Goal: Information Seeking & Learning: Learn about a topic

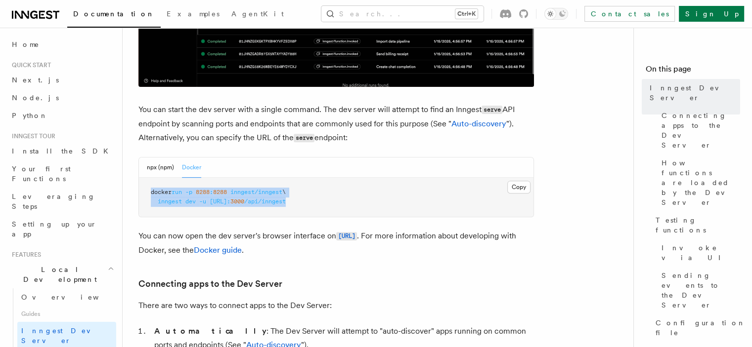
scroll to position [99, 0]
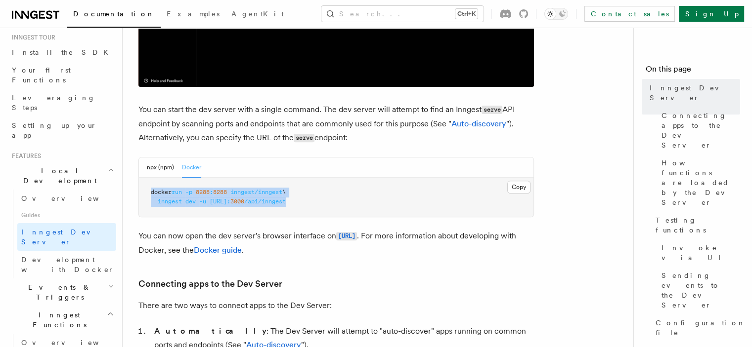
click at [242, 190] on span "inngest/inngest" at bounding box center [256, 192] width 52 height 7
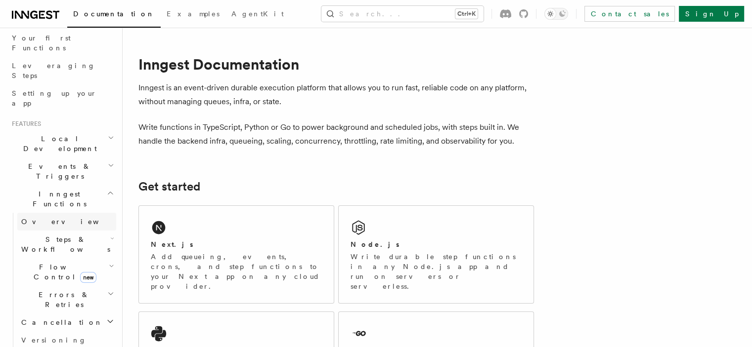
scroll to position [148, 0]
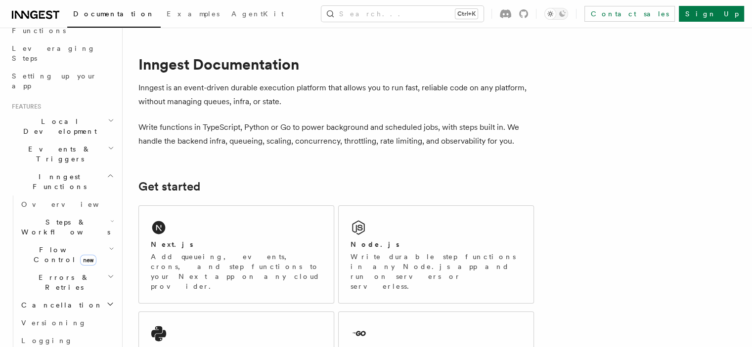
click at [61, 217] on span "Steps & Workflows" at bounding box center [63, 227] width 93 height 20
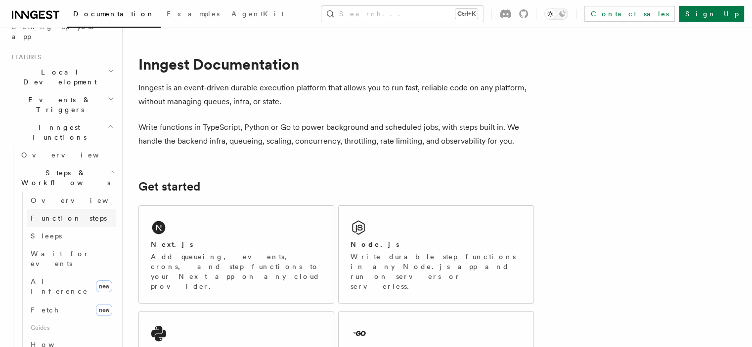
click at [64, 214] on span "Function steps" at bounding box center [69, 218] width 76 height 8
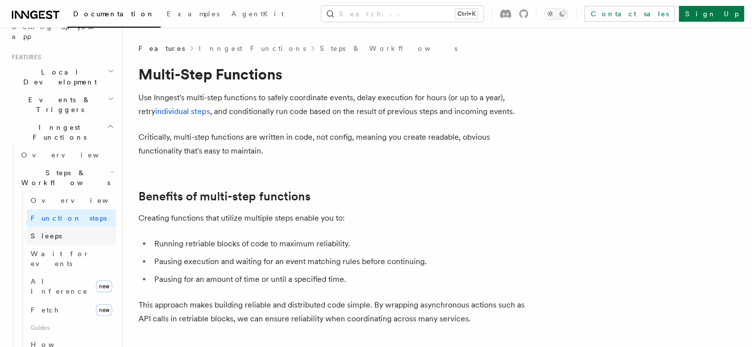
click at [59, 227] on link "Sleeps" at bounding box center [71, 236] width 89 height 18
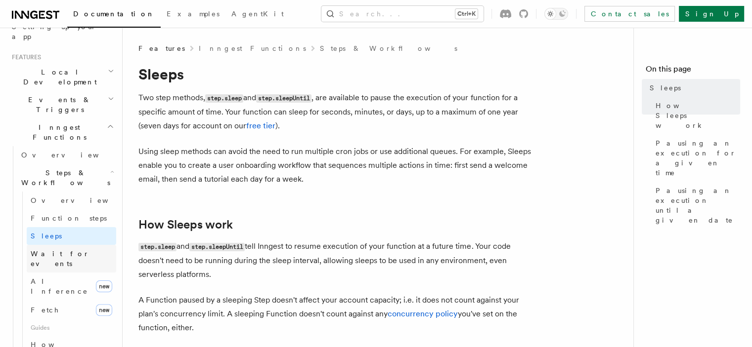
click at [53, 250] on span "Wait for events" at bounding box center [60, 259] width 59 height 18
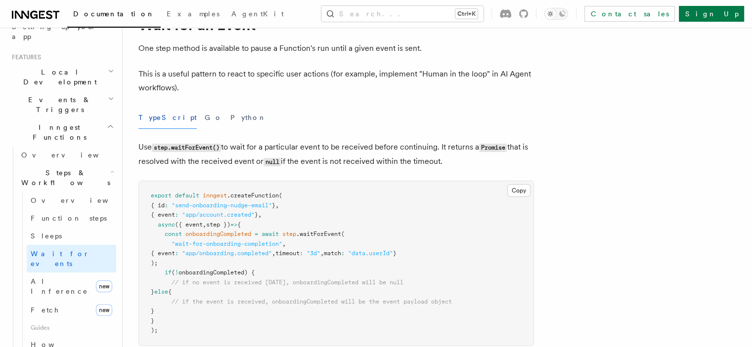
scroll to position [99, 0]
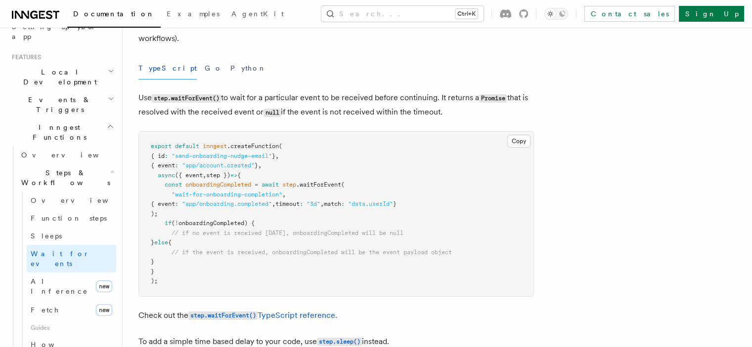
click at [188, 194] on span ""wait-for-onboarding-completion"" at bounding box center [226, 194] width 111 height 7
drag, startPoint x: 188, startPoint y: 194, endPoint x: 288, endPoint y: 195, distance: 100.3
click at [282, 195] on span ""wait-for-onboarding-completion"" at bounding box center [226, 194] width 111 height 7
click at [236, 203] on span ""app/onboarding.completed"" at bounding box center [227, 204] width 90 height 7
click at [223, 207] on span ""app/onboarding.completed"" at bounding box center [227, 204] width 90 height 7
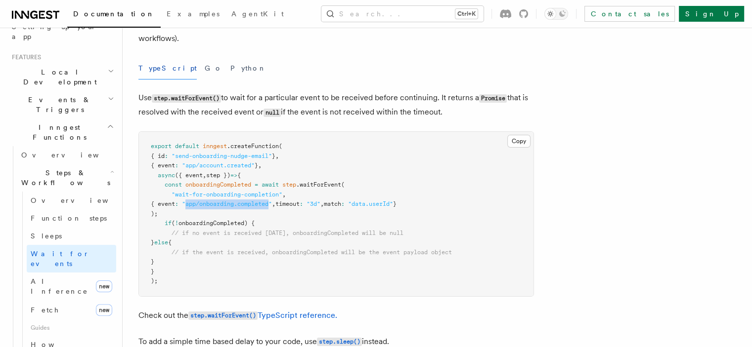
drag, startPoint x: 223, startPoint y: 207, endPoint x: 290, endPoint y: 205, distance: 66.7
click at [272, 205] on span ""app/onboarding.completed"" at bounding box center [227, 204] width 90 height 7
click at [272, 206] on span ""app/onboarding.completed"" at bounding box center [227, 204] width 90 height 7
drag, startPoint x: 281, startPoint y: 206, endPoint x: 223, endPoint y: 205, distance: 57.8
click at [223, 205] on span ""app/onboarding.completed"" at bounding box center [227, 204] width 90 height 7
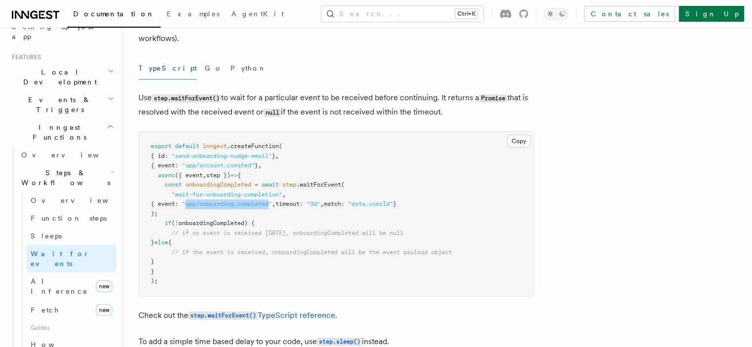
click at [223, 205] on span ""app/onboarding.completed"" at bounding box center [227, 204] width 90 height 7
drag, startPoint x: 223, startPoint y: 205, endPoint x: 294, endPoint y: 198, distance: 70.5
click at [294, 198] on code "export default inngest .createFunction ( { id : "send-onboarding-nudge-email" }…" at bounding box center [301, 214] width 301 height 142
click at [272, 205] on span ""app/onboarding.completed"" at bounding box center [227, 204] width 90 height 7
drag, startPoint x: 289, startPoint y: 205, endPoint x: 226, endPoint y: 205, distance: 63.3
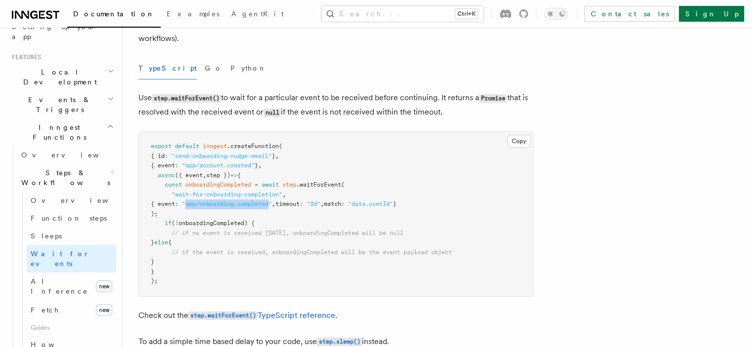
click at [226, 205] on span ""app/onboarding.completed"" at bounding box center [227, 204] width 90 height 7
drag, startPoint x: 226, startPoint y: 205, endPoint x: 293, endPoint y: 202, distance: 66.8
click at [272, 202] on span ""app/onboarding.completed"" at bounding box center [227, 204] width 90 height 7
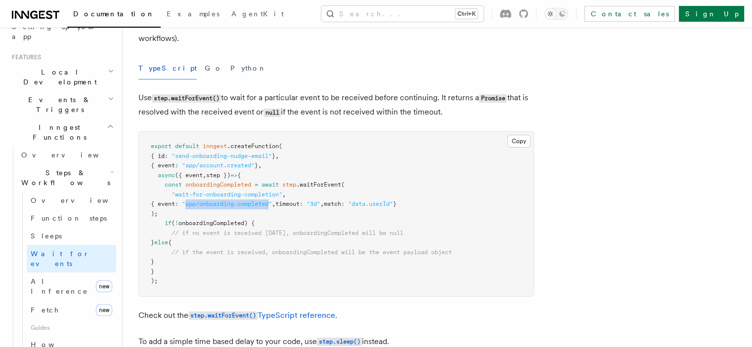
drag, startPoint x: 293, startPoint y: 202, endPoint x: 220, endPoint y: 203, distance: 72.1
click at [220, 203] on span ""app/onboarding.completed"" at bounding box center [227, 204] width 90 height 7
drag, startPoint x: 220, startPoint y: 203, endPoint x: 302, endPoint y: 201, distance: 81.5
click at [272, 201] on span ""app/onboarding.completed"" at bounding box center [227, 204] width 90 height 7
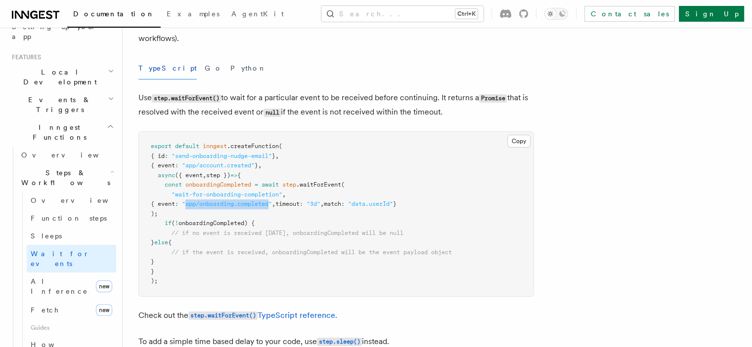
click at [272, 201] on span ""app/onboarding.completed"" at bounding box center [227, 204] width 90 height 7
click at [182, 186] on span "const" at bounding box center [173, 184] width 17 height 7
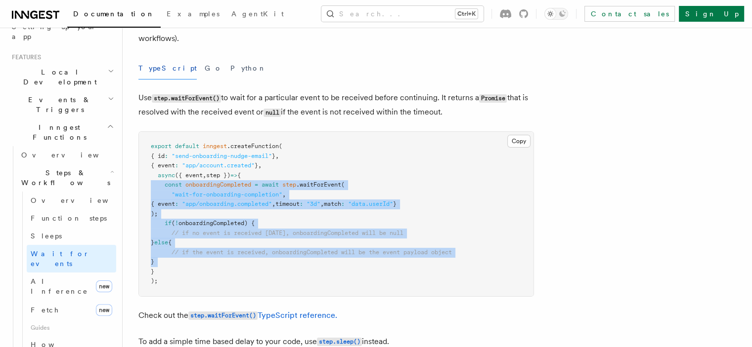
drag, startPoint x: 192, startPoint y: 186, endPoint x: 192, endPoint y: 260, distance: 74.1
click at [192, 260] on pre "export default inngest .createFunction ( { id : "send-onboarding-nudge-email" }…" at bounding box center [336, 214] width 394 height 165
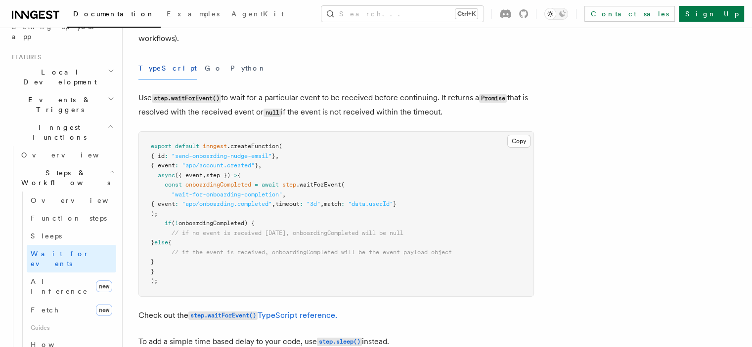
click at [182, 185] on span "const" at bounding box center [173, 184] width 17 height 7
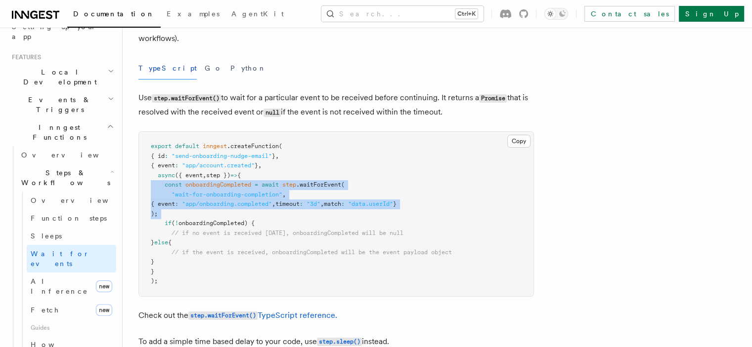
drag, startPoint x: 192, startPoint y: 185, endPoint x: 191, endPoint y: 215, distance: 29.7
click at [191, 215] on pre "export default inngest .createFunction ( { id : "send-onboarding-nudge-email" }…" at bounding box center [336, 214] width 394 height 165
click at [192, 214] on pre "export default inngest .createFunction ( { id : "send-onboarding-nudge-email" }…" at bounding box center [336, 214] width 394 height 165
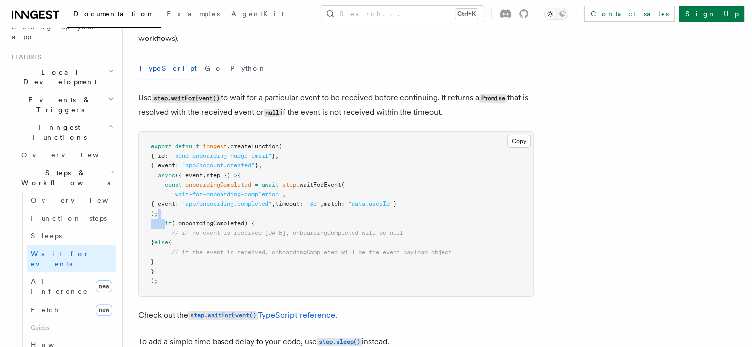
click at [192, 214] on pre "export default inngest .createFunction ( { id : "send-onboarding-nudge-email" }…" at bounding box center [336, 214] width 394 height 165
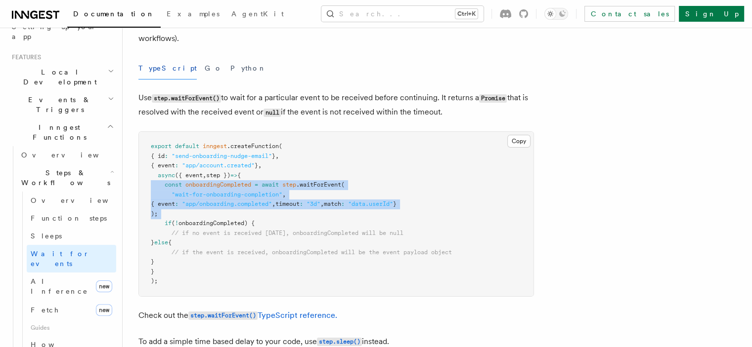
drag, startPoint x: 192, startPoint y: 214, endPoint x: 198, endPoint y: 187, distance: 27.8
click at [198, 187] on pre "export default inngest .createFunction ( { id : "send-onboarding-nudge-email" }…" at bounding box center [336, 214] width 394 height 165
click at [185, 187] on span at bounding box center [183, 184] width 3 height 7
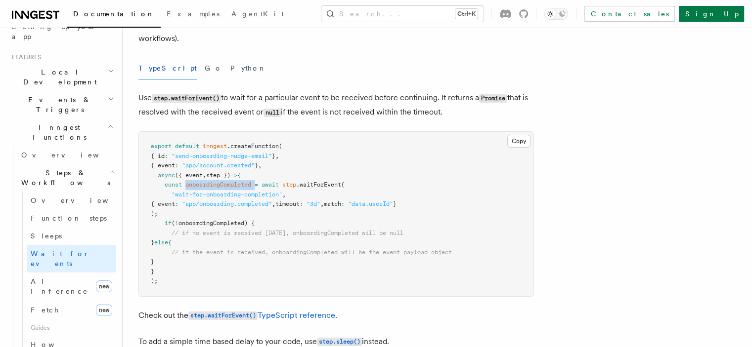
click at [185, 187] on span at bounding box center [183, 184] width 3 height 7
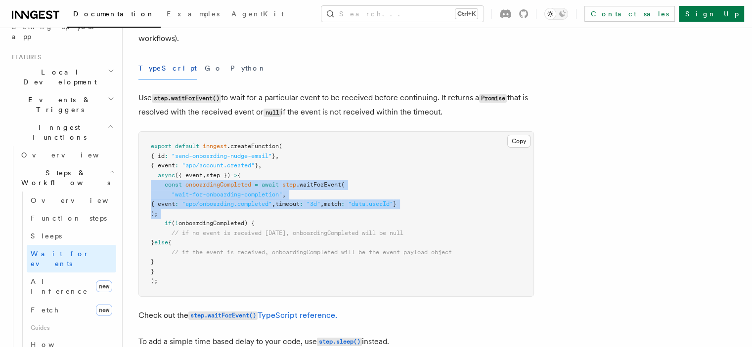
drag, startPoint x: 198, startPoint y: 187, endPoint x: 193, endPoint y: 216, distance: 29.0
click at [193, 215] on pre "export default inngest .createFunction ( { id : "send-onboarding-nudge-email" }…" at bounding box center [336, 214] width 394 height 165
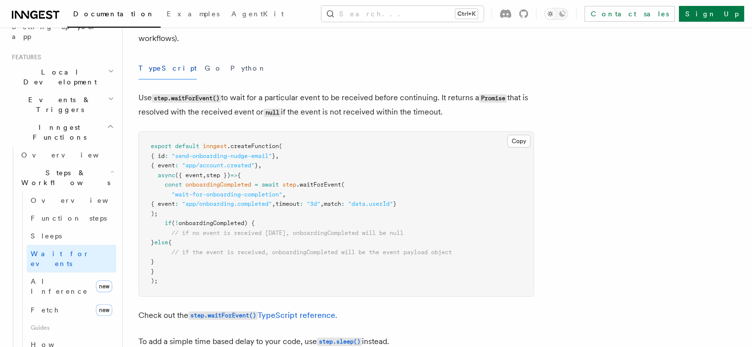
click at [199, 249] on pre "export default inngest .createFunction ( { id : "send-onboarding-nudge-email" }…" at bounding box center [336, 214] width 394 height 165
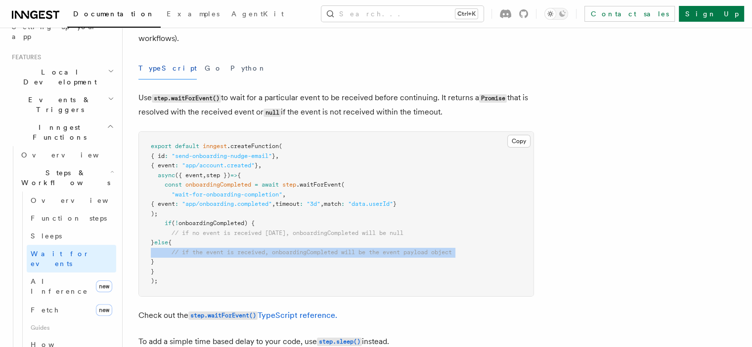
click at [199, 249] on pre "export default inngest .createFunction ( { id : "send-onboarding-nudge-email" }…" at bounding box center [336, 214] width 394 height 165
click at [210, 253] on span "// if the event is received, onboardingCompleted will be the event payload obje…" at bounding box center [311, 252] width 280 height 7
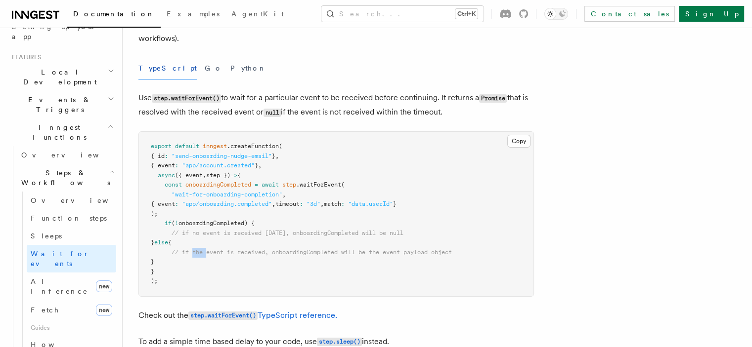
click at [210, 253] on span "// if the event is received, onboardingCompleted will be the event payload obje…" at bounding box center [311, 252] width 280 height 7
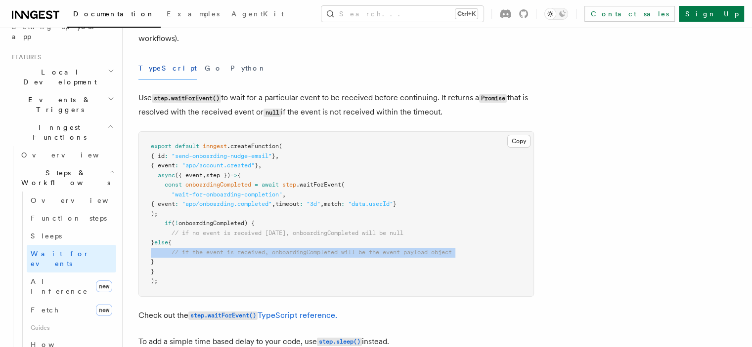
click at [210, 253] on span "// if the event is received, onboardingCompleted will be the event payload obje…" at bounding box center [311, 252] width 280 height 7
click at [254, 250] on span "// if the event is received, onboardingCompleted will be the event payload obje…" at bounding box center [311, 252] width 280 height 7
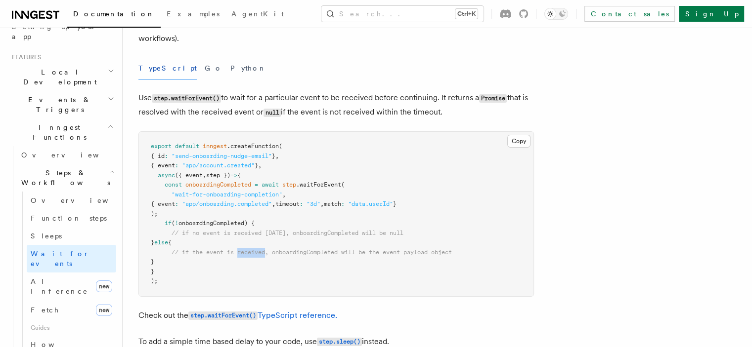
click at [254, 250] on span "// if the event is received, onboardingCompleted will be the event payload obje…" at bounding box center [311, 252] width 280 height 7
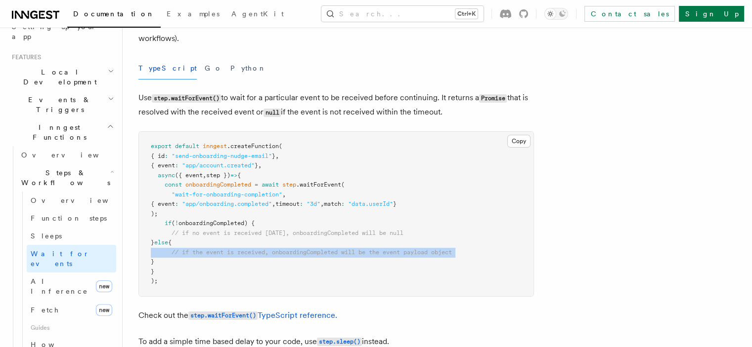
click at [254, 250] on span "// if the event is received, onboardingCompleted will be the event payload obje…" at bounding box center [311, 252] width 280 height 7
click at [213, 250] on span "// if the event is received, onboardingCompleted will be the event payload obje…" at bounding box center [311, 252] width 280 height 7
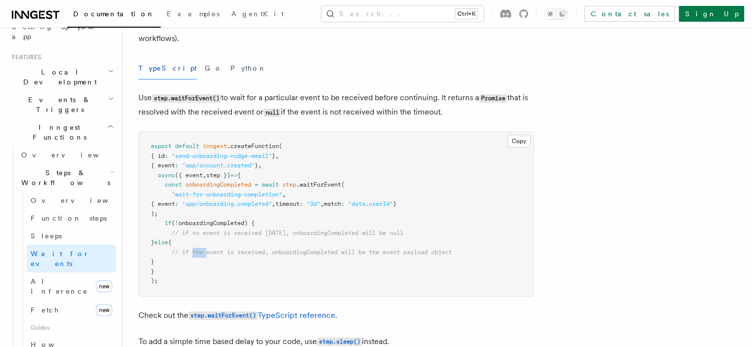
click at [213, 250] on span "// if the event is received, onboardingCompleted will be the event payload obje…" at bounding box center [311, 252] width 280 height 7
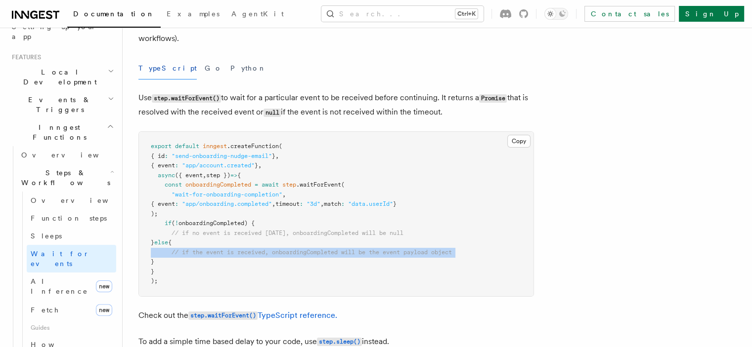
click at [213, 250] on span "// if the event is received, onboardingCompleted will be the event payload obje…" at bounding box center [311, 252] width 280 height 7
click at [245, 256] on span "// if the event is received, onboardingCompleted will be the event payload obje…" at bounding box center [311, 252] width 280 height 7
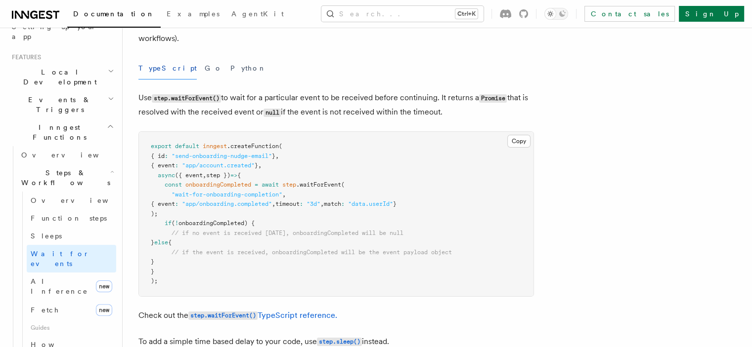
drag, startPoint x: 237, startPoint y: 251, endPoint x: 346, endPoint y: 261, distance: 109.3
click at [360, 266] on pre "export default inngest .createFunction ( { id : "send-onboarding-nudge-email" }…" at bounding box center [336, 214] width 394 height 165
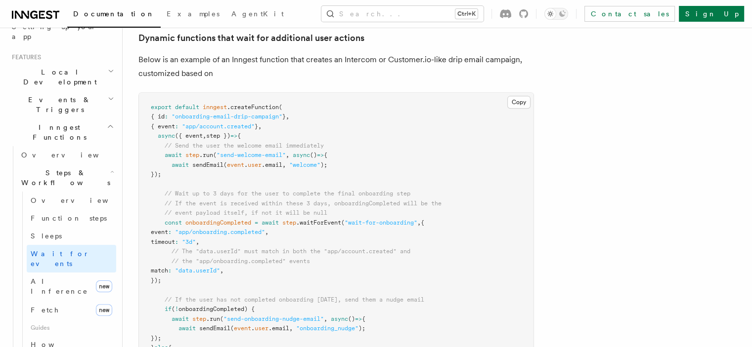
scroll to position [494, 0]
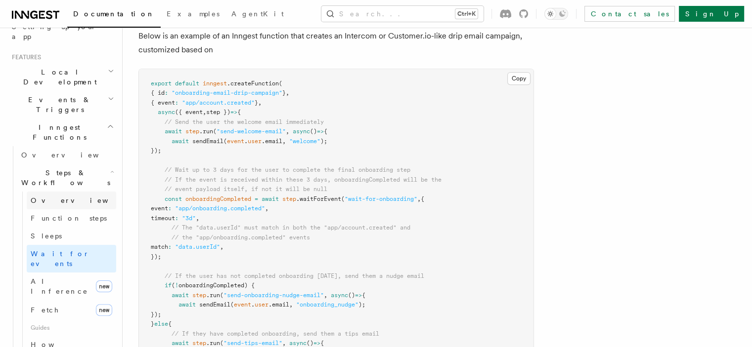
click at [59, 197] on span "Overview" at bounding box center [82, 201] width 102 height 8
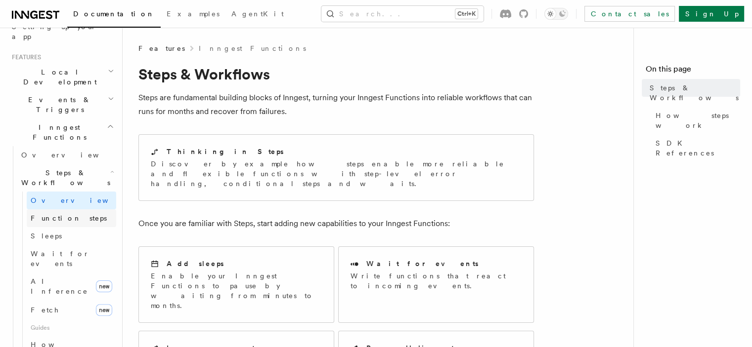
click at [60, 214] on span "Function steps" at bounding box center [69, 218] width 76 height 8
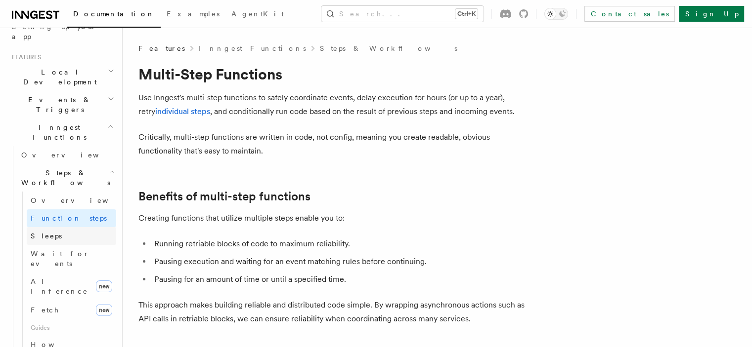
click at [61, 227] on link "Sleeps" at bounding box center [71, 236] width 89 height 18
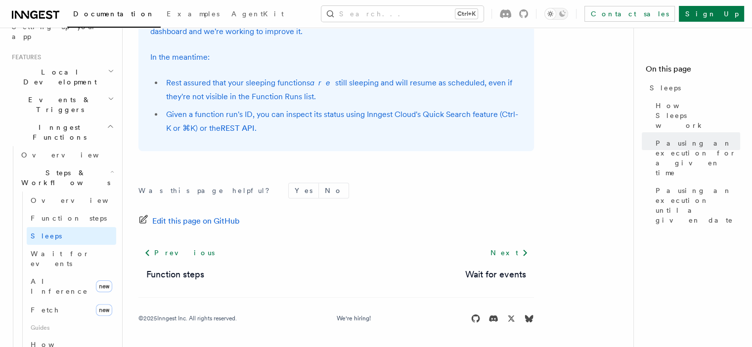
scroll to position [852, 0]
click at [79, 245] on link "Wait for events" at bounding box center [71, 259] width 89 height 28
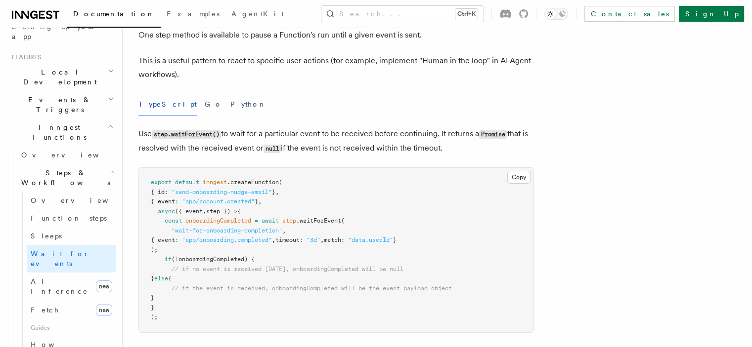
scroll to position [99, 0]
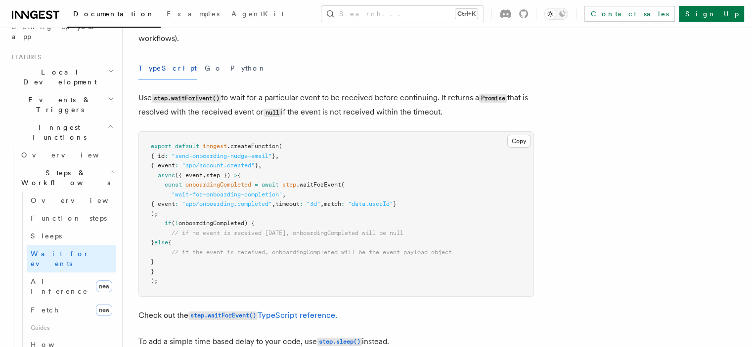
drag, startPoint x: 283, startPoint y: 150, endPoint x: 244, endPoint y: 165, distance: 41.3
click at [244, 165] on span ""app/account.created"" at bounding box center [218, 165] width 73 height 7
click at [63, 278] on span "AI Inference" at bounding box center [59, 287] width 57 height 18
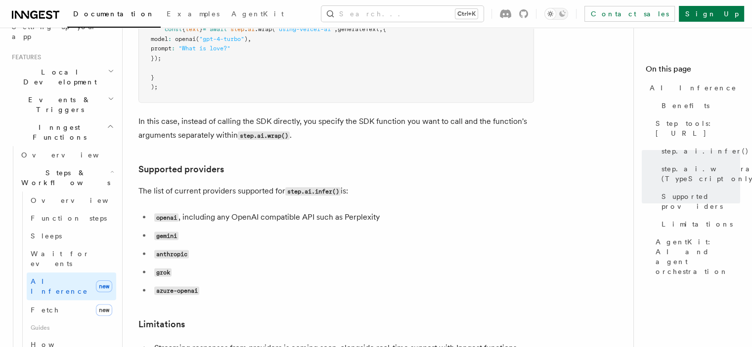
scroll to position [1235, 0]
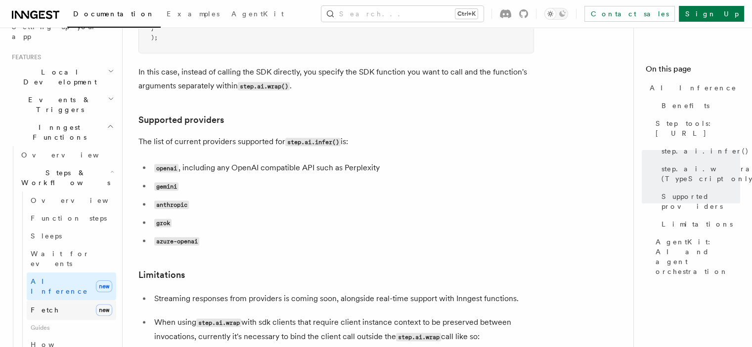
click at [76, 300] on link "Fetch new" at bounding box center [71, 310] width 89 height 20
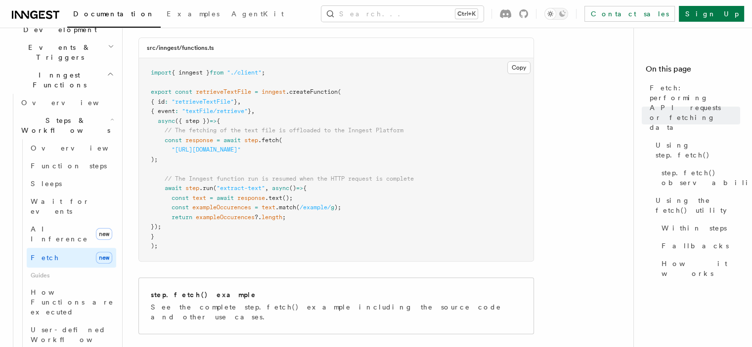
scroll to position [251, 0]
click at [56, 288] on span "How Functions are executed" at bounding box center [72, 302] width 83 height 28
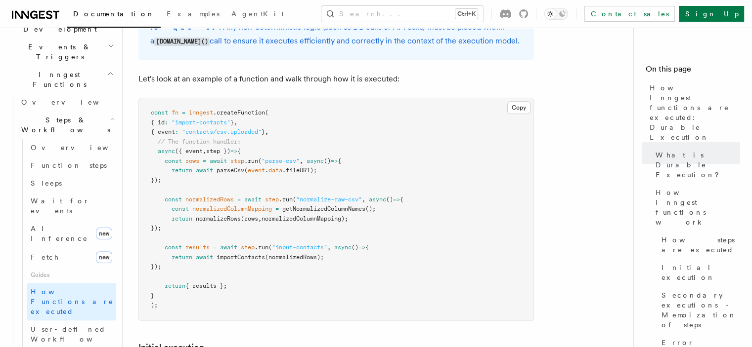
scroll to position [923, 0]
click at [81, 325] on span "User-defined Workflows" at bounding box center [75, 335] width 89 height 20
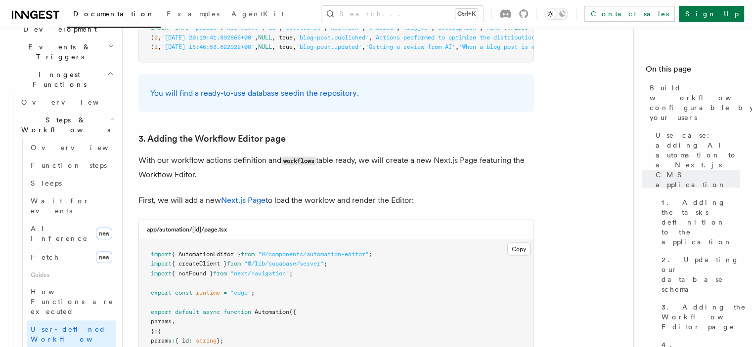
scroll to position [2094, 0]
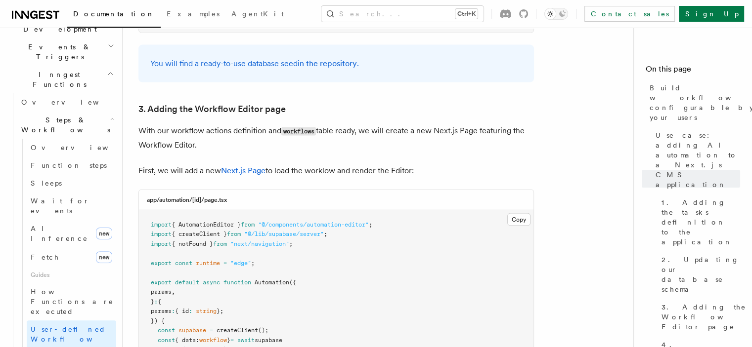
click at [400, 210] on pre "import { AutomationEditor } from "@/components/automation-editor" ; import { cr…" at bounding box center [336, 335] width 394 height 251
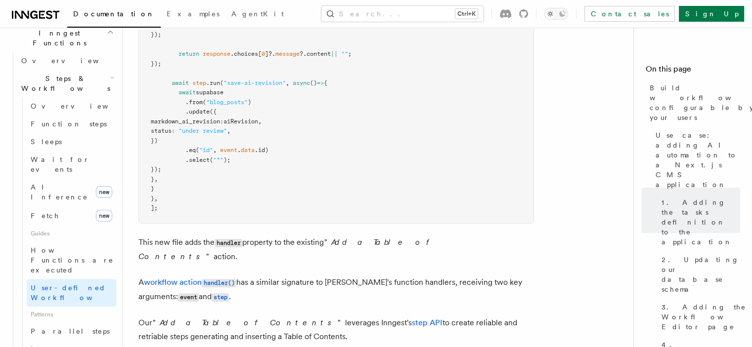
scroll to position [293, 0]
click at [85, 322] on link "Parallel steps" at bounding box center [71, 331] width 89 height 18
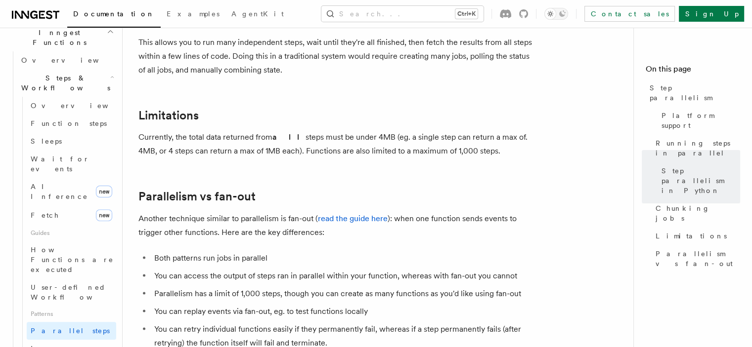
scroll to position [1672, 0]
click at [295, 138] on p "Currently, the total data returned from all steps must be under 4MB (eg. a sing…" at bounding box center [335, 144] width 395 height 28
drag, startPoint x: 295, startPoint y: 138, endPoint x: 466, endPoint y: 134, distance: 171.5
click at [466, 134] on p "Currently, the total data returned from all steps must be under 4MB (eg. a sing…" at bounding box center [335, 144] width 395 height 28
click at [464, 134] on p "Currently, the total data returned from all steps must be under 4MB (eg. a sing…" at bounding box center [335, 144] width 395 height 28
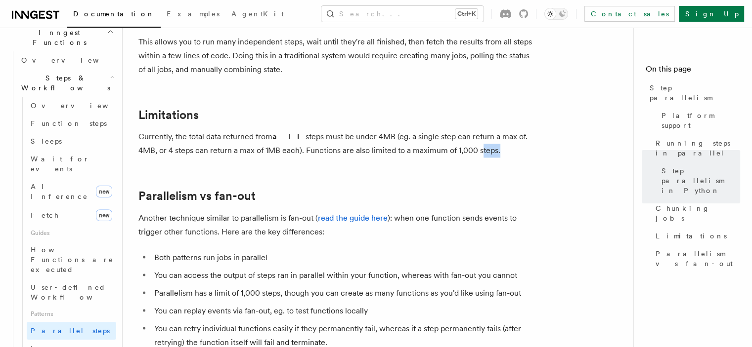
click at [464, 134] on p "Currently, the total data returned from all steps must be under 4MB (eg. a sing…" at bounding box center [335, 144] width 395 height 28
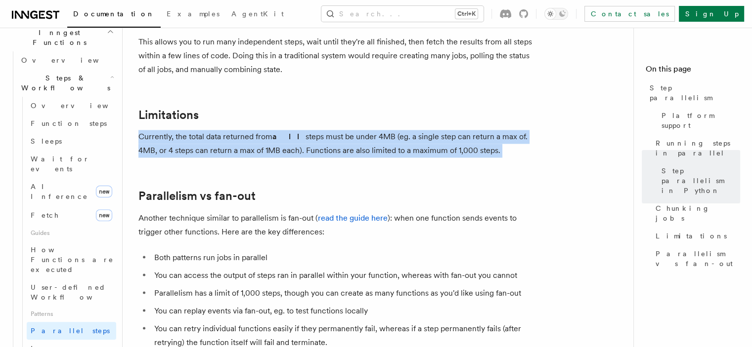
click at [464, 134] on p "Currently, the total data returned from all steps must be under 4MB (eg. a sing…" at bounding box center [335, 144] width 395 height 28
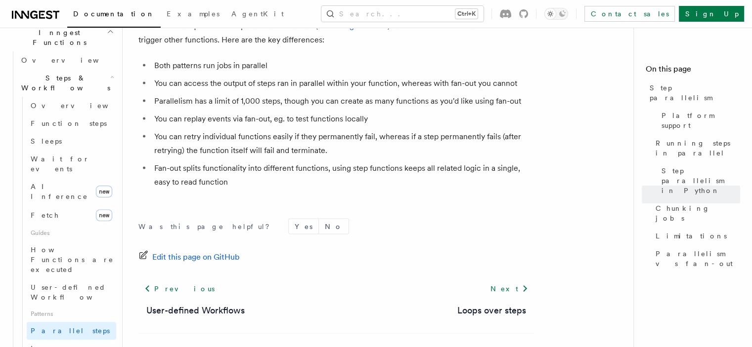
scroll to position [1886, 0]
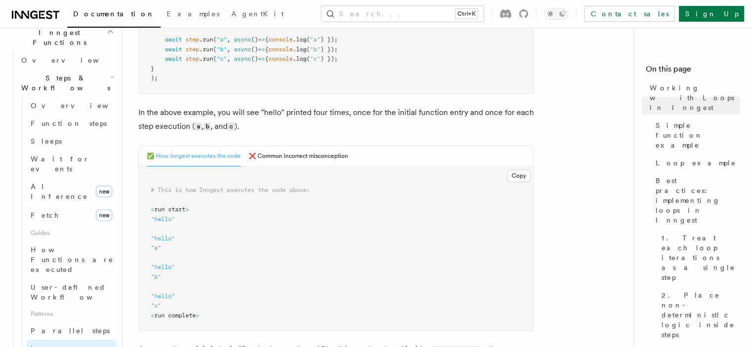
scroll to position [354, 0]
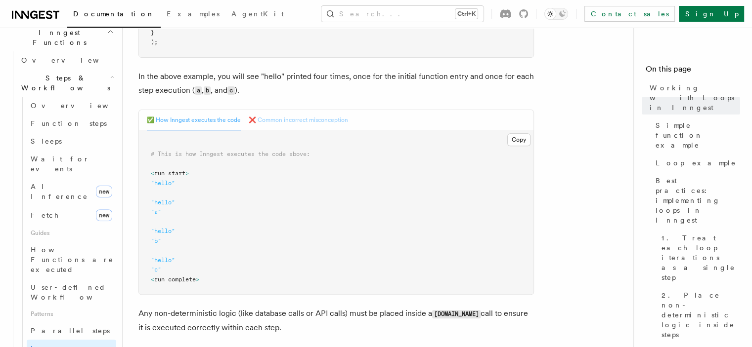
click at [312, 122] on button "❌ Common incorrect misconception" at bounding box center [298, 120] width 99 height 20
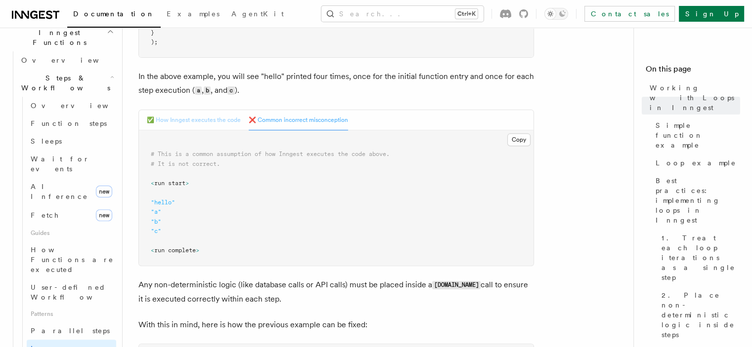
click at [211, 122] on button "✅ How Inngest executes the code" at bounding box center [194, 120] width 94 height 20
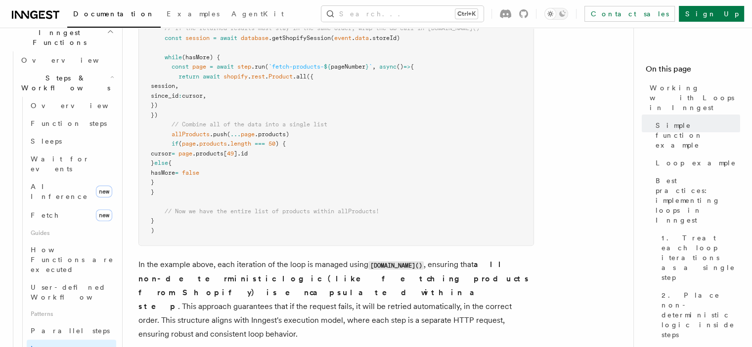
scroll to position [1143, 0]
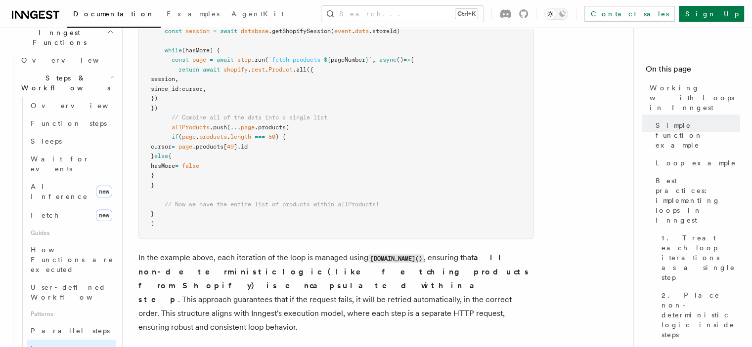
click at [365, 123] on pre "export default inngest .createFunction ( { id : "shopify-product-import" } , { …" at bounding box center [336, 75] width 394 height 328
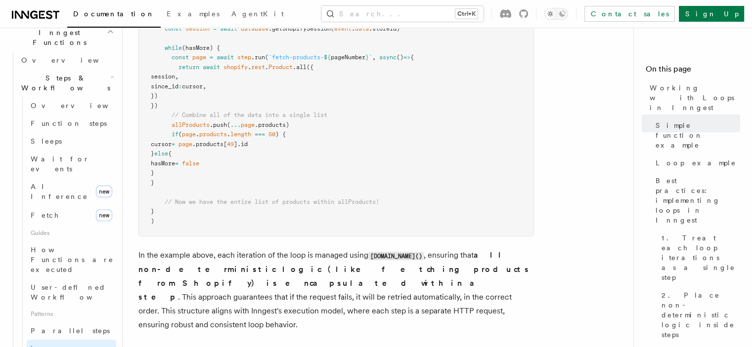
drag, startPoint x: 365, startPoint y: 123, endPoint x: 305, endPoint y: 128, distance: 60.0
click at [305, 128] on pre "export default inngest .createFunction ( { id : "shopify-product-import" } , { …" at bounding box center [336, 72] width 394 height 328
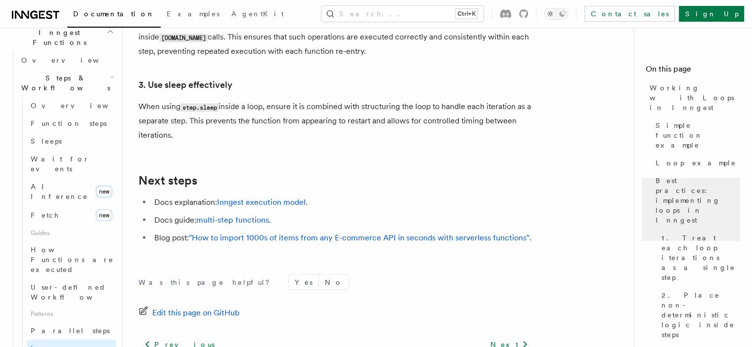
scroll to position [1747, 0]
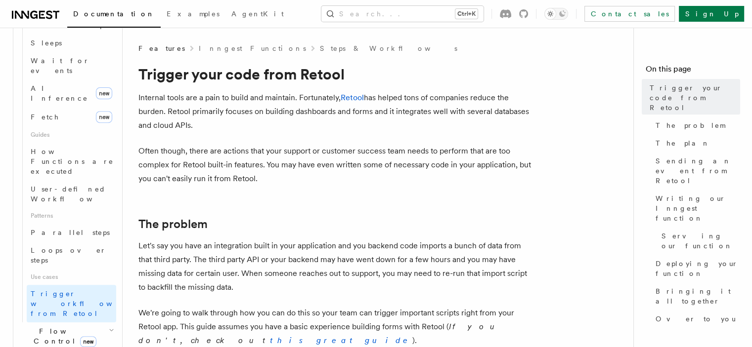
scroll to position [391, 0]
click at [36, 326] on span "Flow Control new" at bounding box center [62, 336] width 91 height 20
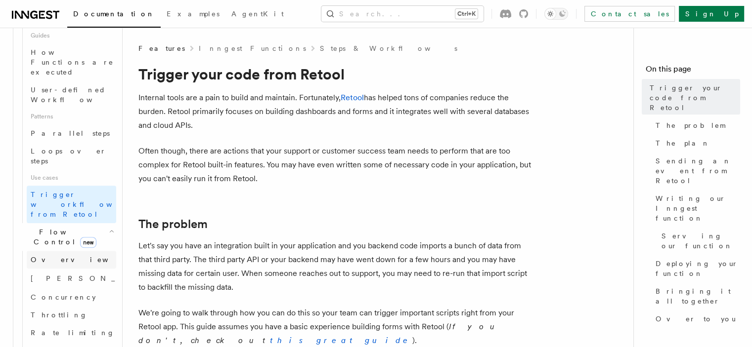
click at [61, 251] on link "Overview" at bounding box center [71, 260] width 89 height 18
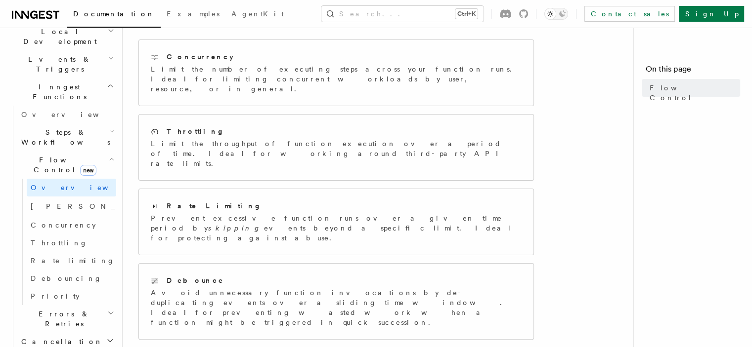
scroll to position [223, 0]
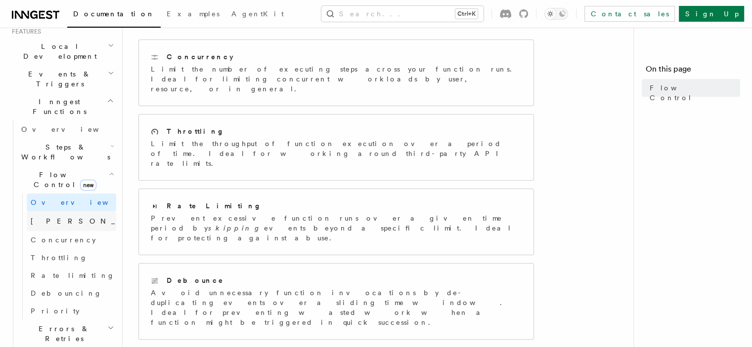
click at [59, 217] on span "Singleton" at bounding box center [103, 221] width 145 height 8
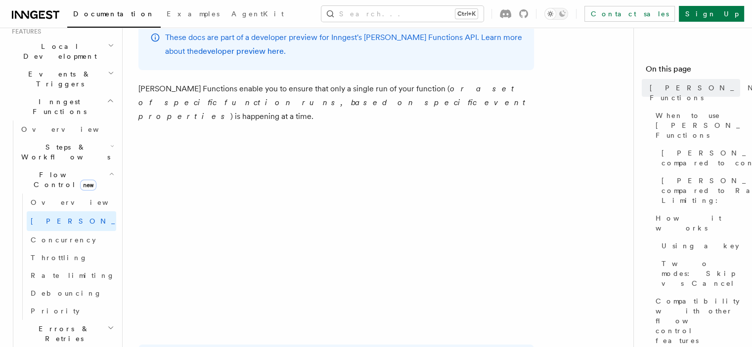
scroll to position [99, 0]
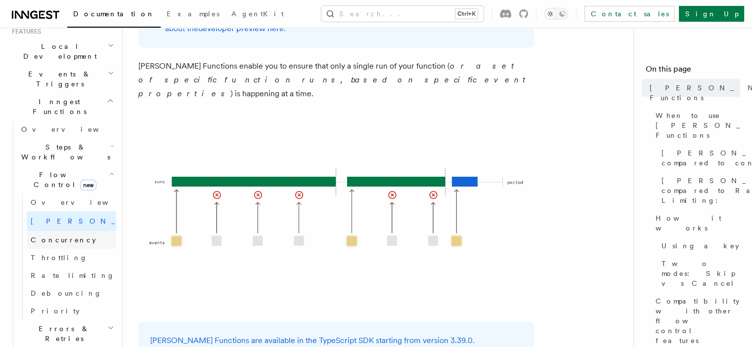
click at [69, 236] on span "Concurrency" at bounding box center [63, 240] width 65 height 8
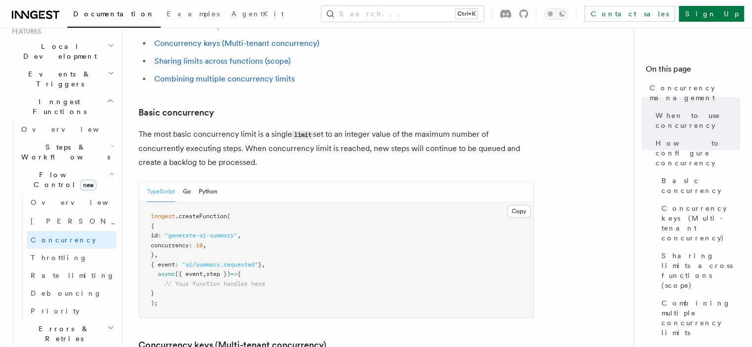
scroll to position [642, 0]
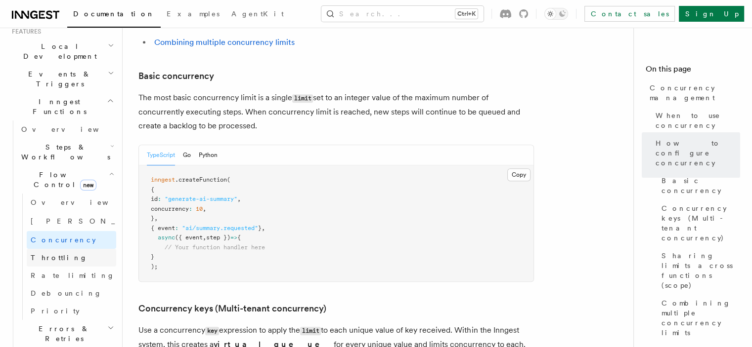
click at [73, 249] on link "Throttling" at bounding box center [71, 258] width 89 height 18
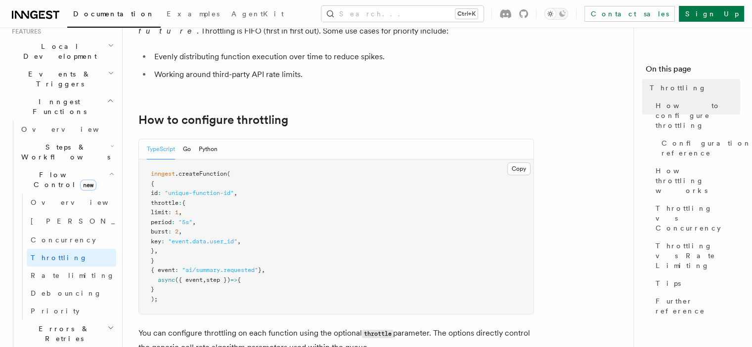
scroll to position [148, 0]
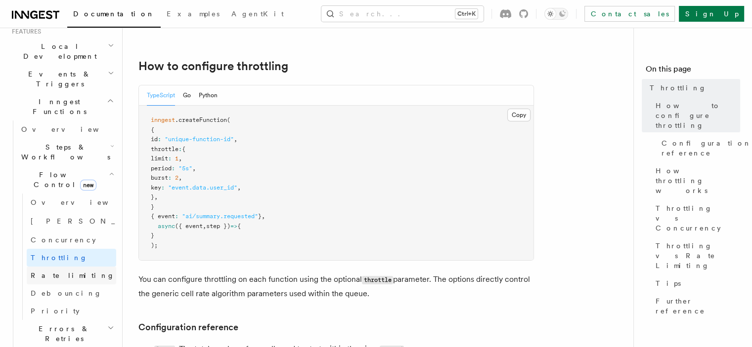
click at [69, 267] on link "Rate limiting" at bounding box center [71, 276] width 89 height 18
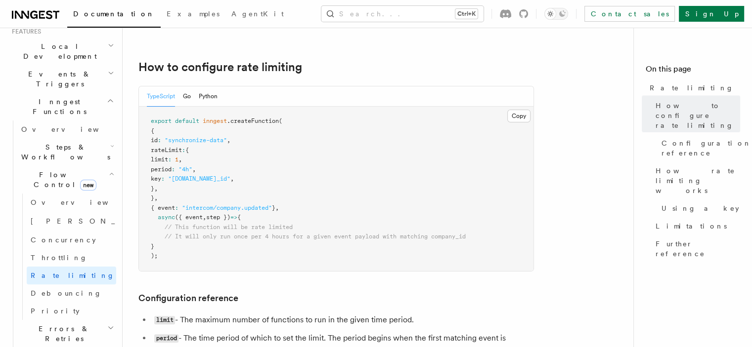
scroll to position [148, 0]
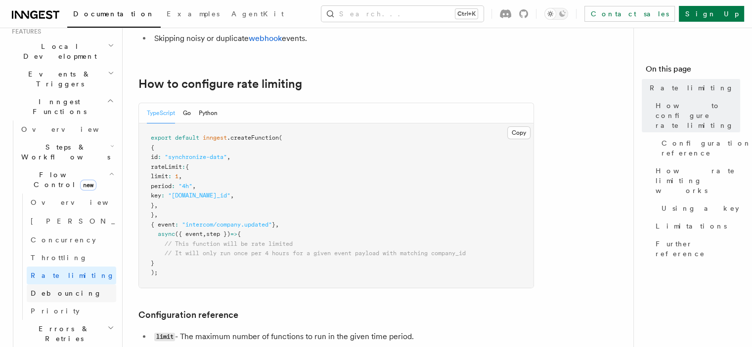
click at [91, 285] on link "Debouncing" at bounding box center [71, 294] width 89 height 18
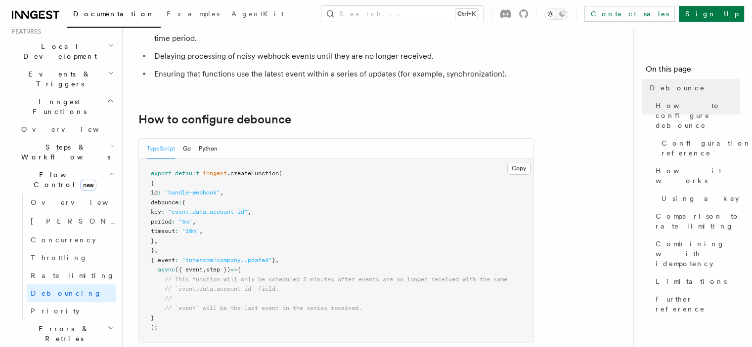
scroll to position [198, 0]
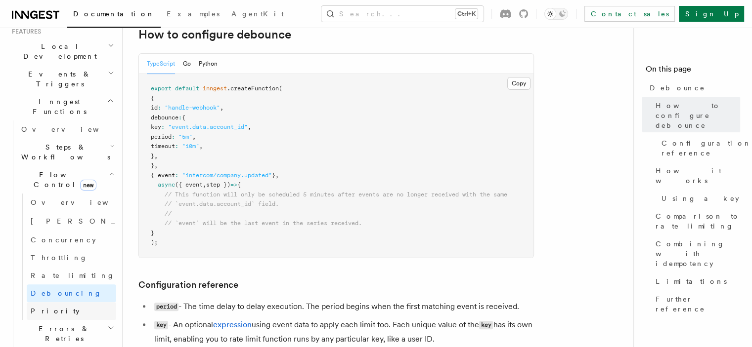
click at [88, 302] on link "Priority" at bounding box center [71, 311] width 89 height 18
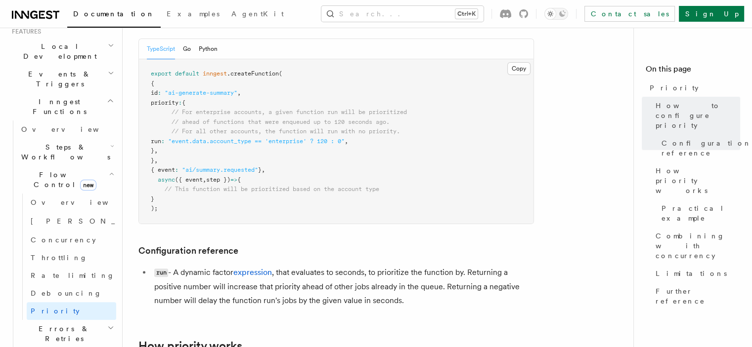
scroll to position [198, 0]
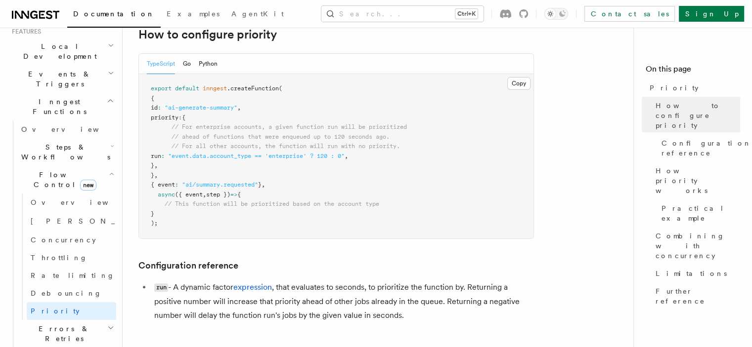
click at [161, 154] on span "run" at bounding box center [156, 156] width 10 height 7
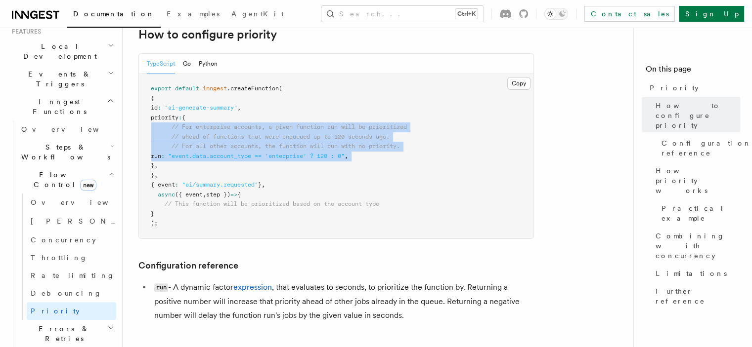
drag, startPoint x: 178, startPoint y: 154, endPoint x: 178, endPoint y: 125, distance: 29.2
click at [178, 125] on code "export default inngest .createFunction ( { id : "ai-generate-summary" , priorit…" at bounding box center [279, 156] width 256 height 142
click at [178, 125] on span "// For enterprise accounts, a given function run will be prioritized" at bounding box center [288, 127] width 235 height 7
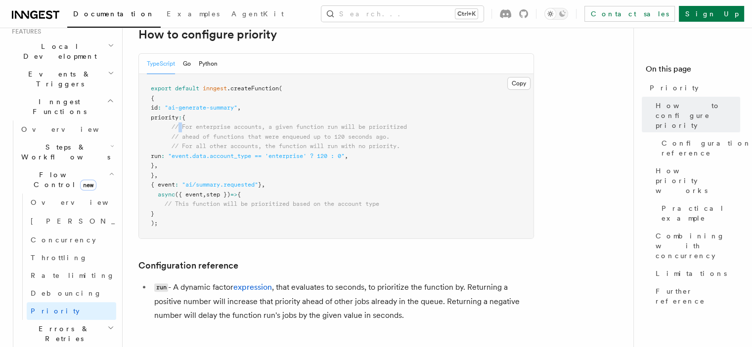
click at [178, 125] on span "// For enterprise accounts, a given function run will be prioritized" at bounding box center [288, 127] width 235 height 7
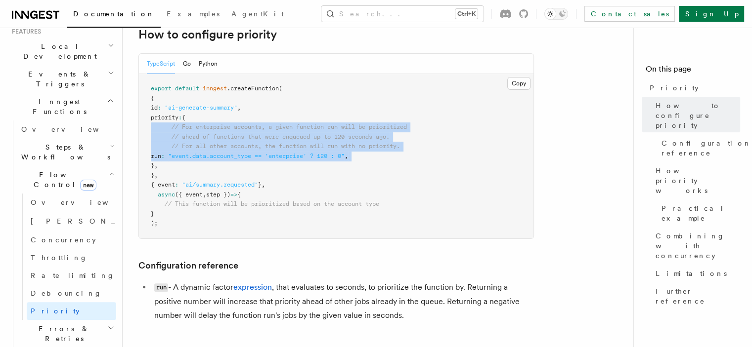
drag, startPoint x: 178, startPoint y: 125, endPoint x: 177, endPoint y: 156, distance: 30.7
click at [177, 156] on code "export default inngest .createFunction ( { id : "ai-generate-summary" , priorit…" at bounding box center [279, 156] width 256 height 142
click at [161, 156] on span "run" at bounding box center [156, 156] width 10 height 7
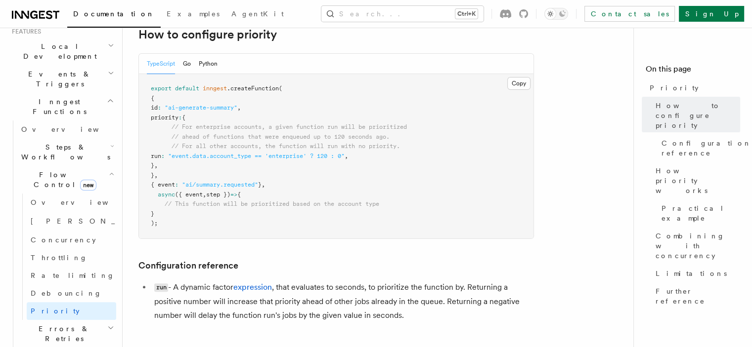
click at [161, 156] on span "run" at bounding box center [156, 156] width 10 height 7
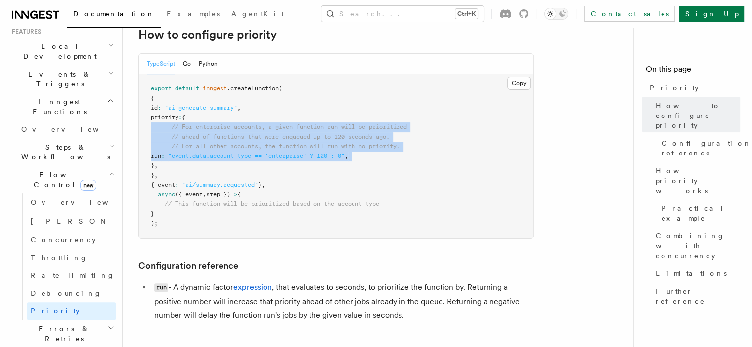
drag, startPoint x: 177, startPoint y: 156, endPoint x: 180, endPoint y: 126, distance: 29.3
click at [180, 126] on code "export default inngest .createFunction ( { id : "ai-generate-summary" , priorit…" at bounding box center [279, 156] width 256 height 142
click at [180, 126] on span "// For enterprise accounts, a given function run will be prioritized" at bounding box center [288, 127] width 235 height 7
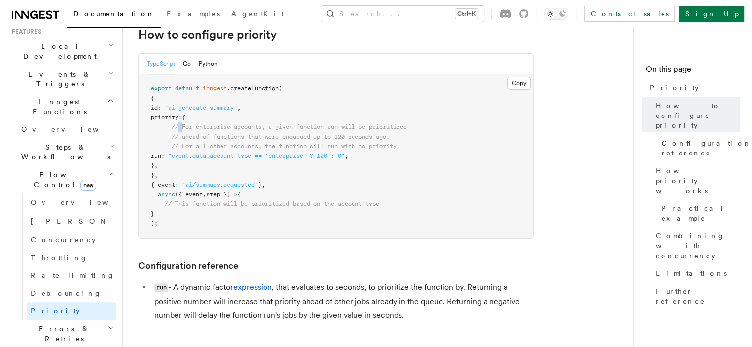
click at [180, 126] on span "// For enterprise accounts, a given function run will be prioritized" at bounding box center [288, 127] width 235 height 7
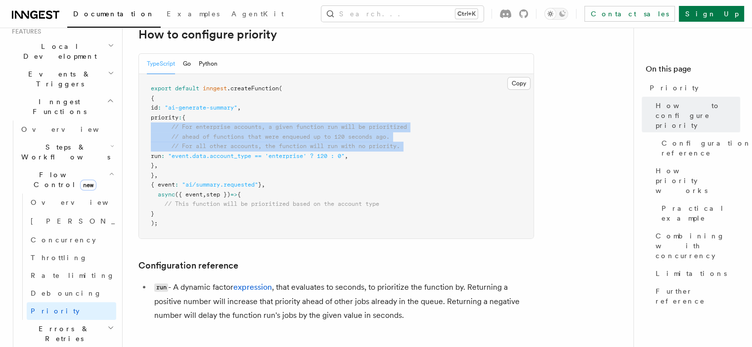
drag, startPoint x: 180, startPoint y: 126, endPoint x: 179, endPoint y: 150, distance: 24.2
click at [179, 150] on code "export default inngest .createFunction ( { id : "ai-generate-summary" , priorit…" at bounding box center [279, 156] width 256 height 142
click at [179, 150] on span "// For all other accounts, the function will run with no priority." at bounding box center [285, 146] width 228 height 7
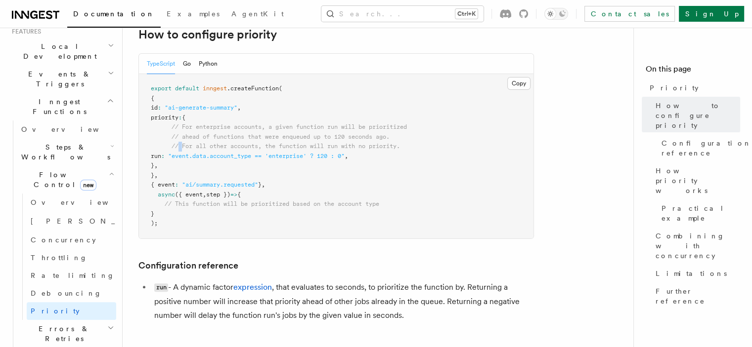
click at [179, 150] on span "// For all other accounts, the function will run with no priority." at bounding box center [285, 146] width 228 height 7
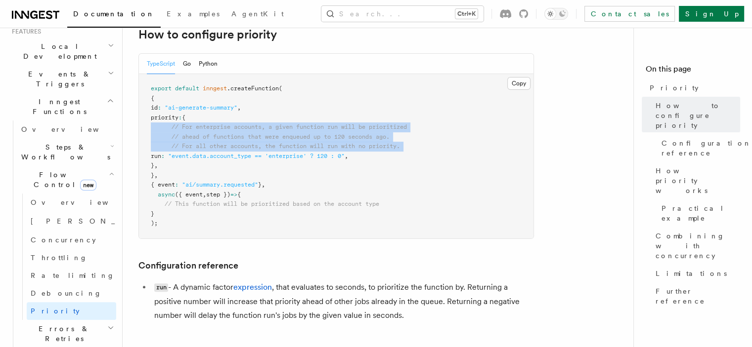
drag, startPoint x: 179, startPoint y: 150, endPoint x: 182, endPoint y: 126, distance: 23.4
click at [182, 126] on code "export default inngest .createFunction ( { id : "ai-generate-summary" , priorit…" at bounding box center [279, 156] width 256 height 142
click at [182, 126] on span "// For enterprise accounts, a given function run will be prioritized" at bounding box center [288, 127] width 235 height 7
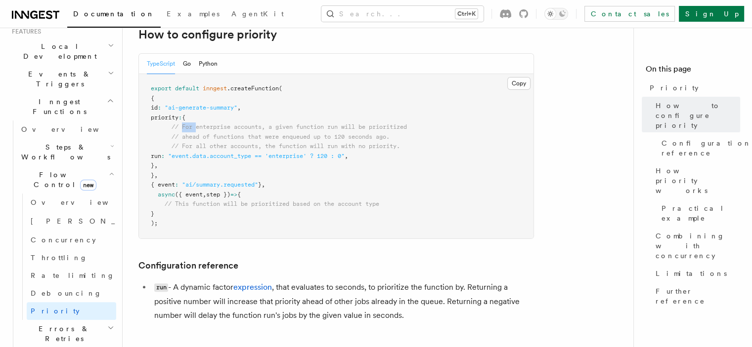
click at [182, 126] on span "// For enterprise accounts, a given function run will be prioritized" at bounding box center [288, 127] width 235 height 7
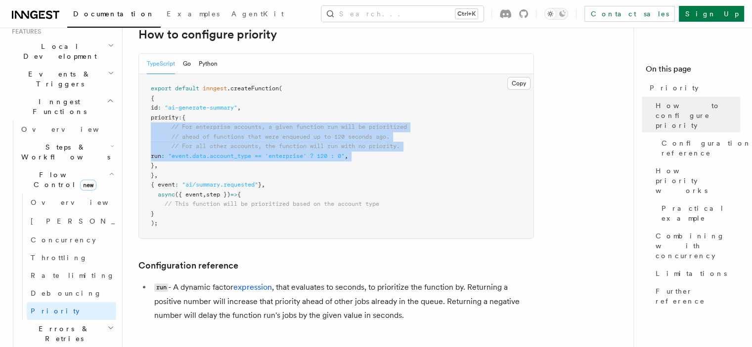
drag, startPoint x: 182, startPoint y: 126, endPoint x: 182, endPoint y: 160, distance: 33.1
click at [182, 160] on code "export default inngest .createFunction ( { id : "ai-generate-summary" , priorit…" at bounding box center [279, 156] width 256 height 142
click at [161, 160] on span "run" at bounding box center [156, 156] width 10 height 7
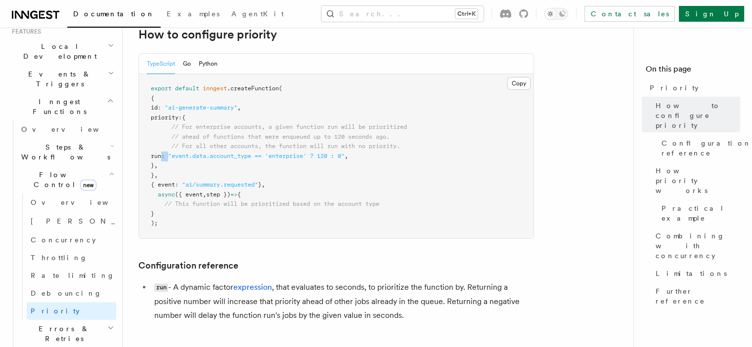
click at [161, 160] on span "run" at bounding box center [156, 156] width 10 height 7
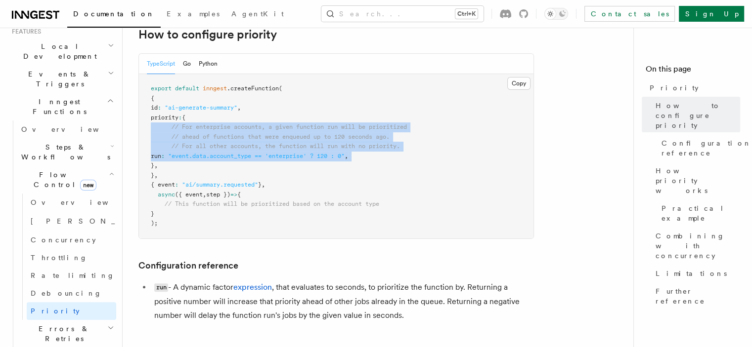
drag, startPoint x: 182, startPoint y: 160, endPoint x: 186, endPoint y: 123, distance: 37.3
click at [186, 123] on pre "export default inngest .createFunction ( { id : "ai-generate-summary" , priorit…" at bounding box center [336, 156] width 394 height 165
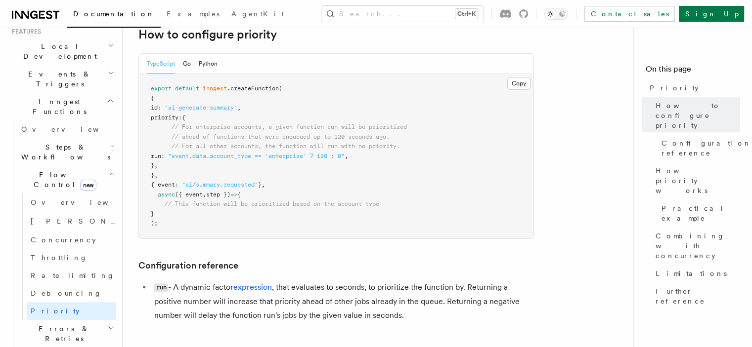
click at [186, 122] on pre "export default inngest .createFunction ( { id : "ai-generate-summary" , priorit…" at bounding box center [336, 156] width 394 height 165
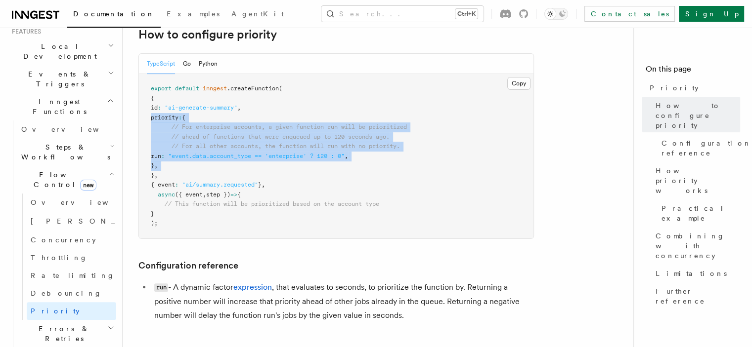
drag, startPoint x: 186, startPoint y: 122, endPoint x: 184, endPoint y: 163, distance: 40.5
click at [184, 163] on pre "export default inngest .createFunction ( { id : "ai-generate-summary" , priorit…" at bounding box center [336, 156] width 394 height 165
drag, startPoint x: 184, startPoint y: 163, endPoint x: 187, endPoint y: 126, distance: 36.2
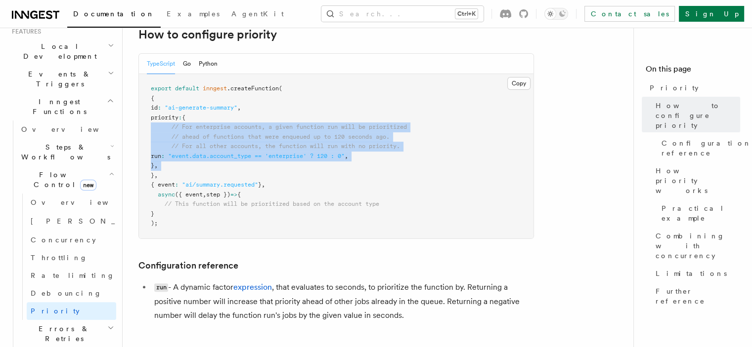
click at [187, 126] on pre "export default inngest .createFunction ( { id : "ai-generate-summary" , priorit…" at bounding box center [336, 156] width 394 height 165
click at [187, 126] on span "// For enterprise accounts, a given function run will be prioritized" at bounding box center [288, 127] width 235 height 7
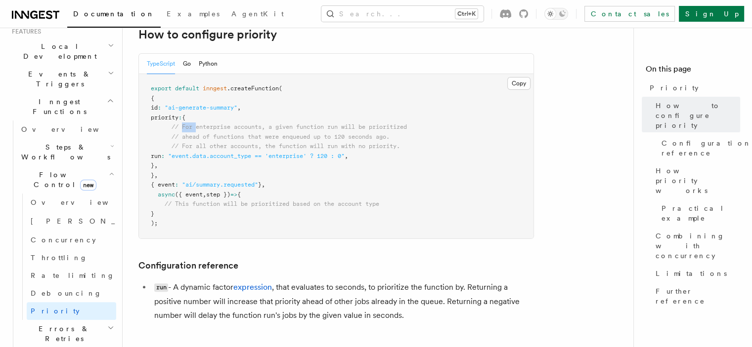
click at [187, 126] on span "// For enterprise accounts, a given function run will be prioritized" at bounding box center [288, 127] width 235 height 7
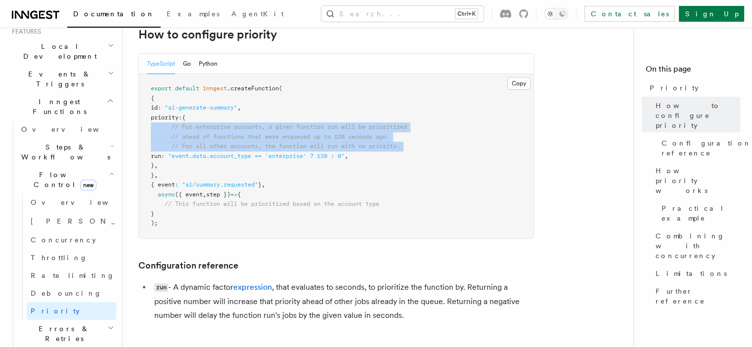
drag, startPoint x: 187, startPoint y: 126, endPoint x: 188, endPoint y: 148, distance: 21.3
click at [188, 148] on code "export default inngest .createFunction ( { id : "ai-generate-summary" , priorit…" at bounding box center [279, 156] width 256 height 142
click at [188, 148] on span "// For all other accounts, the function will run with no priority." at bounding box center [285, 146] width 228 height 7
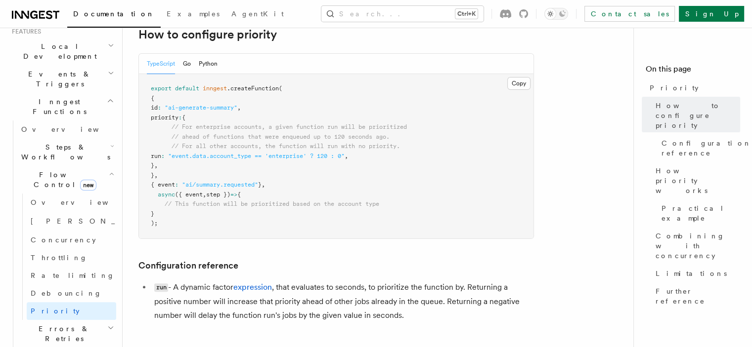
click at [168, 156] on span at bounding box center [166, 156] width 3 height 7
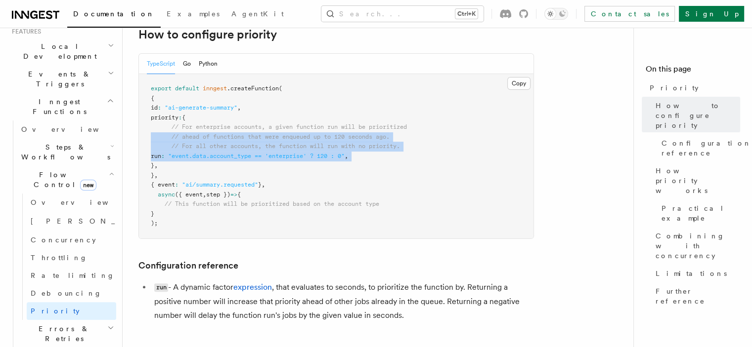
drag, startPoint x: 187, startPoint y: 156, endPoint x: 194, endPoint y: 126, distance: 30.0
click at [194, 128] on code "export default inngest .createFunction ( { id : "ai-generate-summary" , priorit…" at bounding box center [279, 156] width 256 height 142
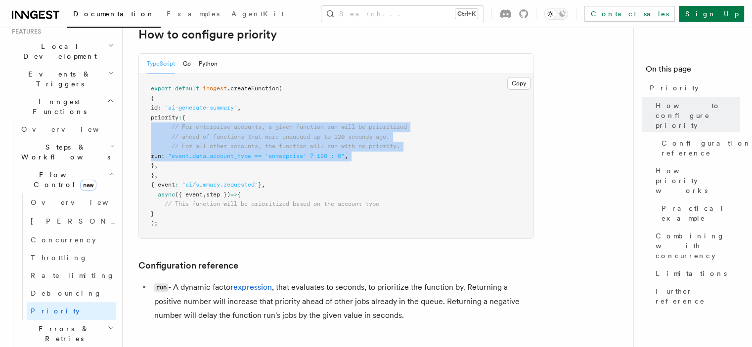
click at [194, 126] on span "// For enterprise accounts, a given function run will be prioritized" at bounding box center [288, 127] width 235 height 7
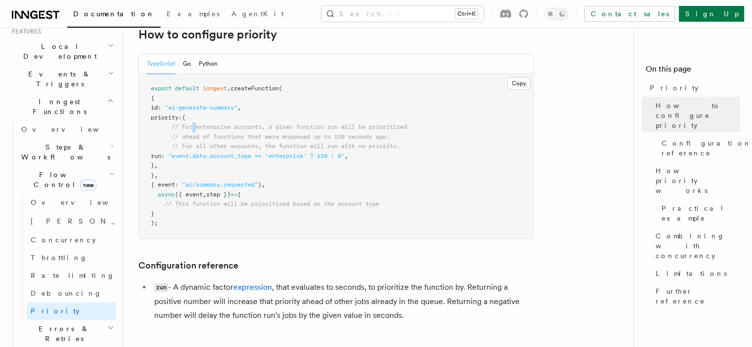
click at [194, 126] on span "// For enterprise accounts, a given function run will be prioritized" at bounding box center [288, 127] width 235 height 7
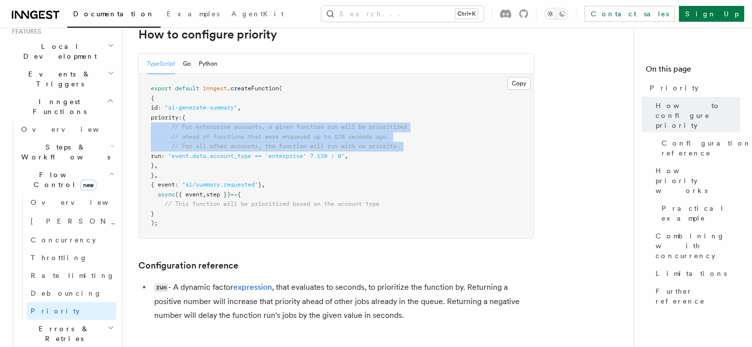
drag, startPoint x: 194, startPoint y: 126, endPoint x: 192, endPoint y: 153, distance: 27.2
click at [192, 153] on code "export default inngest .createFunction ( { id : "ai-generate-summary" , priorit…" at bounding box center [279, 156] width 256 height 142
click at [192, 153] on span ""event.data.account_type == 'enterprise' ? 120 : 0"" at bounding box center [256, 156] width 176 height 7
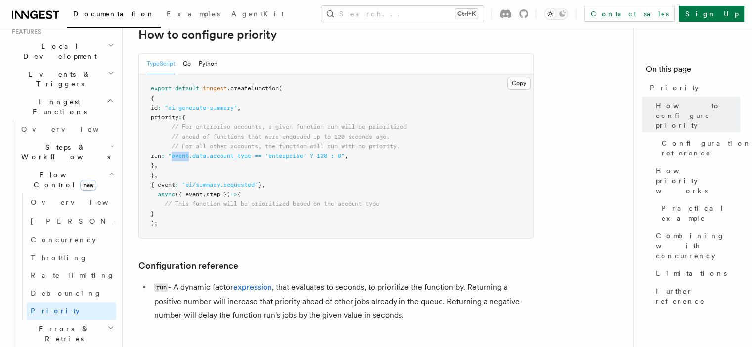
click at [192, 153] on span ""event.data.account_type == 'enterprise' ? 120 : 0"" at bounding box center [256, 156] width 176 height 7
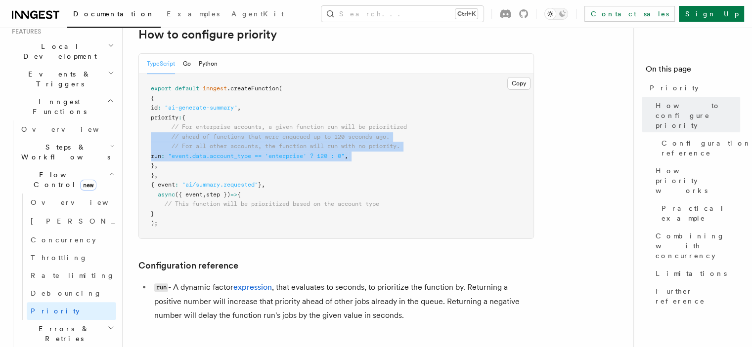
drag, startPoint x: 192, startPoint y: 153, endPoint x: 196, endPoint y: 128, distance: 25.1
click at [196, 130] on code "export default inngest .createFunction ( { id : "ai-generate-summary" , priorit…" at bounding box center [279, 156] width 256 height 142
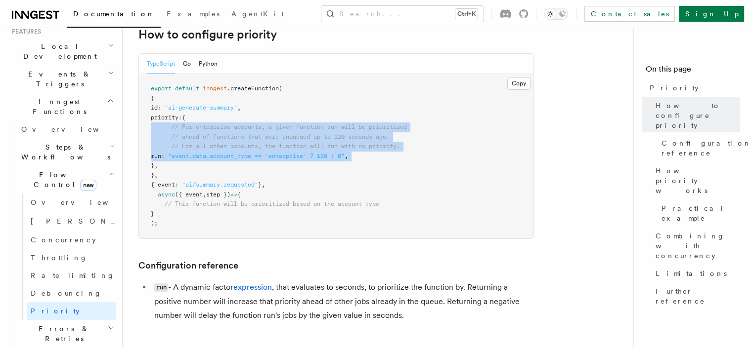
click at [197, 128] on span "// For enterprise accounts, a given function run will be prioritized" at bounding box center [288, 127] width 235 height 7
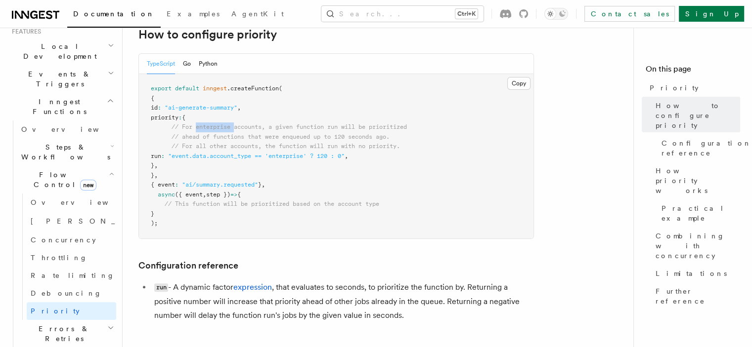
click at [197, 128] on span "// For enterprise accounts, a given function run will be prioritized" at bounding box center [288, 127] width 235 height 7
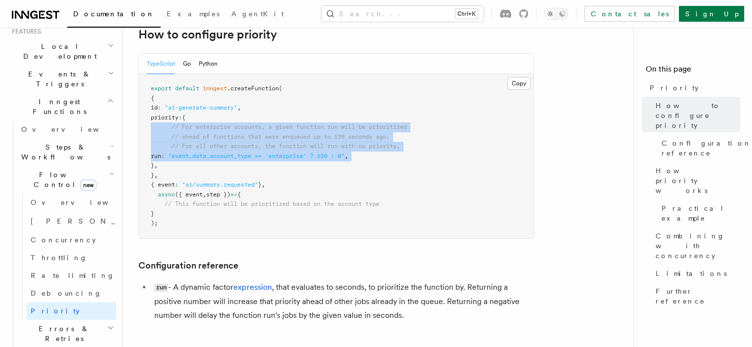
drag, startPoint x: 197, startPoint y: 128, endPoint x: 195, endPoint y: 157, distance: 28.7
click at [195, 157] on code "export default inngest .createFunction ( { id : "ai-generate-summary" , priorit…" at bounding box center [279, 156] width 256 height 142
click at [195, 157] on span ""event.data.account_type == 'enterprise' ? 120 : 0"" at bounding box center [256, 156] width 176 height 7
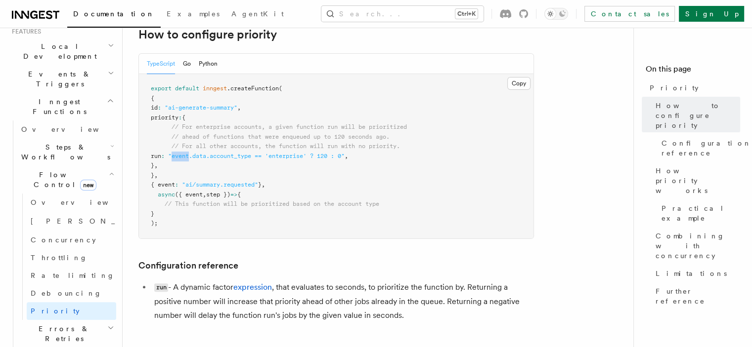
click at [195, 157] on span ""event.data.account_type == 'enterprise' ? 120 : 0"" at bounding box center [256, 156] width 176 height 7
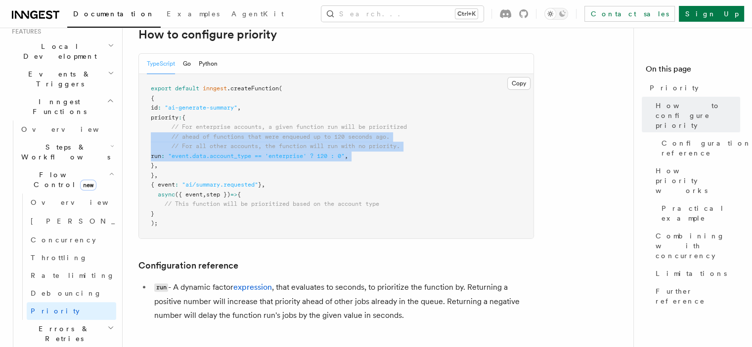
drag, startPoint x: 195, startPoint y: 157, endPoint x: 198, endPoint y: 133, distance: 23.9
click at [198, 134] on code "export default inngest .createFunction ( { id : "ai-generate-summary" , priorit…" at bounding box center [279, 156] width 256 height 142
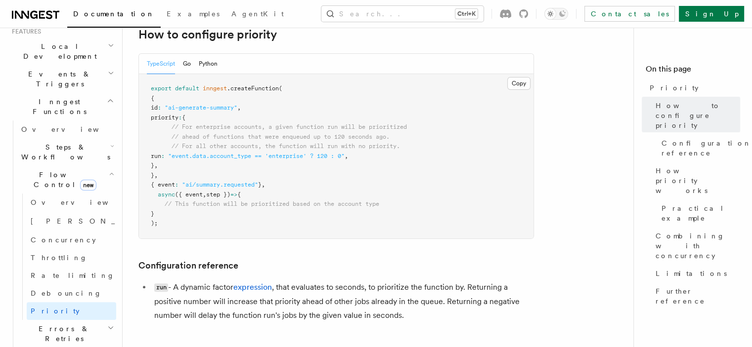
click at [198, 131] on pre "export default inngest .createFunction ( { id : "ai-generate-summary" , priorit…" at bounding box center [336, 156] width 394 height 165
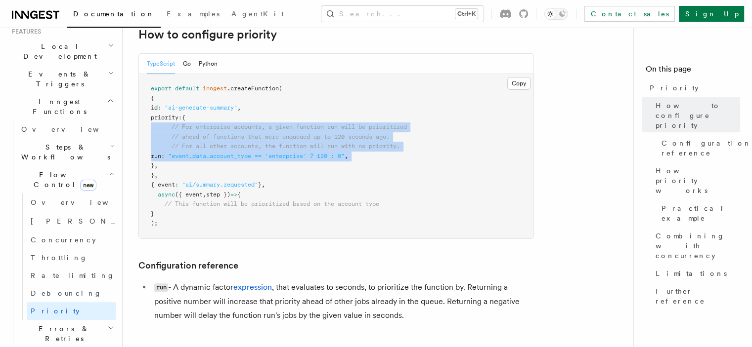
drag, startPoint x: 198, startPoint y: 131, endPoint x: 197, endPoint y: 155, distance: 23.3
click at [197, 155] on pre "export default inngest .createFunction ( { id : "ai-generate-summary" , priorit…" at bounding box center [336, 156] width 394 height 165
click at [197, 155] on span ""event.data.account_type == 'enterprise' ? 120 : 0"" at bounding box center [256, 156] width 176 height 7
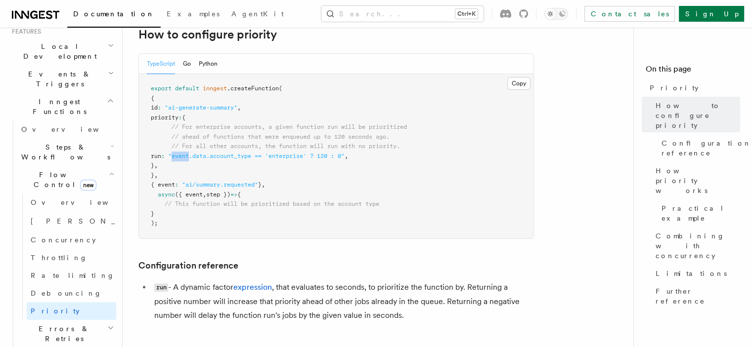
click at [197, 155] on span ""event.data.account_type == 'enterprise' ? 120 : 0"" at bounding box center [256, 156] width 176 height 7
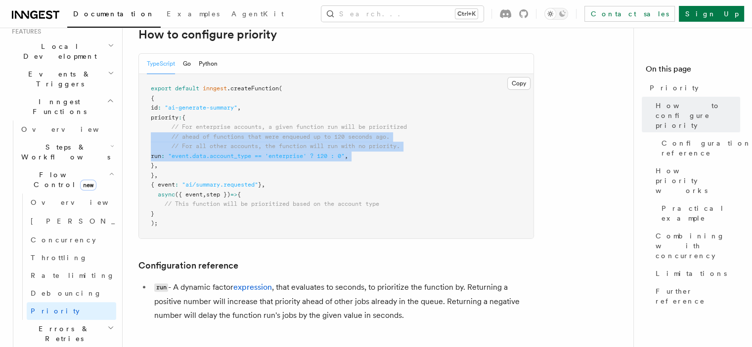
drag, startPoint x: 197, startPoint y: 155, endPoint x: 200, endPoint y: 129, distance: 25.4
click at [200, 131] on pre "export default inngest .createFunction ( { id : "ai-generate-summary" , priorit…" at bounding box center [336, 156] width 394 height 165
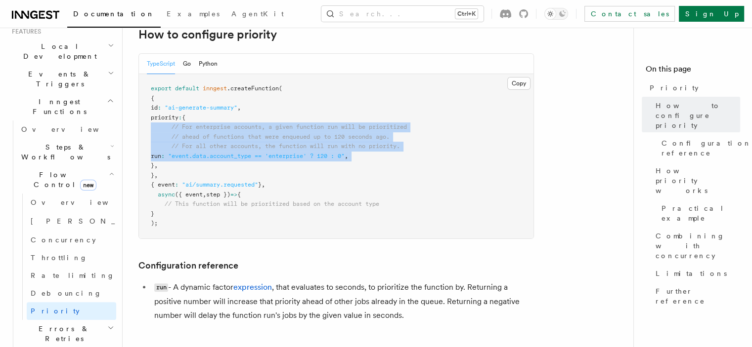
click at [201, 128] on span "// For enterprise accounts, a given function run will be prioritized" at bounding box center [288, 127] width 235 height 7
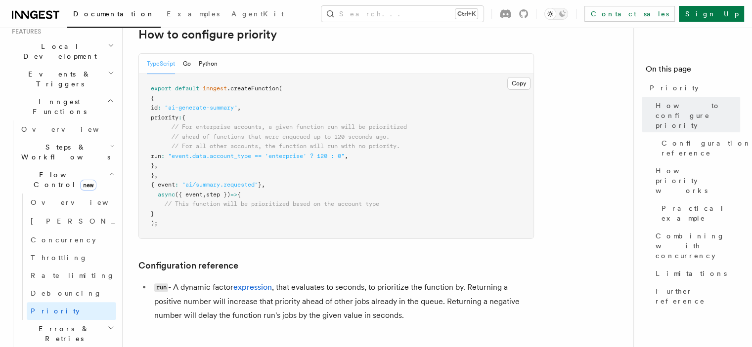
click at [182, 104] on pre "export default inngest .createFunction ( { id : "ai-generate-summary" , priorit…" at bounding box center [336, 156] width 394 height 165
drag, startPoint x: 182, startPoint y: 104, endPoint x: 241, endPoint y: 113, distance: 60.0
click at [241, 113] on pre "export default inngest .createFunction ( { id : "ai-generate-summary" , priorit…" at bounding box center [336, 156] width 394 height 165
click at [237, 107] on span ""ai-generate-summary"" at bounding box center [201, 107] width 73 height 7
drag, startPoint x: 241, startPoint y: 107, endPoint x: 184, endPoint y: 108, distance: 57.3
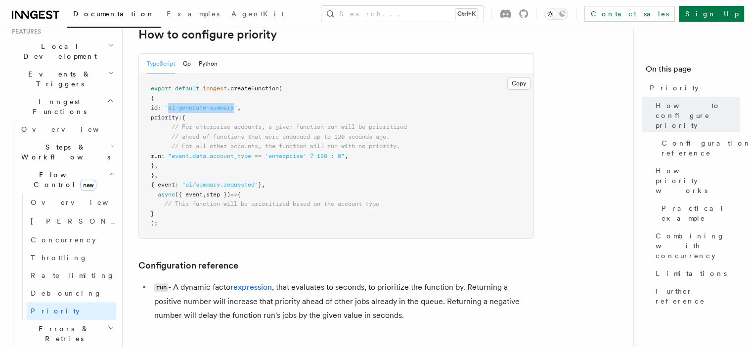
click at [186, 108] on span ""ai-generate-summary"" at bounding box center [201, 107] width 73 height 7
click at [184, 108] on span ""ai-generate-summary"" at bounding box center [201, 107] width 73 height 7
drag, startPoint x: 184, startPoint y: 108, endPoint x: 224, endPoint y: 107, distance: 40.5
click at [224, 107] on span ""ai-generate-summary"" at bounding box center [201, 107] width 73 height 7
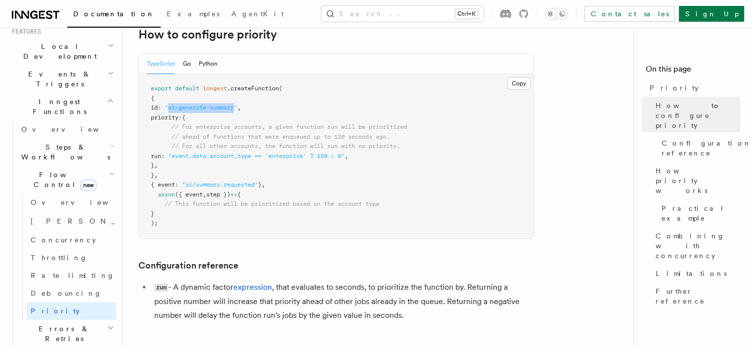
drag, startPoint x: 224, startPoint y: 107, endPoint x: 182, endPoint y: 106, distance: 42.5
click at [182, 106] on span ""ai-generate-summary"" at bounding box center [201, 107] width 73 height 7
drag, startPoint x: 182, startPoint y: 106, endPoint x: 223, endPoint y: 105, distance: 41.0
click at [222, 105] on span ""ai-generate-summary"" at bounding box center [201, 107] width 73 height 7
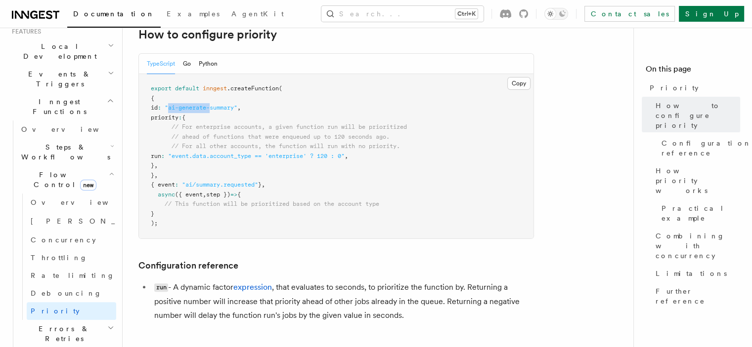
click at [225, 105] on span ""ai-generate-summary"" at bounding box center [201, 107] width 73 height 7
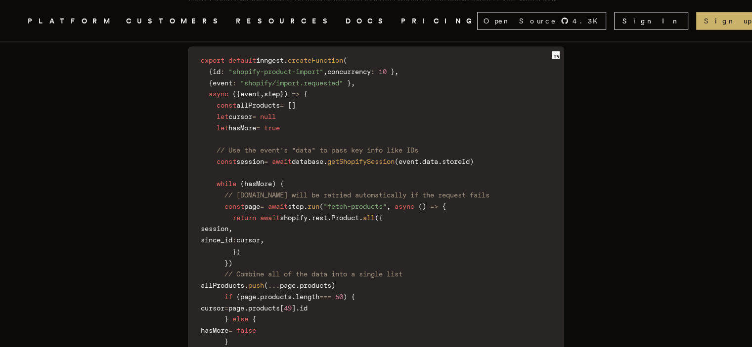
scroll to position [1631, 0]
click at [257, 146] on span "// Use the event's "data" to pass key info like IDs" at bounding box center [317, 150] width 202 height 8
click at [253, 146] on span "// Use the event's "data" to pass key info like IDs" at bounding box center [317, 150] width 202 height 8
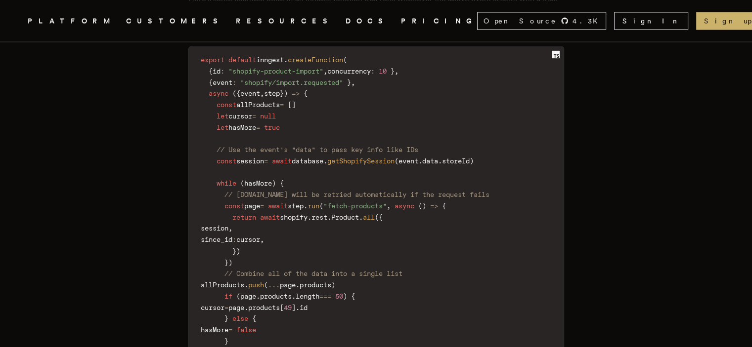
click at [223, 146] on span "// Use the event's "data" to pass key info like IDs" at bounding box center [317, 150] width 202 height 8
drag, startPoint x: 223, startPoint y: 123, endPoint x: 423, endPoint y: 121, distance: 200.1
click at [418, 146] on span "// Use the event's "data" to pass key info like IDs" at bounding box center [317, 150] width 202 height 8
drag, startPoint x: 423, startPoint y: 121, endPoint x: 219, endPoint y: 120, distance: 204.1
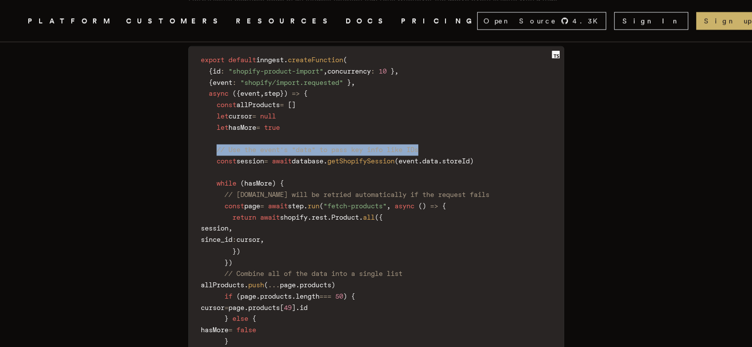
click at [219, 120] on code "export default inngest . createFunction ( { id : "shopify-product-import" , con…" at bounding box center [376, 228] width 375 height 352
click at [216, 146] on span at bounding box center [209, 150] width 16 height 8
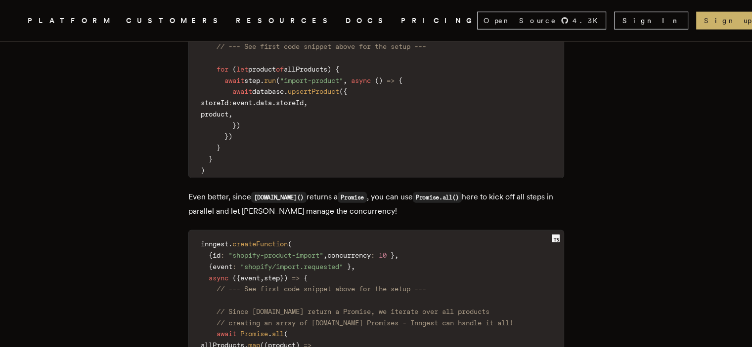
scroll to position [2322, 0]
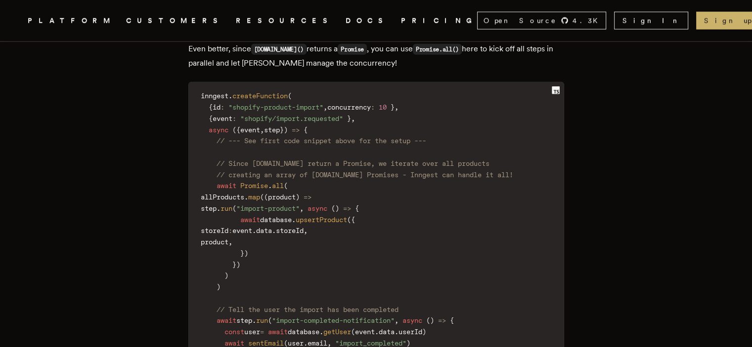
click at [237, 193] on span "allProducts" at bounding box center [222, 197] width 43 height 8
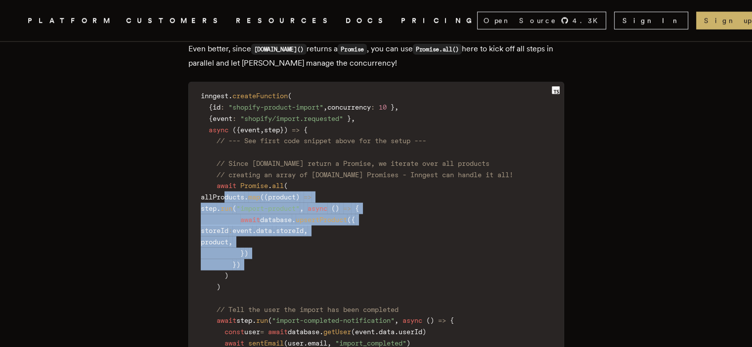
drag, startPoint x: 237, startPoint y: 168, endPoint x: 314, endPoint y: 237, distance: 102.9
click at [314, 237] on code "inngest . createFunction ( { id : "shopify-product-import" , concurrency : 10 }…" at bounding box center [376, 236] width 375 height 296
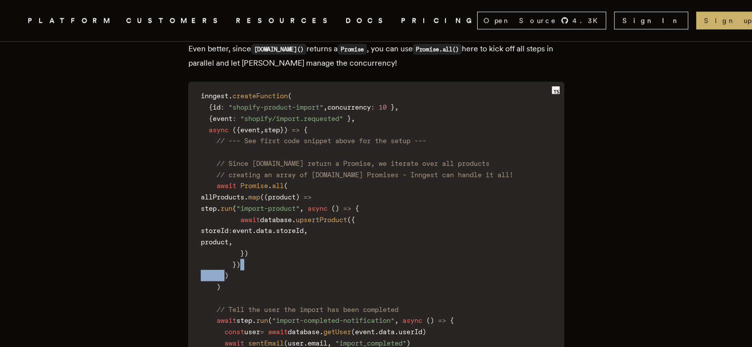
click at [314, 237] on code "inngest . createFunction ( { id : "shopify-product-import" , concurrency : 10 }…" at bounding box center [376, 236] width 375 height 296
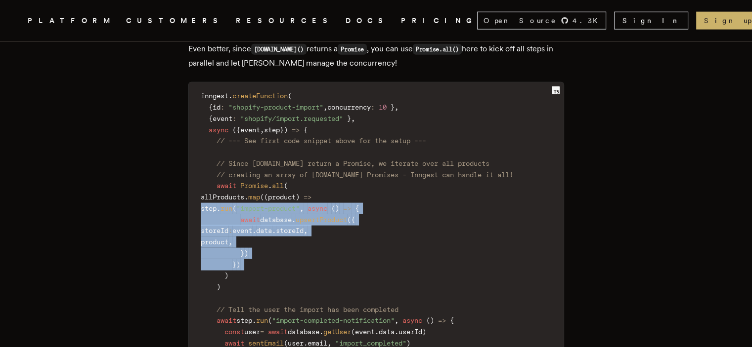
drag, startPoint x: 314, startPoint y: 237, endPoint x: 308, endPoint y: 177, distance: 59.6
click at [308, 179] on code "inngest . createFunction ( { id : "shopify-product-import" , concurrency : 10 }…" at bounding box center [376, 236] width 375 height 296
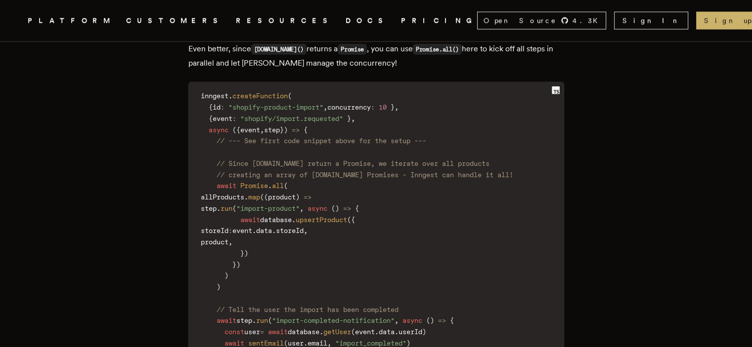
click at [295, 193] on span "product" at bounding box center [282, 197] width 28 height 8
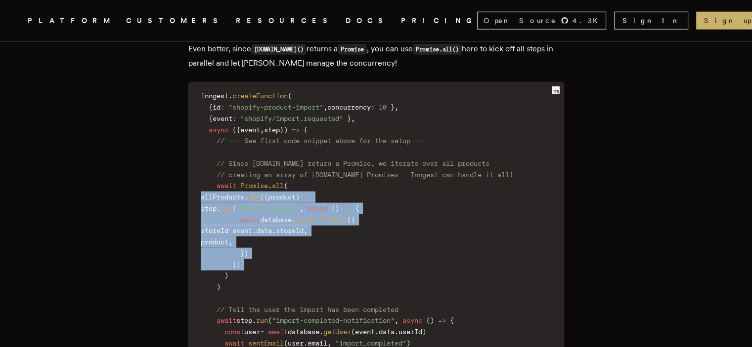
drag, startPoint x: 307, startPoint y: 173, endPoint x: 302, endPoint y: 237, distance: 64.4
click at [302, 237] on code "inngest . createFunction ( { id : "shopify-product-import" , concurrency : 10 }…" at bounding box center [376, 236] width 375 height 296
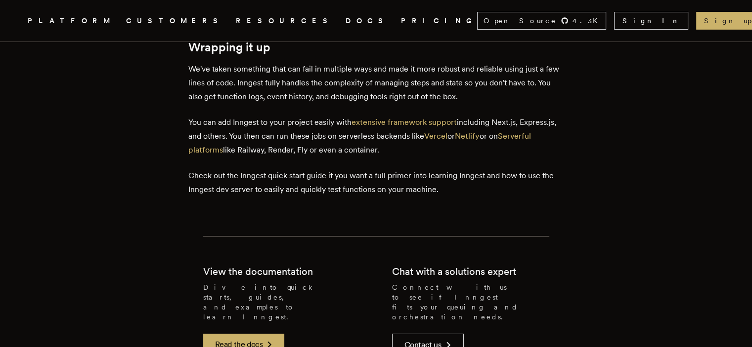
scroll to position [3558, 0]
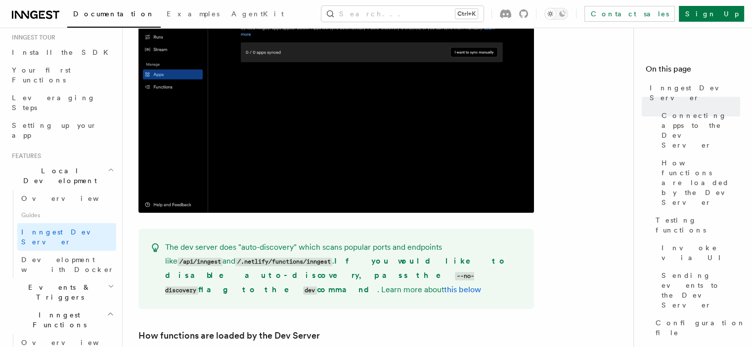
scroll to position [939, 0]
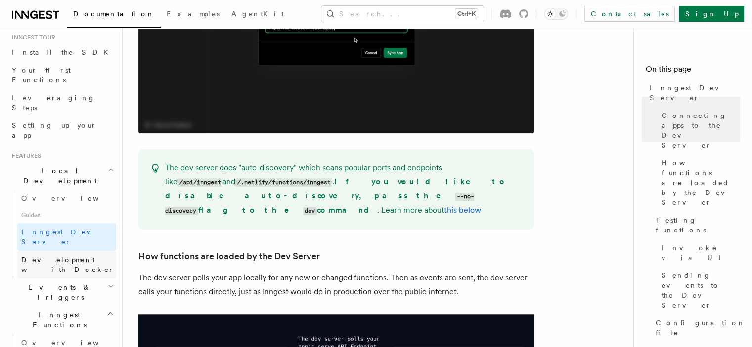
click at [48, 256] on span "Development with Docker" at bounding box center [67, 265] width 93 height 18
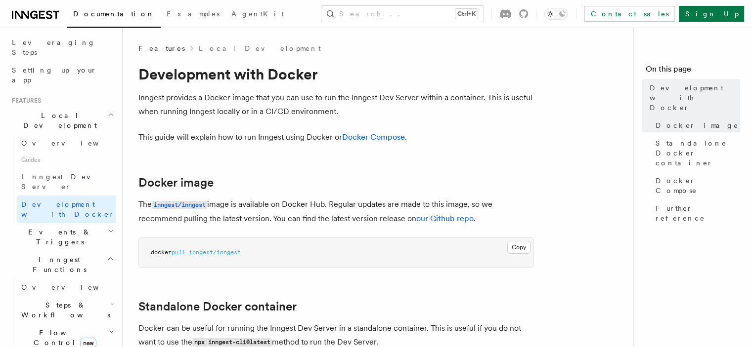
scroll to position [247, 0]
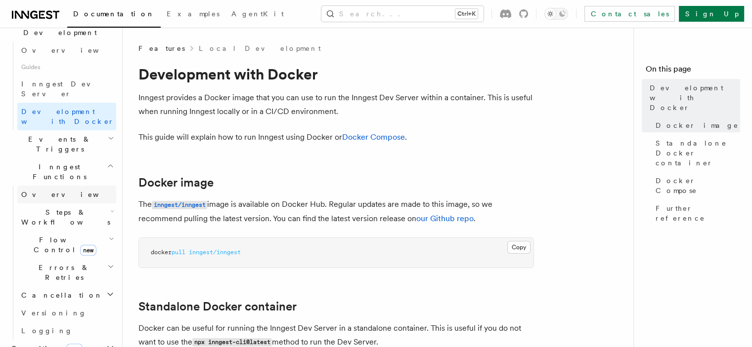
click at [67, 186] on link "Overview" at bounding box center [66, 195] width 99 height 18
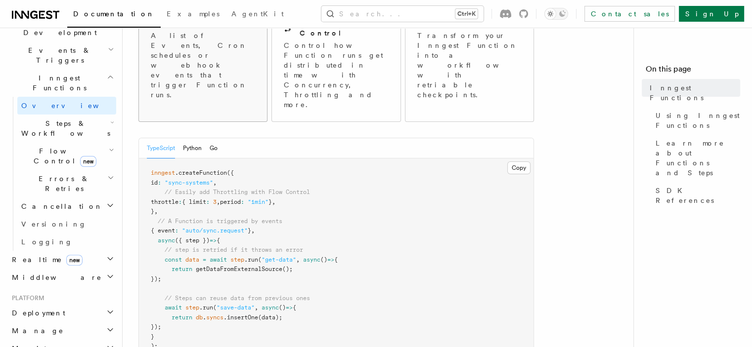
scroll to position [148, 0]
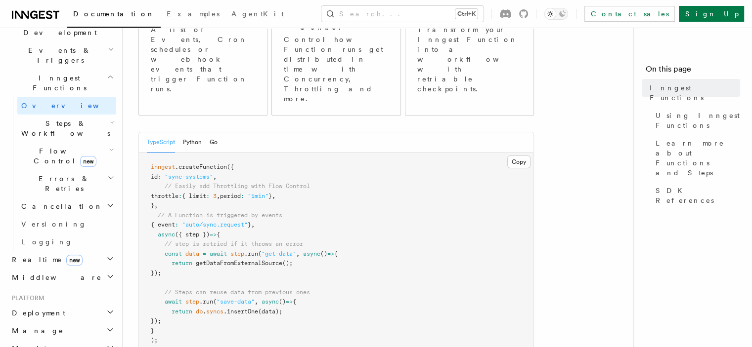
click at [178, 193] on span "throttle" at bounding box center [165, 196] width 28 height 7
drag, startPoint x: 178, startPoint y: 155, endPoint x: 295, endPoint y: 155, distance: 117.6
click at [275, 193] on span "throttle : { limit : 3 , period : "1min" } ," at bounding box center [213, 196] width 125 height 7
click at [272, 193] on span "}" at bounding box center [269, 196] width 3 height 7
drag, startPoint x: 295, startPoint y: 155, endPoint x: 181, endPoint y: 154, distance: 114.1
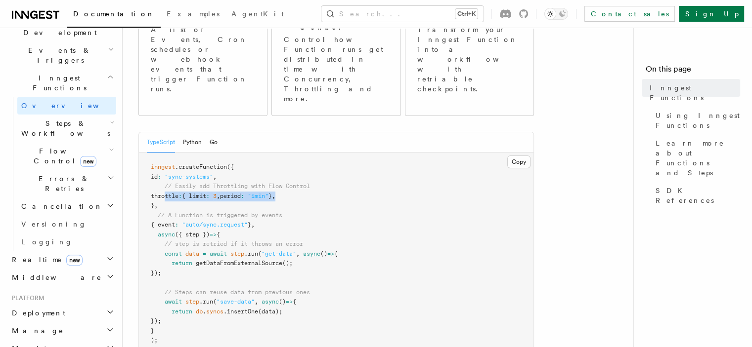
click at [181, 193] on span "throttle : { limit : 3 , period : "1min" } ," at bounding box center [213, 196] width 125 height 7
click at [178, 193] on span "throttle" at bounding box center [165, 196] width 28 height 7
drag, startPoint x: 181, startPoint y: 154, endPoint x: 297, endPoint y: 154, distance: 115.6
click at [275, 193] on span "throttle : { limit : 3 , period : "1min" } ," at bounding box center [213, 196] width 125 height 7
click at [275, 193] on span "," at bounding box center [273, 196] width 3 height 7
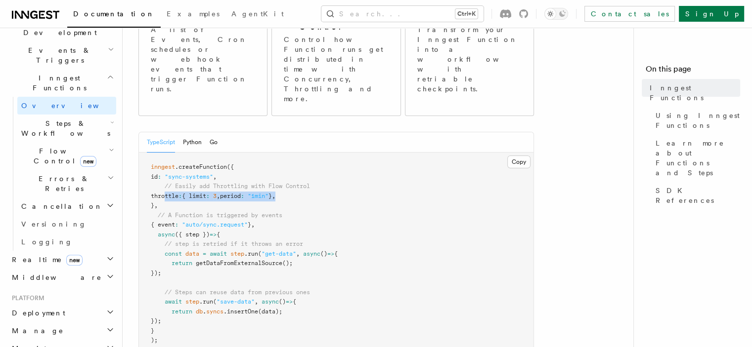
drag, startPoint x: 297, startPoint y: 154, endPoint x: 180, endPoint y: 156, distance: 117.1
click at [180, 193] on span "throttle : { limit : 3 , period : "1min" } ," at bounding box center [213, 196] width 125 height 7
click at [178, 193] on span "throttle" at bounding box center [165, 196] width 28 height 7
drag, startPoint x: 180, startPoint y: 156, endPoint x: 296, endPoint y: 154, distance: 116.6
click at [275, 193] on span "throttle : { limit : 3 , period : "1min" } ," at bounding box center [213, 196] width 125 height 7
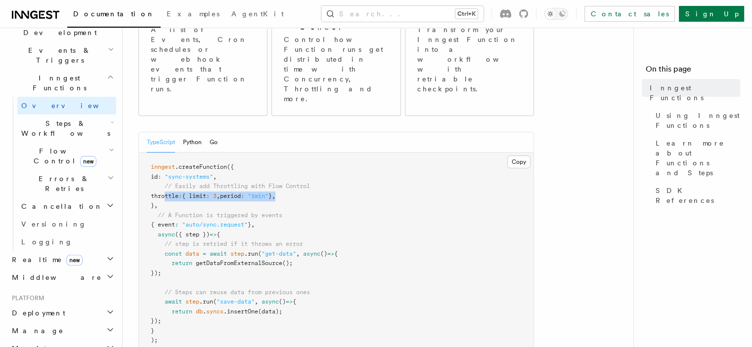
click at [275, 193] on span "," at bounding box center [273, 196] width 3 height 7
drag, startPoint x: 296, startPoint y: 154, endPoint x: 180, endPoint y: 161, distance: 116.8
click at [180, 161] on pre "inngest .createFunction ({ id : "sync-systems" , // Easily add Throttling with …" at bounding box center [336, 254] width 394 height 203
drag, startPoint x: 180, startPoint y: 161, endPoint x: 297, endPoint y: 153, distance: 117.8
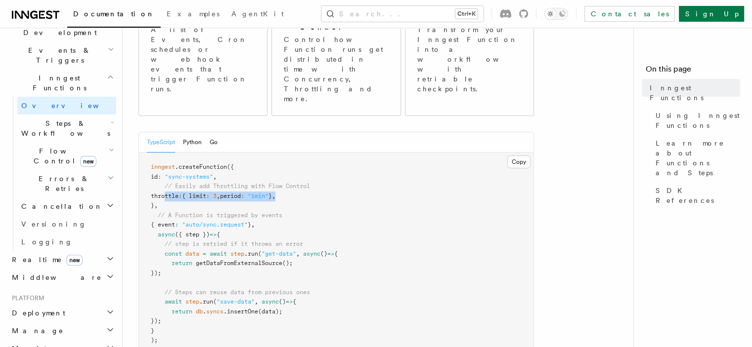
click at [297, 153] on pre "inngest .createFunction ({ id : "sync-systems" , // Easily add Throttling with …" at bounding box center [336, 254] width 394 height 203
click at [275, 193] on span "," at bounding box center [273, 196] width 3 height 7
click at [178, 193] on span "throttle" at bounding box center [165, 196] width 28 height 7
drag, startPoint x: 180, startPoint y: 154, endPoint x: 297, endPoint y: 157, distance: 117.7
click at [275, 193] on span "throttle : { limit : 3 , period : "1min" } ," at bounding box center [213, 196] width 125 height 7
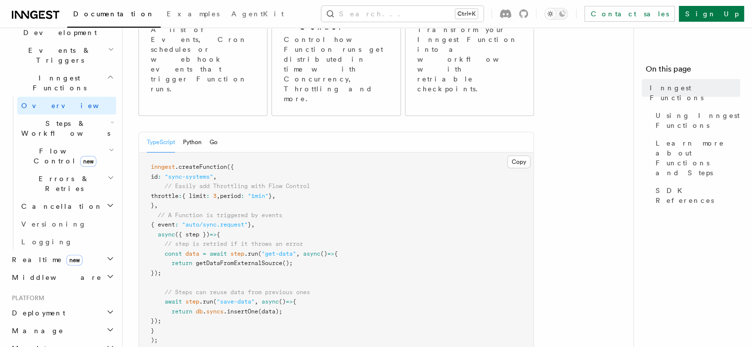
click at [180, 260] on span "return" at bounding box center [181, 263] width 21 height 7
drag, startPoint x: 180, startPoint y: 221, endPoint x: 337, endPoint y: 228, distance: 156.8
click at [337, 228] on pre "inngest .createFunction ({ id : "sync-systems" , // Easily add Throttling with …" at bounding box center [336, 254] width 394 height 203
click at [322, 221] on pre "inngest .createFunction ({ id : "sync-systems" , // Easily add Throttling with …" at bounding box center [336, 254] width 394 height 203
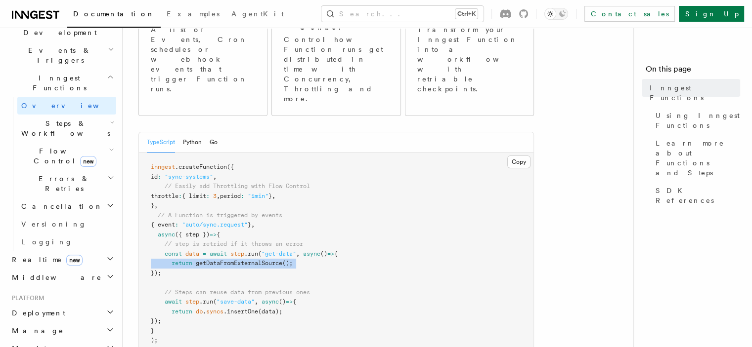
click at [322, 221] on pre "inngest .createFunction ({ id : "sync-systems" , // Easily add Throttling with …" at bounding box center [336, 254] width 394 height 203
click at [316, 221] on pre "inngest .createFunction ({ id : "sync-systems" , // Easily add Throttling with …" at bounding box center [336, 254] width 394 height 203
click at [298, 271] on pre "inngest .createFunction ({ id : "sync-systems" , // Easily add Throttling with …" at bounding box center [336, 254] width 394 height 203
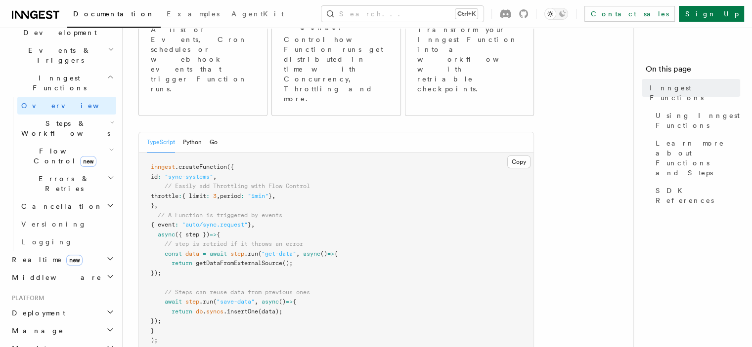
click at [298, 271] on pre "inngest .createFunction ({ id : "sync-systems" , // Easily add Throttling with …" at bounding box center [336, 254] width 394 height 203
click at [325, 261] on pre "inngest .createFunction ({ id : "sync-systems" , // Easily add Throttling with …" at bounding box center [336, 254] width 394 height 203
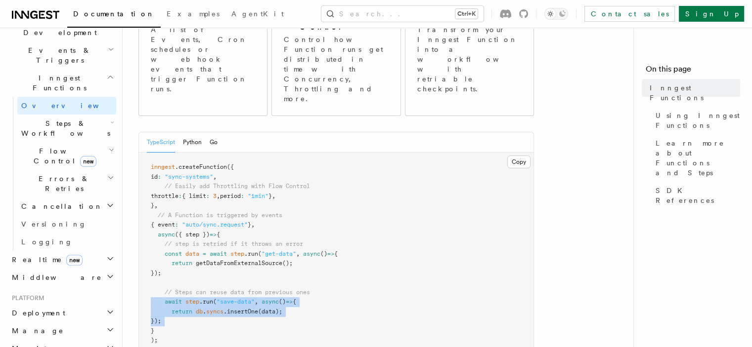
drag, startPoint x: 325, startPoint y: 261, endPoint x: 315, endPoint y: 280, distance: 20.8
click at [315, 280] on pre "inngest .createFunction ({ id : "sync-systems" , // Easily add Throttling with …" at bounding box center [336, 254] width 394 height 203
drag, startPoint x: 315, startPoint y: 280, endPoint x: 336, endPoint y: 244, distance: 41.4
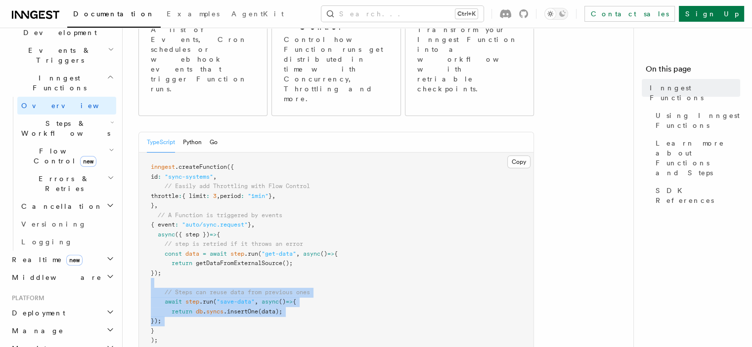
click at [336, 244] on pre "inngest .createFunction ({ id : "sync-systems" , // Easily add Throttling with …" at bounding box center [336, 254] width 394 height 203
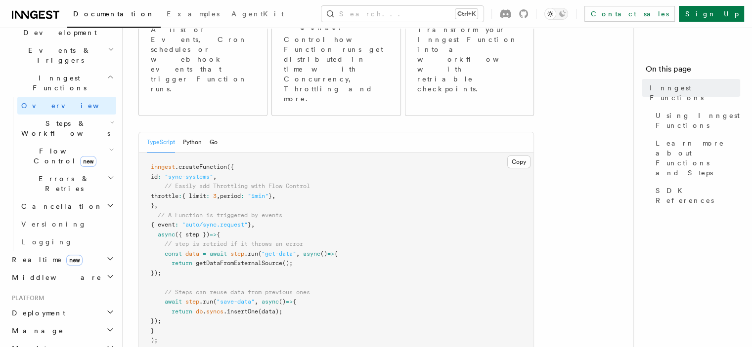
click at [336, 236] on pre "inngest .createFunction ({ id : "sync-systems" , // Easily add Throttling with …" at bounding box center [336, 254] width 394 height 203
click at [332, 241] on pre "inngest .createFunction ({ id : "sync-systems" , // Easily add Throttling with …" at bounding box center [336, 254] width 394 height 203
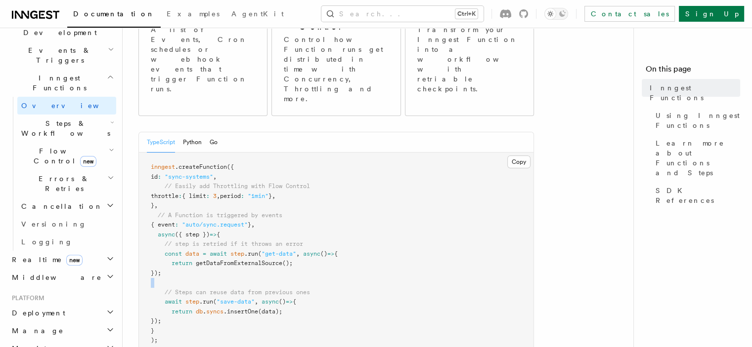
click at [332, 241] on pre "inngest .createFunction ({ id : "sync-systems" , // Easily add Throttling with …" at bounding box center [336, 254] width 394 height 203
click at [148, 176] on pre "inngest .createFunction ({ id : "sync-systems" , // Easily add Throttling with …" at bounding box center [336, 254] width 394 height 203
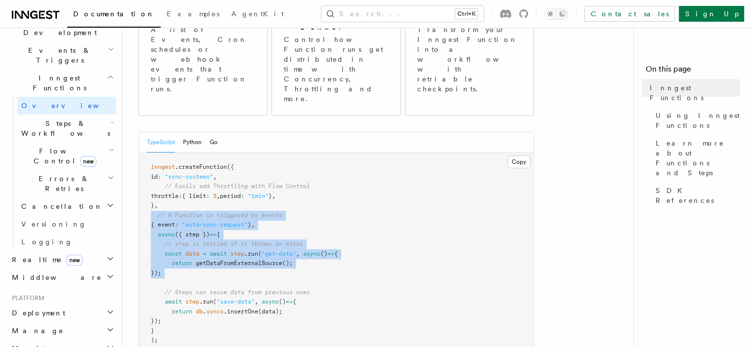
drag, startPoint x: 148, startPoint y: 176, endPoint x: 364, endPoint y: 237, distance: 224.5
click at [364, 237] on pre "inngest .createFunction ({ id : "sync-systems" , // Easily add Throttling with …" at bounding box center [336, 254] width 394 height 203
click at [330, 246] on pre "inngest .createFunction ({ id : "sync-systems" , // Easily add Throttling with …" at bounding box center [336, 254] width 394 height 203
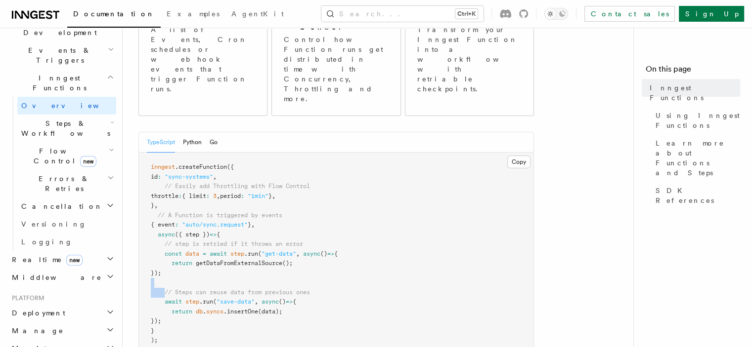
click at [330, 246] on pre "inngest .createFunction ({ id : "sync-systems" , // Easily add Throttling with …" at bounding box center [336, 254] width 394 height 203
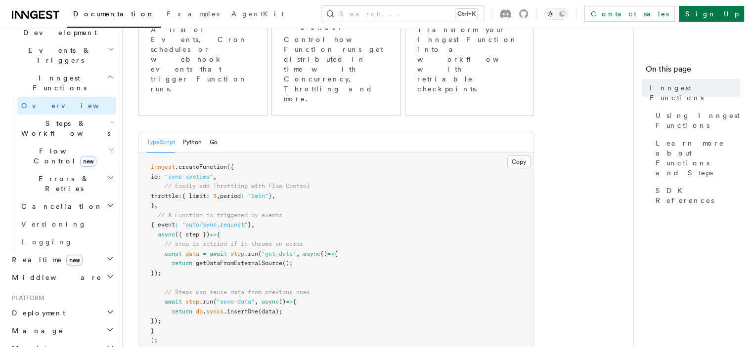
click at [319, 272] on pre "inngest .createFunction ({ id : "sync-systems" , // Easily add Throttling with …" at bounding box center [336, 254] width 394 height 203
click at [322, 269] on pre "inngest .createFunction ({ id : "sync-systems" , // Easily add Throttling with …" at bounding box center [336, 254] width 394 height 203
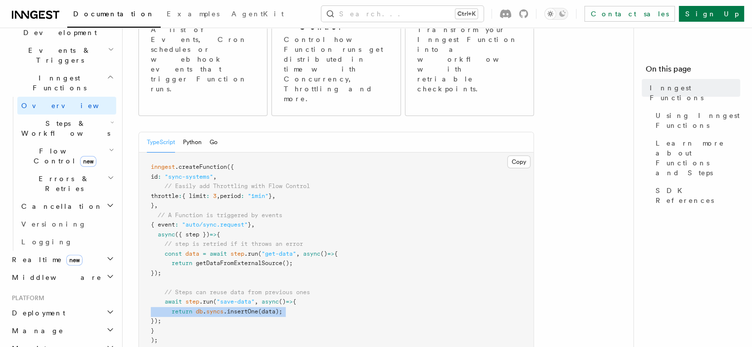
click at [322, 269] on pre "inngest .createFunction ({ id : "sync-systems" , // Easily add Throttling with …" at bounding box center [336, 254] width 394 height 203
click at [331, 269] on pre "inngest .createFunction ({ id : "sync-systems" , // Easily add Throttling with …" at bounding box center [336, 254] width 394 height 203
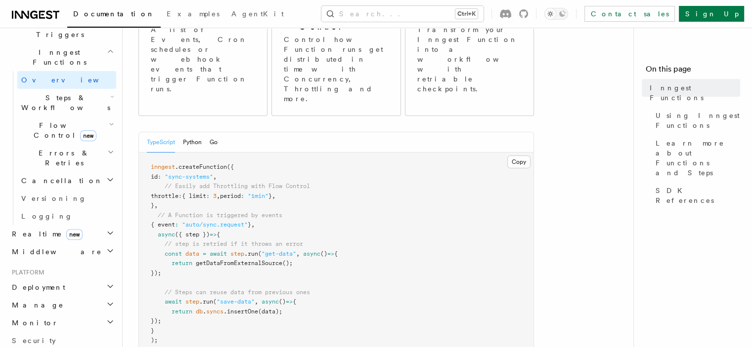
scroll to position [296, 0]
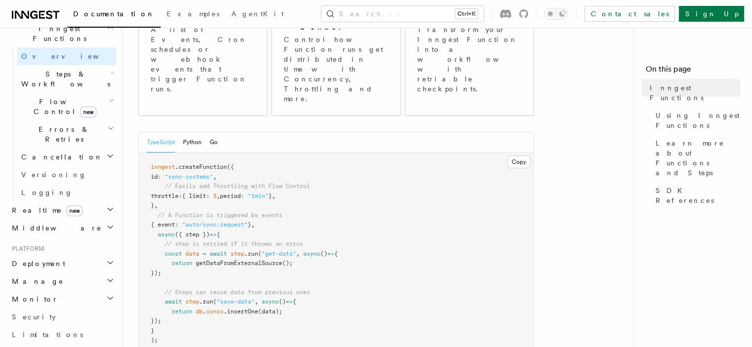
click at [51, 273] on h2 "Manage" at bounding box center [62, 282] width 108 height 18
click at [47, 291] on link "Environments" at bounding box center [66, 300] width 99 height 18
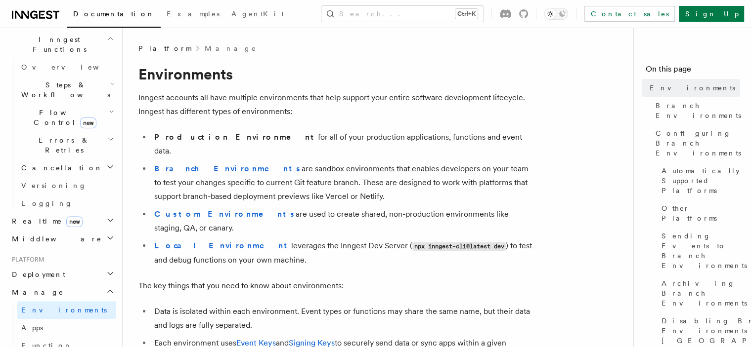
scroll to position [346, 0]
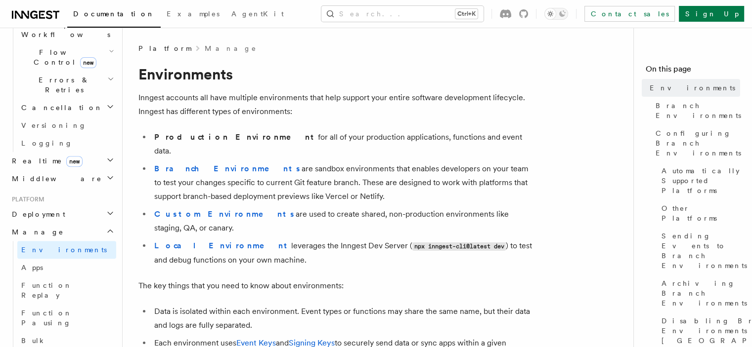
click at [47, 210] on span "Deployment" at bounding box center [36, 215] width 57 height 10
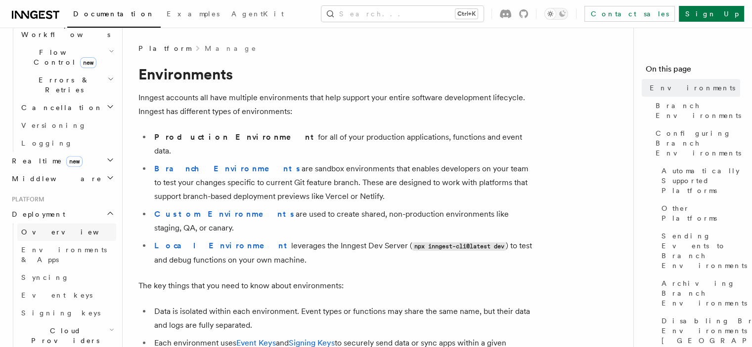
click at [46, 228] on span "Overview" at bounding box center [72, 232] width 102 height 8
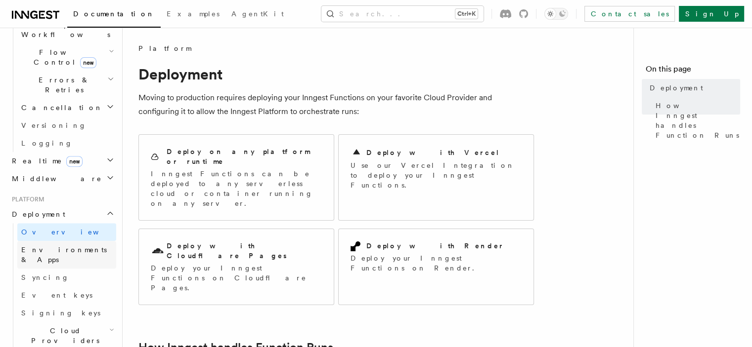
click at [74, 246] on span "Environments & Apps" at bounding box center [63, 255] width 85 height 18
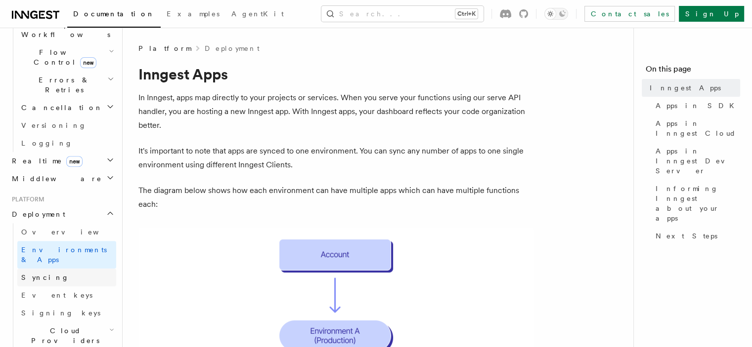
click at [64, 269] on link "Syncing" at bounding box center [66, 278] width 99 height 18
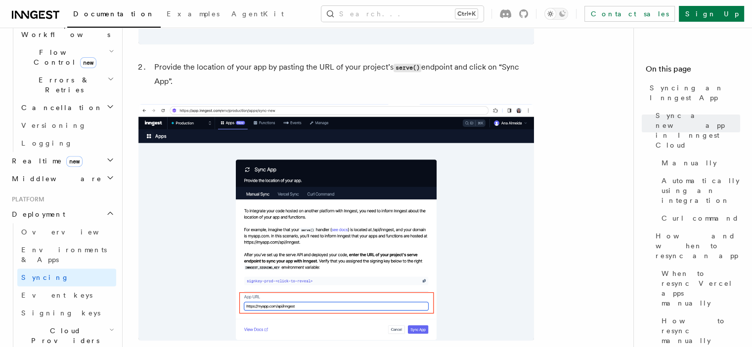
scroll to position [840, 0]
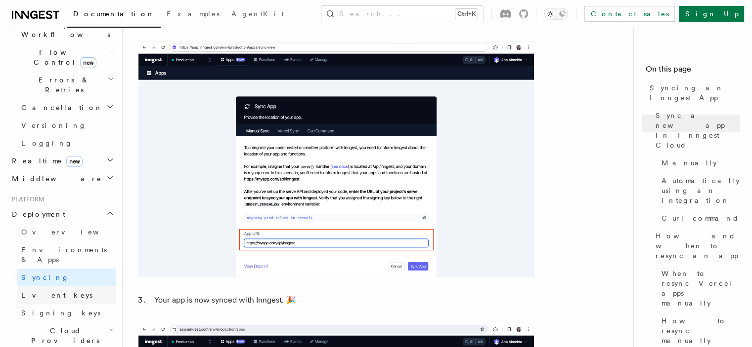
click at [53, 292] on span "Event keys" at bounding box center [56, 296] width 71 height 8
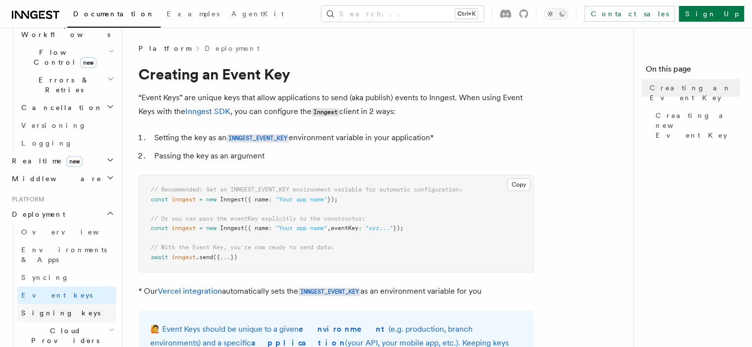
click at [65, 304] on link "Signing keys" at bounding box center [66, 313] width 99 height 18
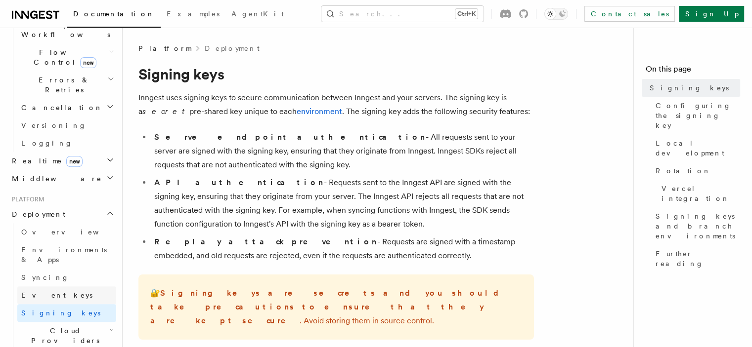
click at [62, 287] on link "Event keys" at bounding box center [66, 296] width 99 height 18
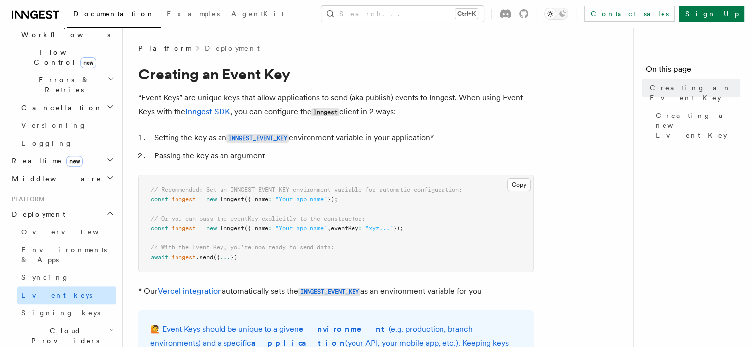
click at [49, 287] on link "Event keys" at bounding box center [66, 296] width 99 height 18
click at [50, 309] on span "Signing keys" at bounding box center [60, 313] width 79 height 8
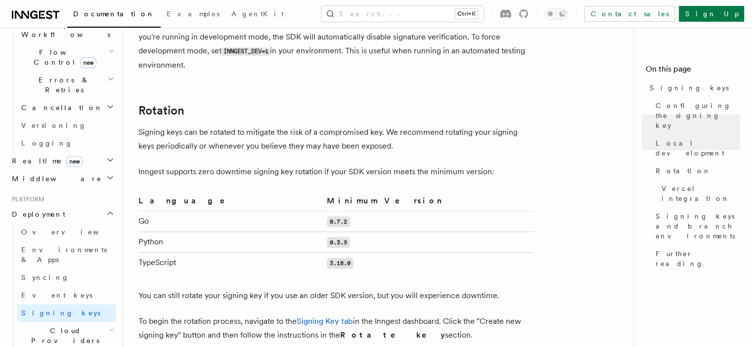
scroll to position [692, 0]
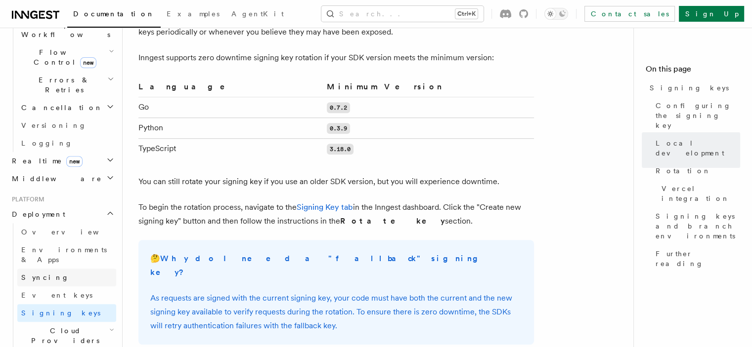
click at [59, 269] on link "Syncing" at bounding box center [66, 278] width 99 height 18
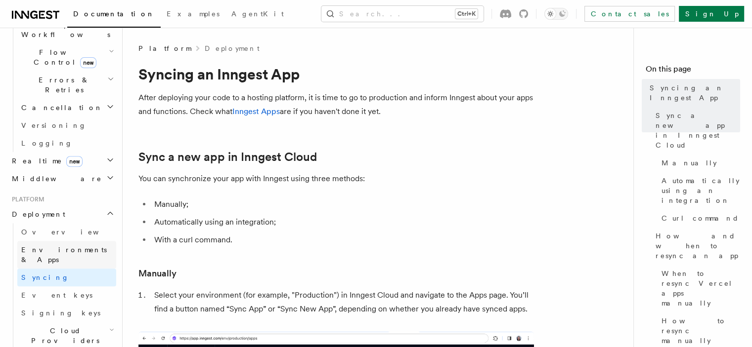
click at [65, 246] on span "Environments & Apps" at bounding box center [63, 255] width 85 height 18
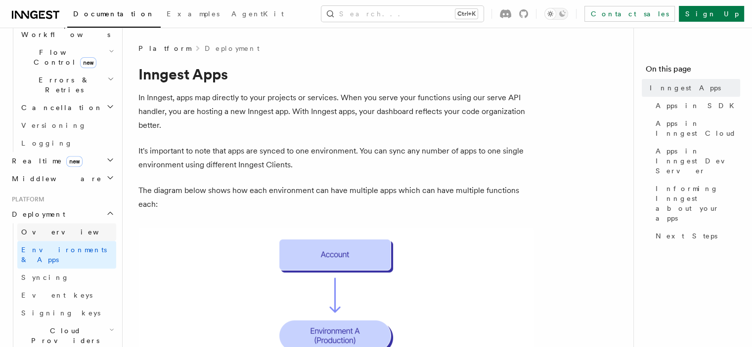
click at [64, 223] on link "Overview" at bounding box center [66, 232] width 99 height 18
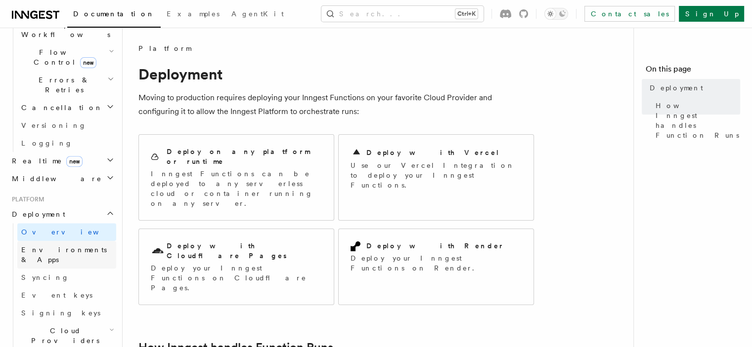
click at [59, 246] on span "Environments & Apps" at bounding box center [63, 255] width 85 height 18
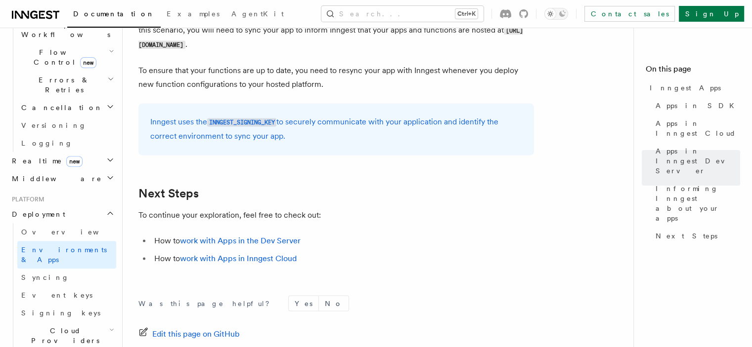
scroll to position [1532, 0]
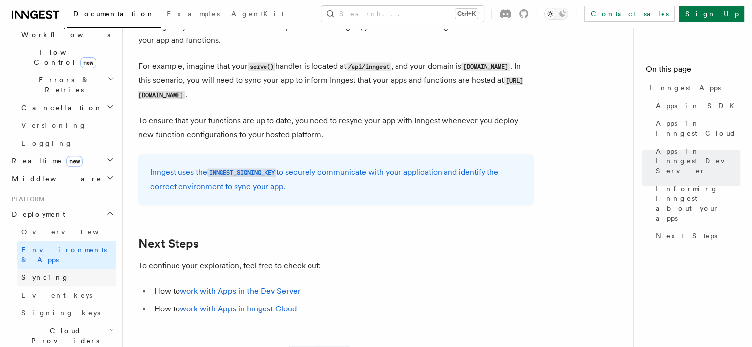
click at [65, 269] on link "Syncing" at bounding box center [66, 278] width 99 height 18
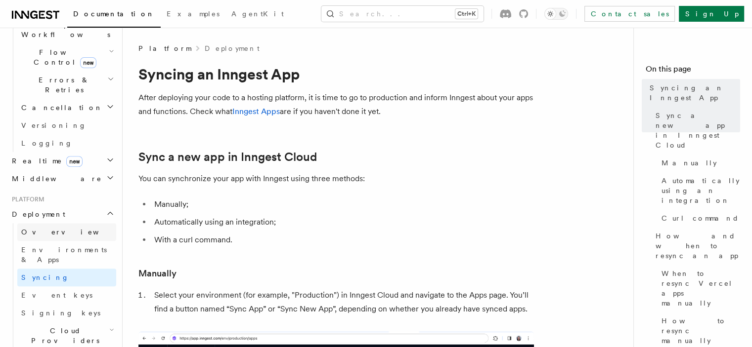
click at [57, 223] on link "Overview" at bounding box center [66, 232] width 99 height 18
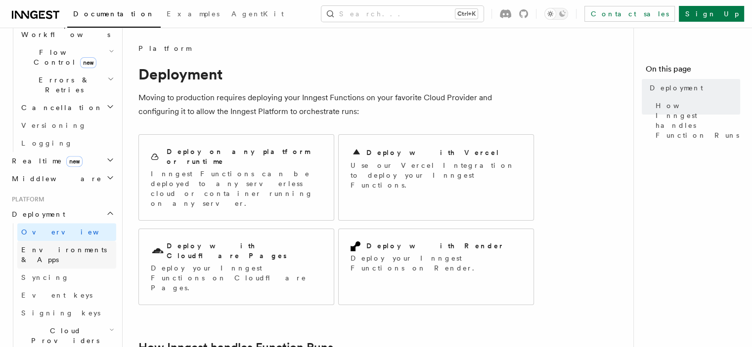
click at [53, 246] on span "Environments & Apps" at bounding box center [63, 255] width 85 height 18
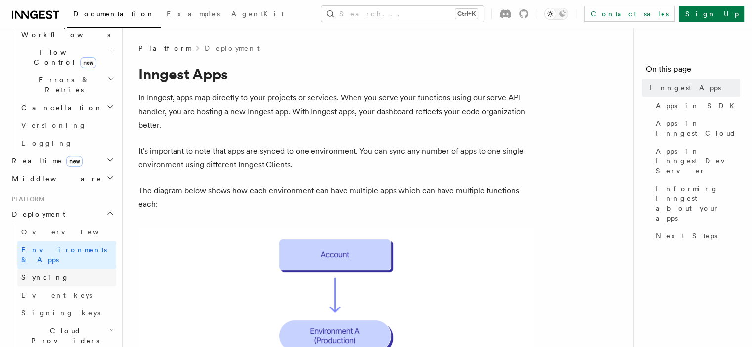
click at [49, 269] on link "Syncing" at bounding box center [66, 278] width 99 height 18
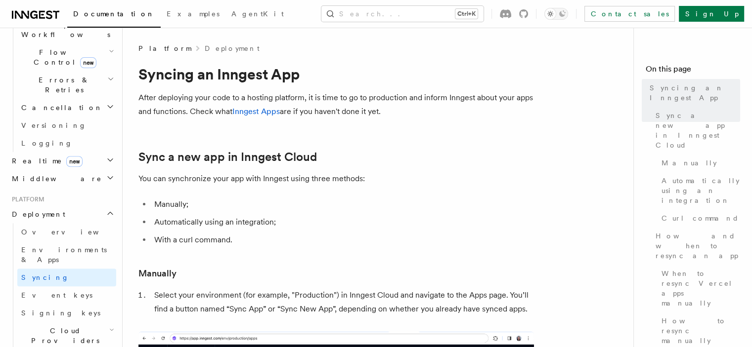
click at [51, 292] on span "Event keys" at bounding box center [56, 296] width 71 height 8
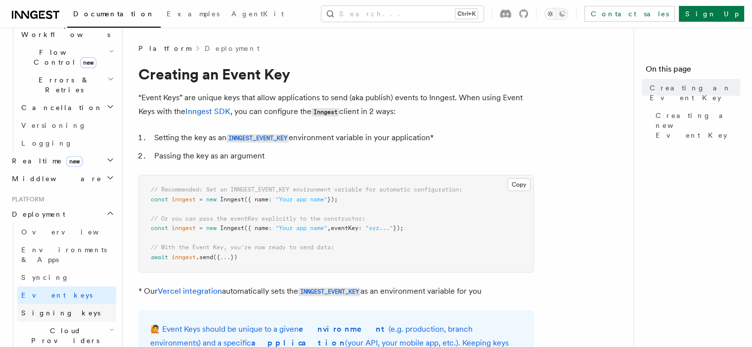
click at [55, 309] on span "Signing keys" at bounding box center [60, 313] width 79 height 8
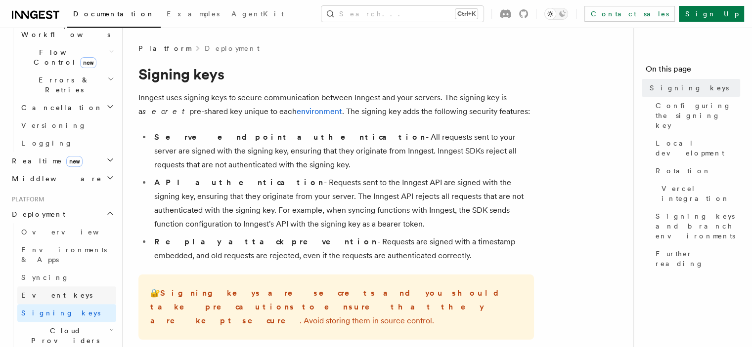
click at [58, 287] on link "Event keys" at bounding box center [66, 296] width 99 height 18
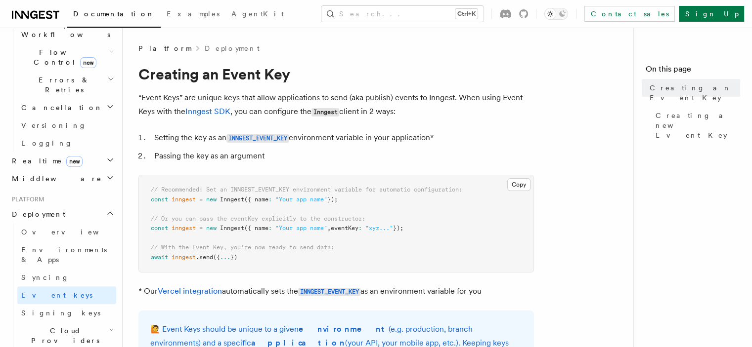
click at [53, 326] on span "Cloud Providers Setup" at bounding box center [63, 341] width 92 height 30
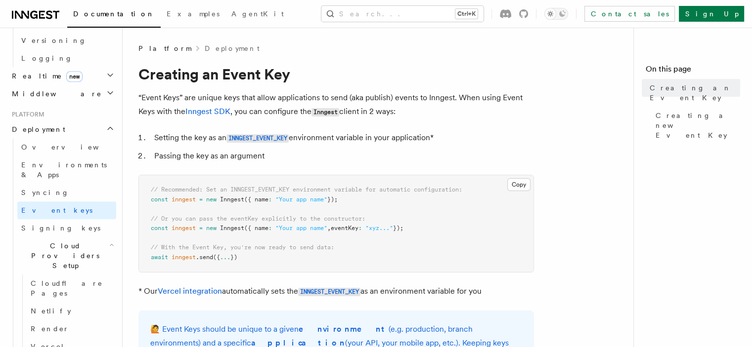
scroll to position [494, 0]
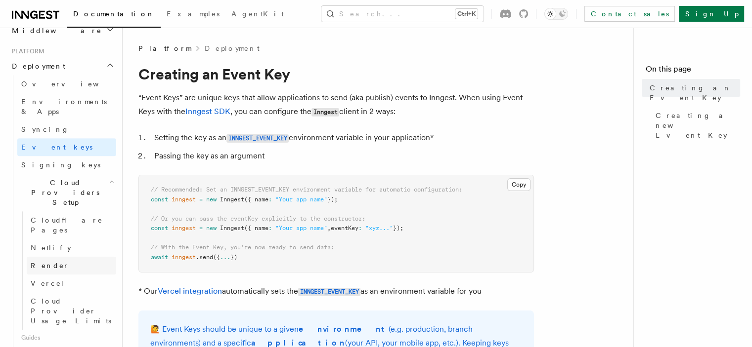
click at [62, 257] on link "Render" at bounding box center [71, 266] width 89 height 18
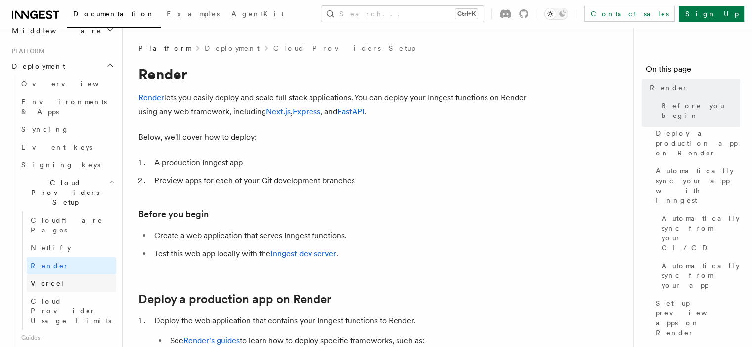
click at [56, 275] on link "Vercel" at bounding box center [71, 284] width 89 height 18
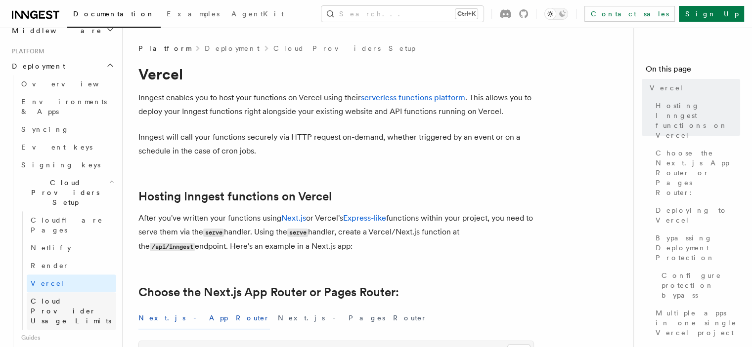
click at [54, 297] on span "Cloud Provider Usage Limits" at bounding box center [71, 311] width 81 height 28
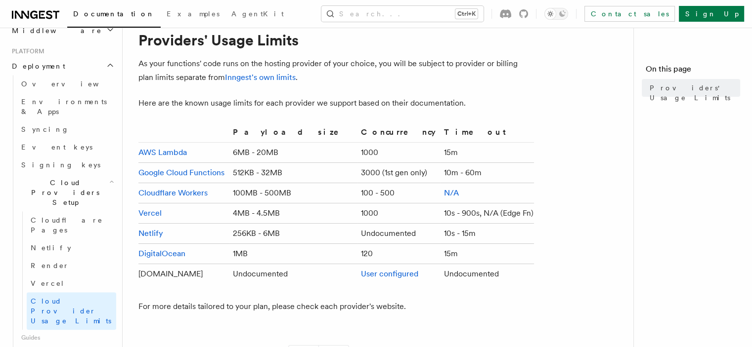
scroll to position [49, 0]
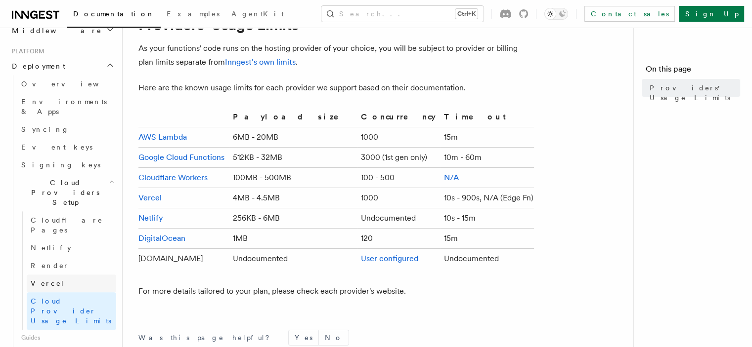
click at [44, 280] on span "Vercel" at bounding box center [48, 284] width 34 height 8
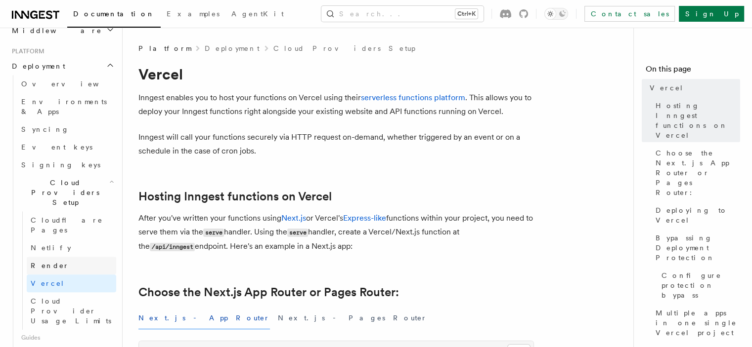
click at [72, 257] on link "Render" at bounding box center [71, 266] width 89 height 18
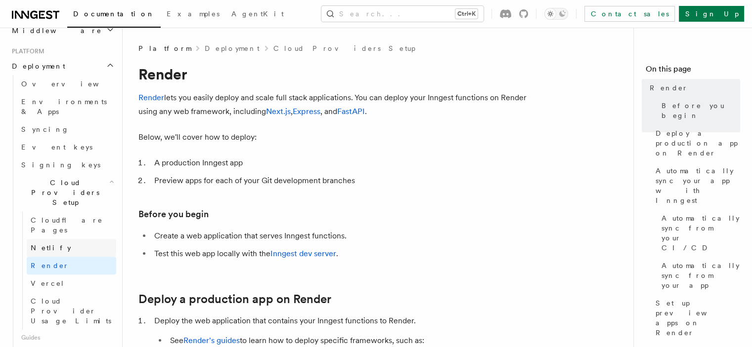
click at [70, 239] on link "Netlify" at bounding box center [71, 248] width 89 height 18
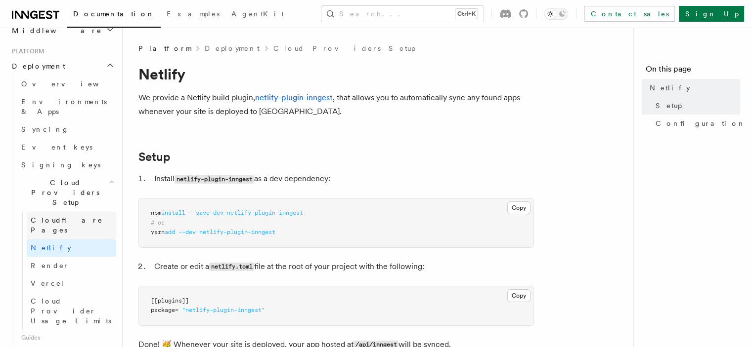
click at [73, 211] on link "Cloudflare Pages" at bounding box center [71, 225] width 89 height 28
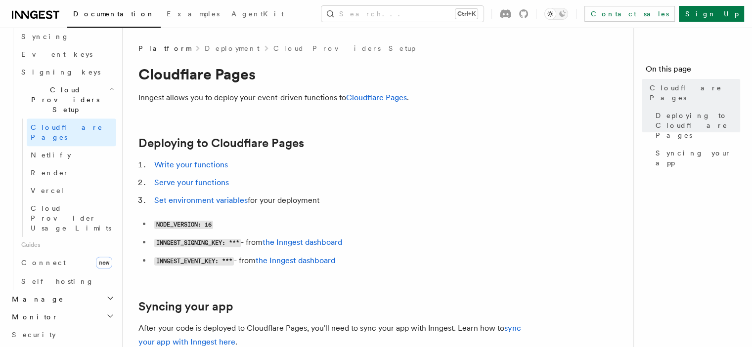
scroll to position [593, 0]
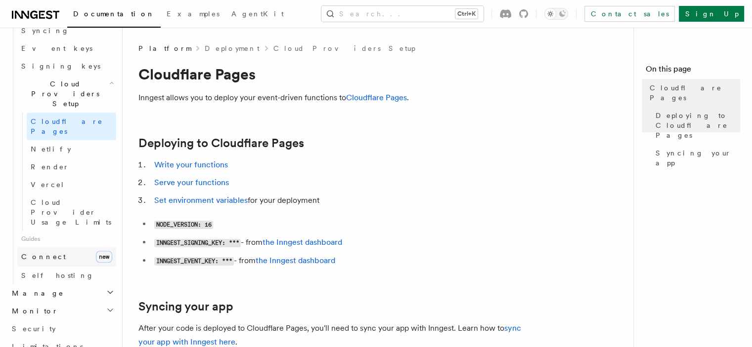
click at [47, 253] on span "Connect" at bounding box center [43, 257] width 44 height 8
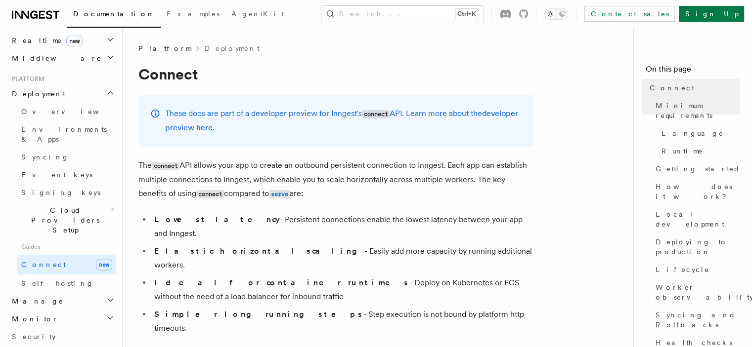
scroll to position [405, 0]
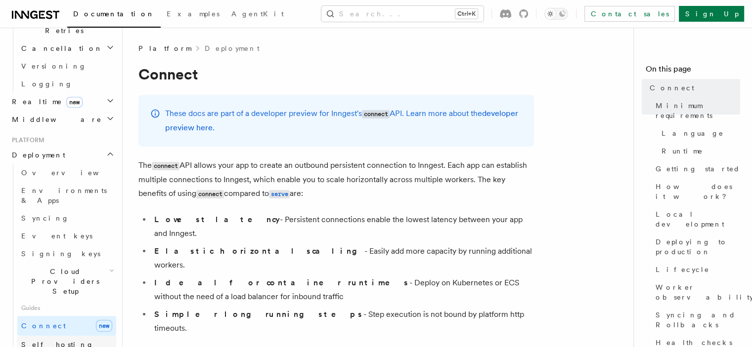
click at [51, 341] on span "Self hosting" at bounding box center [57, 345] width 73 height 8
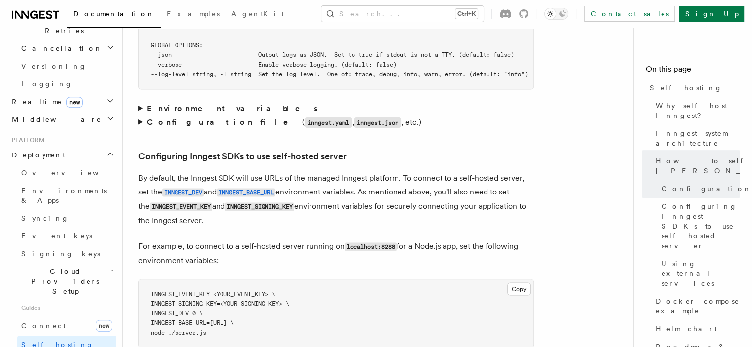
scroll to position [2125, 0]
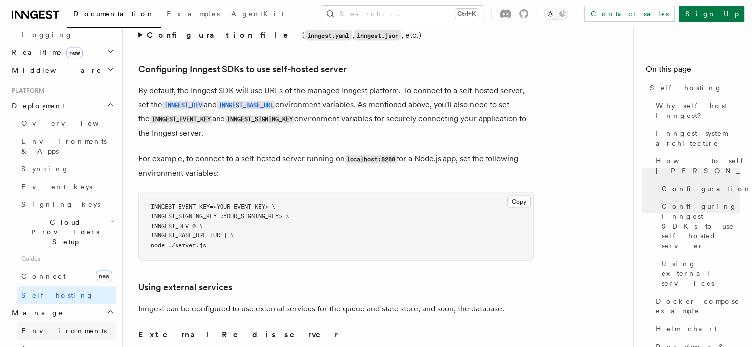
click at [45, 327] on span "Environments" at bounding box center [63, 331] width 85 height 8
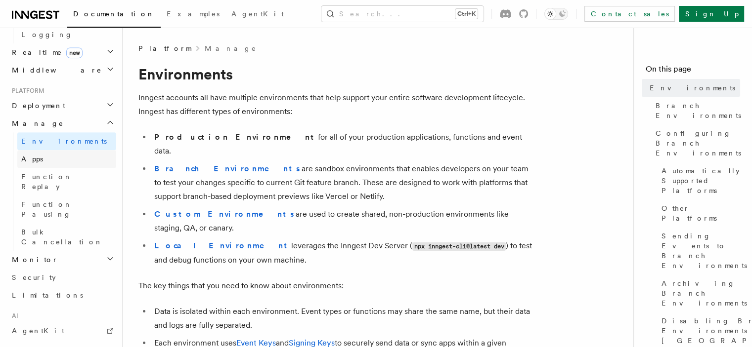
click at [66, 150] on link "Apps" at bounding box center [66, 159] width 99 height 18
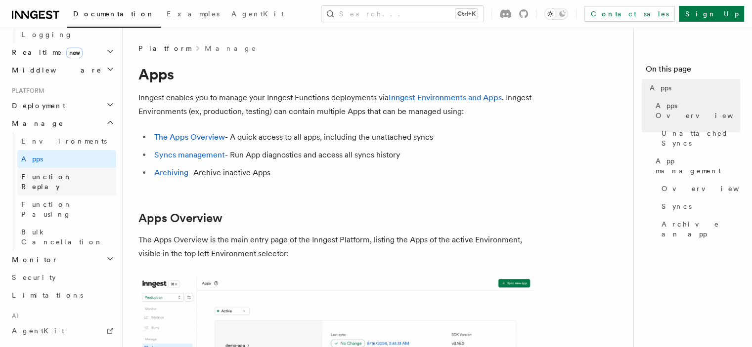
click at [59, 173] on span "Function Replay" at bounding box center [46, 182] width 51 height 18
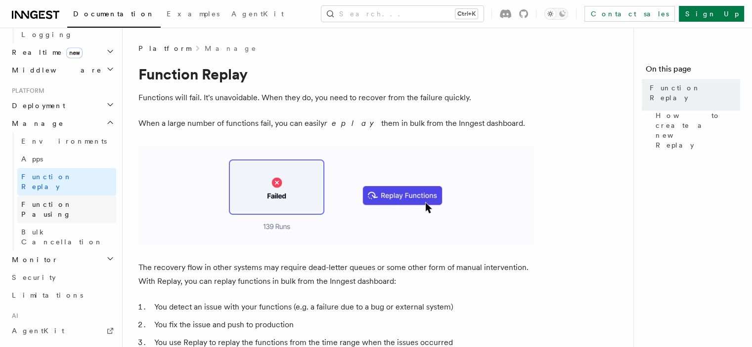
click at [57, 200] on span "Function Pausing" at bounding box center [68, 210] width 95 height 20
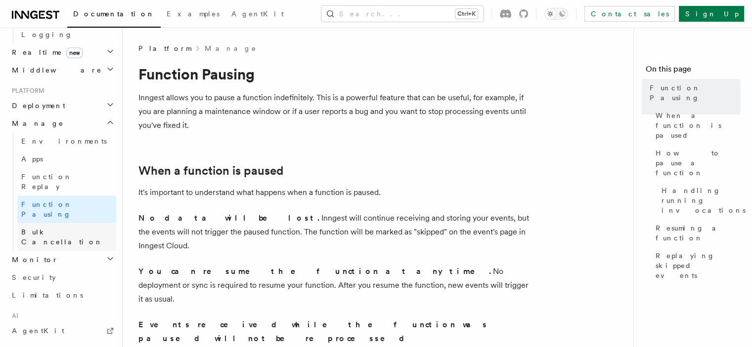
click at [55, 227] on span "Bulk Cancellation" at bounding box center [68, 237] width 95 height 20
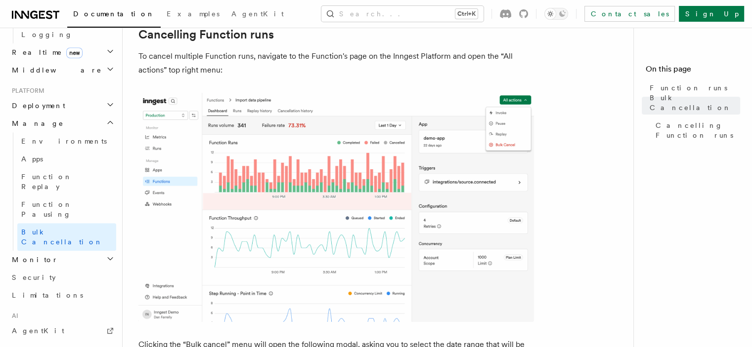
scroll to position [198, 0]
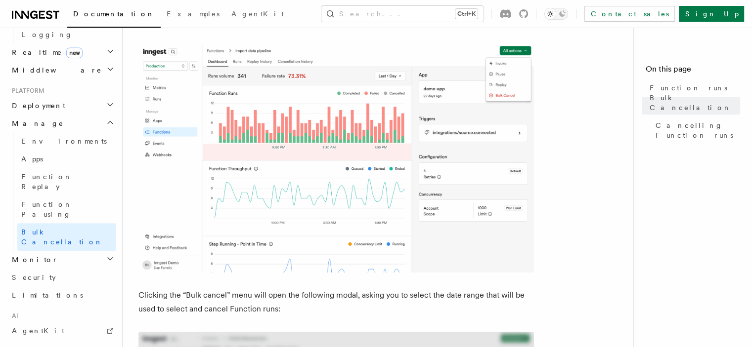
click at [291, 157] on img at bounding box center [335, 157] width 395 height 229
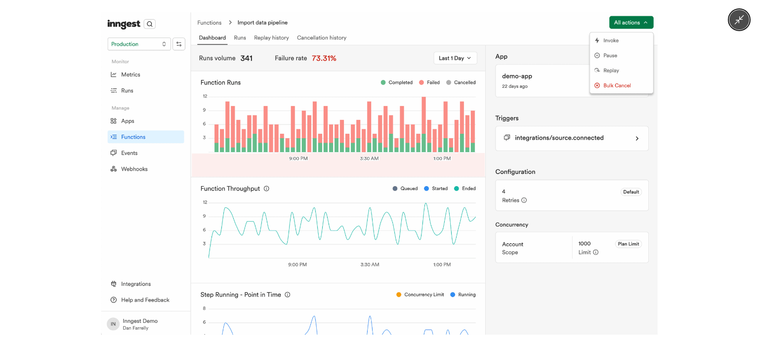
click at [309, 153] on img at bounding box center [379, 173] width 556 height 323
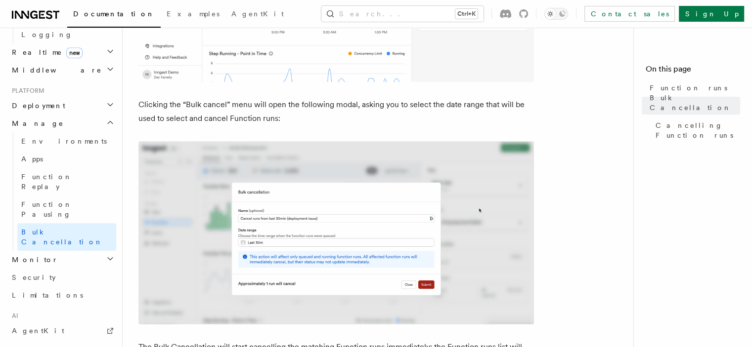
scroll to position [395, 0]
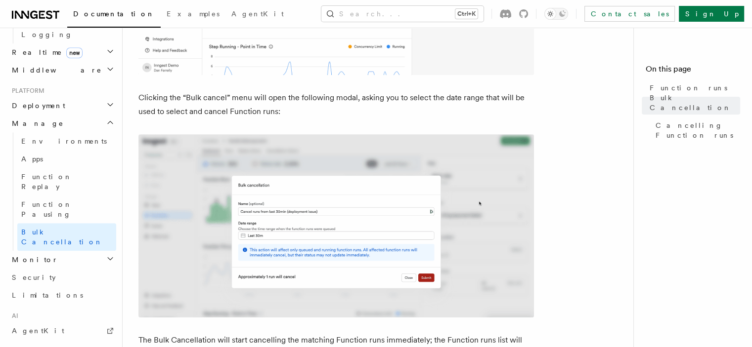
click at [279, 184] on img at bounding box center [335, 225] width 395 height 183
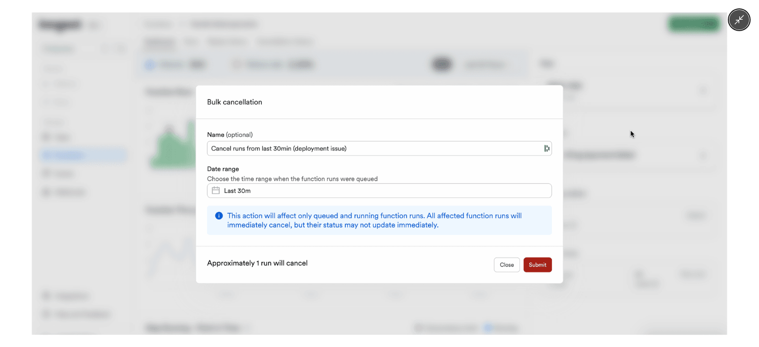
click at [286, 176] on img at bounding box center [379, 173] width 695 height 323
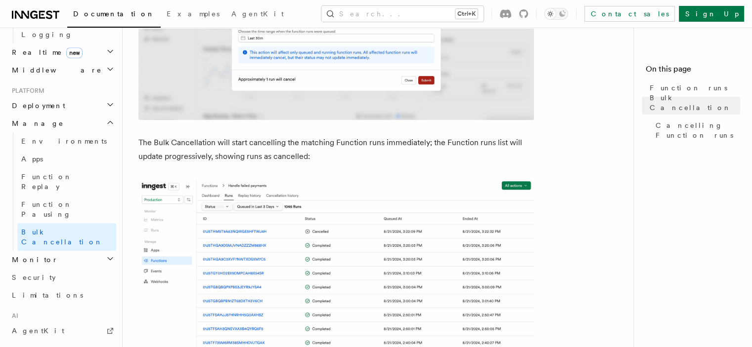
scroll to position [692, 0]
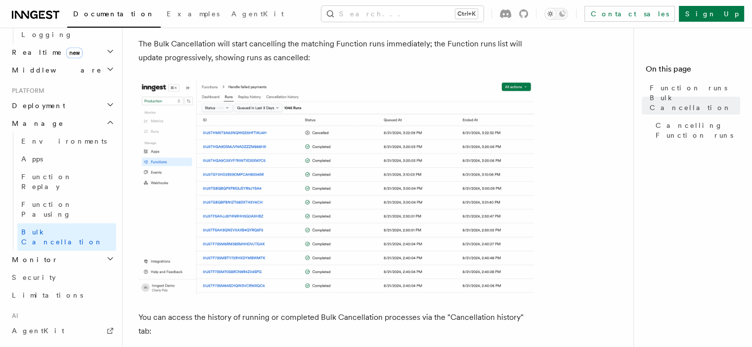
click at [287, 167] on img at bounding box center [335, 188] width 395 height 214
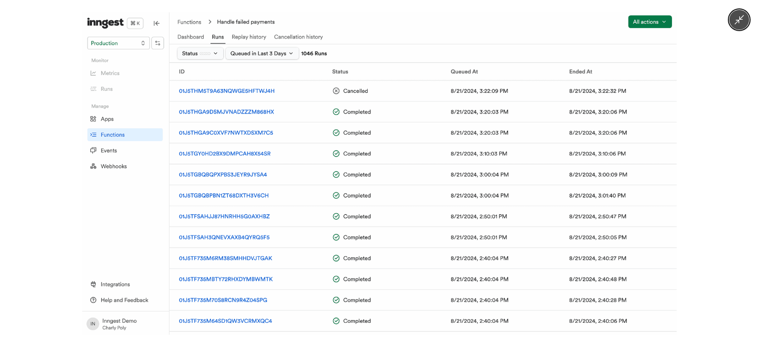
click at [297, 162] on img at bounding box center [379, 173] width 594 height 323
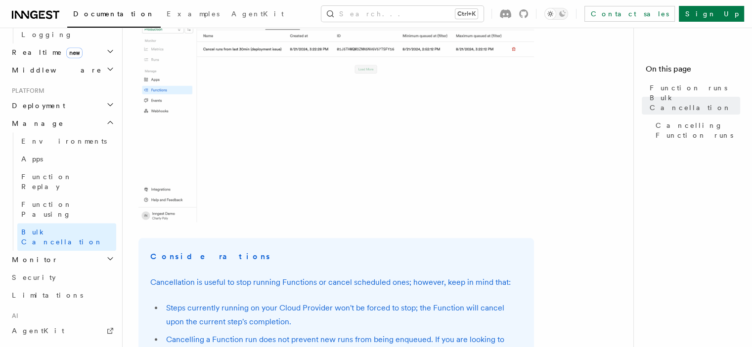
scroll to position [988, 0]
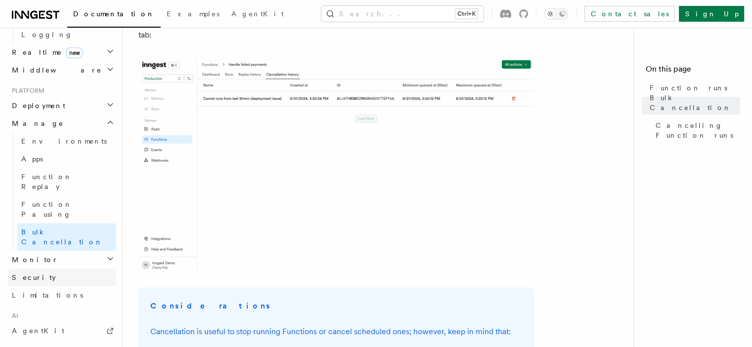
click at [61, 269] on link "Security" at bounding box center [62, 278] width 108 height 18
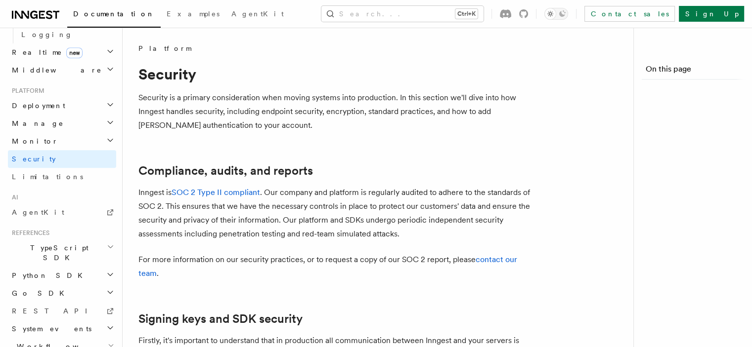
scroll to position [443, 0]
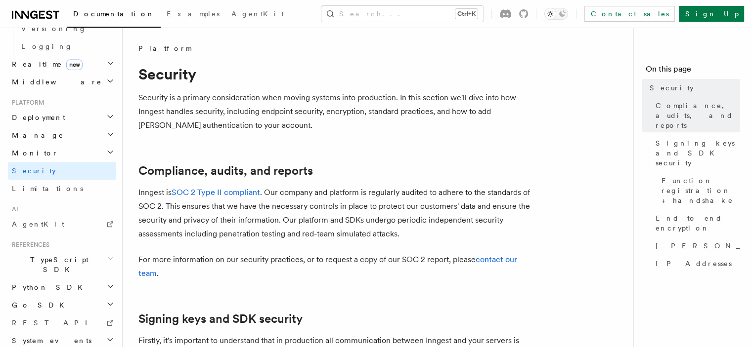
click at [55, 255] on span "TypeScript SDK" at bounding box center [57, 265] width 99 height 20
click at [52, 283] on span "Introduction" at bounding box center [56, 288] width 71 height 10
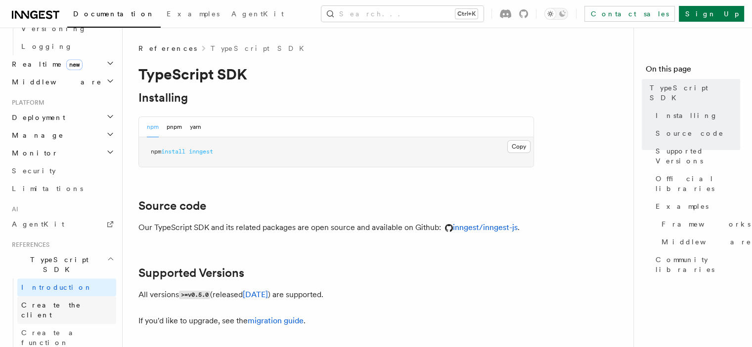
click at [55, 301] on span "Create the client" at bounding box center [51, 310] width 60 height 18
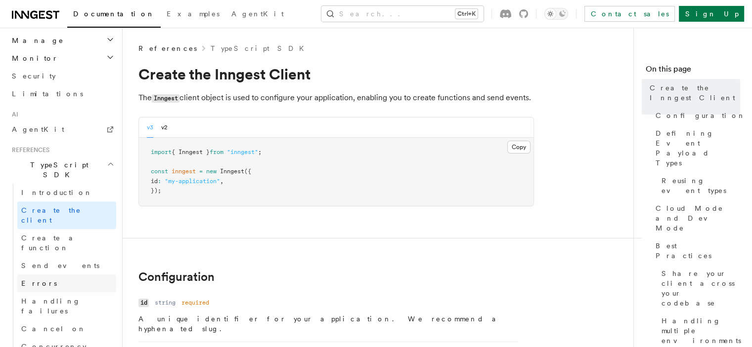
scroll to position [542, 0]
click at [71, 230] on span "Create a function" at bounding box center [50, 239] width 59 height 18
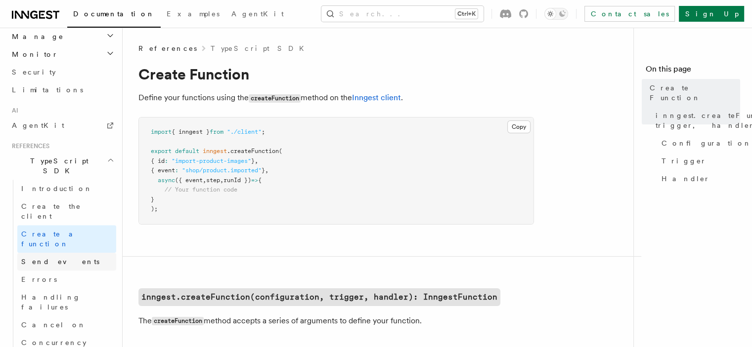
click at [64, 253] on link "Send events" at bounding box center [66, 262] width 99 height 18
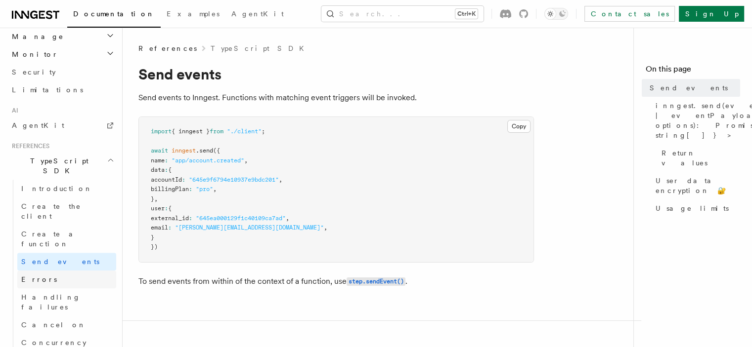
click at [60, 271] on link "Errors" at bounding box center [66, 280] width 99 height 18
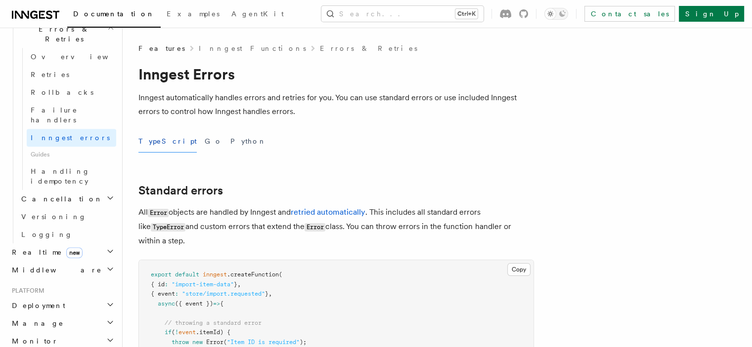
scroll to position [445, 0]
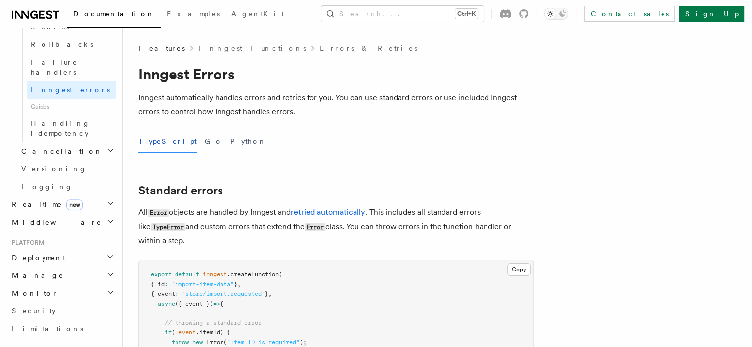
click at [75, 213] on h2 "Middleware" at bounding box center [62, 222] width 108 height 18
click at [66, 231] on link "Overview" at bounding box center [66, 240] width 99 height 18
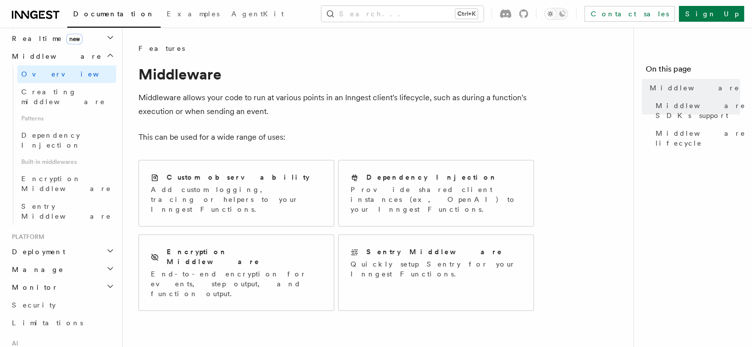
scroll to position [366, 0]
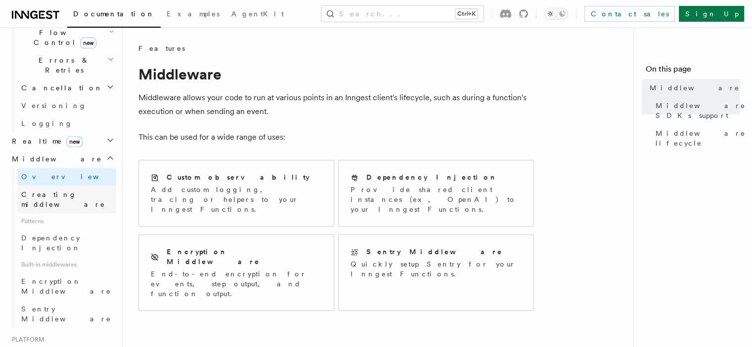
click at [73, 191] on span "Creating middleware" at bounding box center [63, 200] width 84 height 18
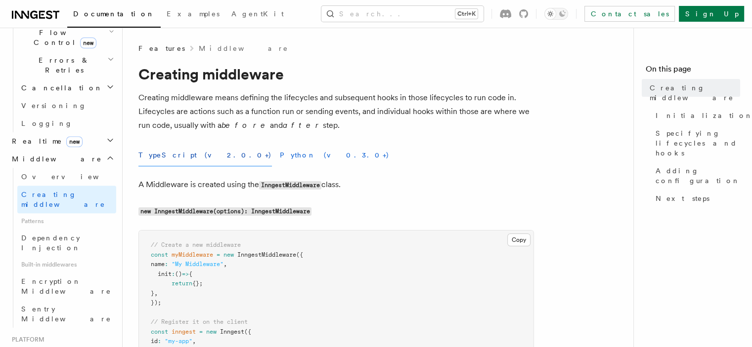
click at [280, 161] on button "Python (v0.3.0+)" at bounding box center [335, 155] width 110 height 22
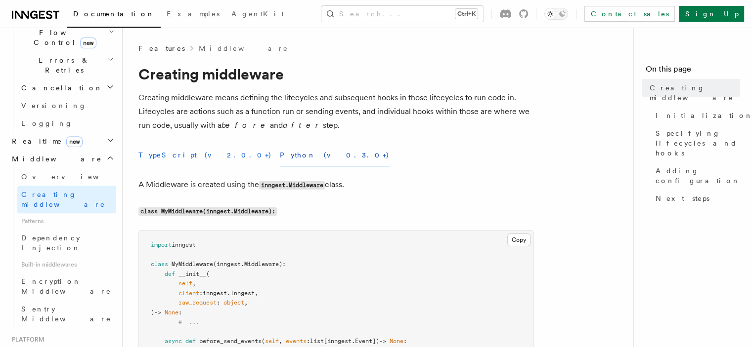
click at [163, 162] on button "TypeScript (v2.0.0+)" at bounding box center [204, 155] width 133 height 22
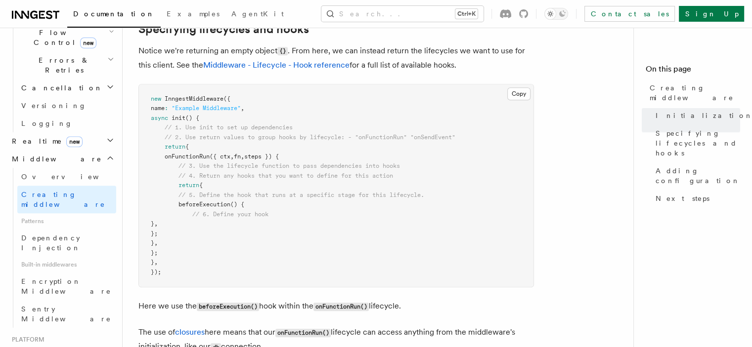
scroll to position [840, 0]
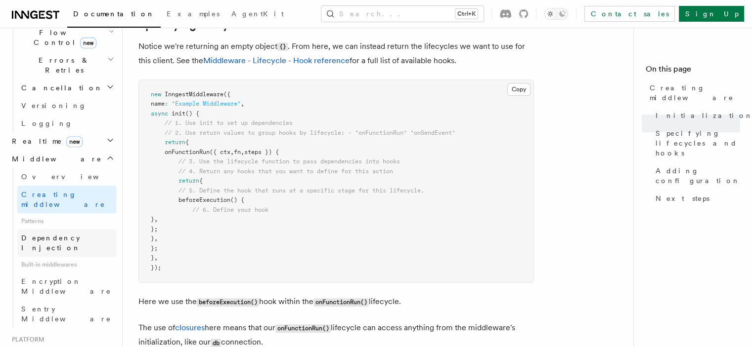
click at [57, 234] on span "Dependency Injection" at bounding box center [50, 243] width 59 height 18
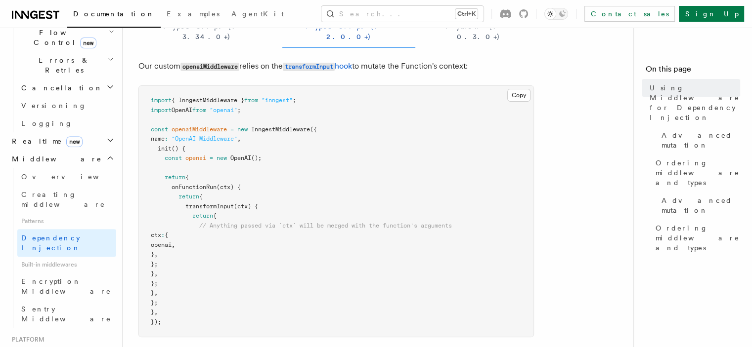
scroll to position [99, 0]
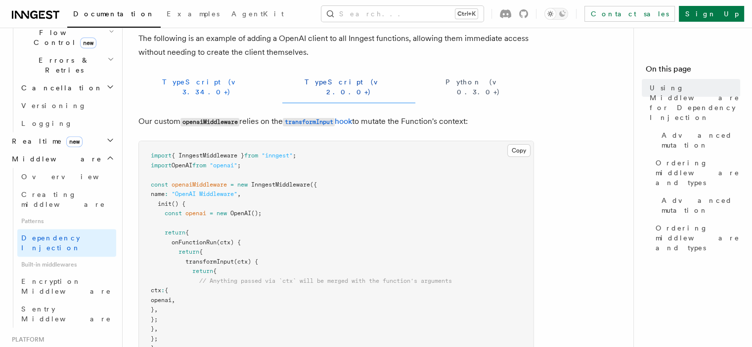
click at [180, 92] on button "TypeScript (v 3.34.0+)" at bounding box center [206, 87] width 136 height 32
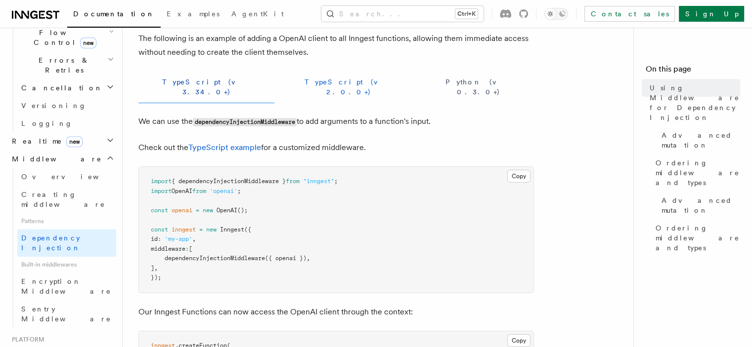
click at [282, 84] on button "TypeScript (v 2.0.0+)" at bounding box center [348, 87] width 133 height 32
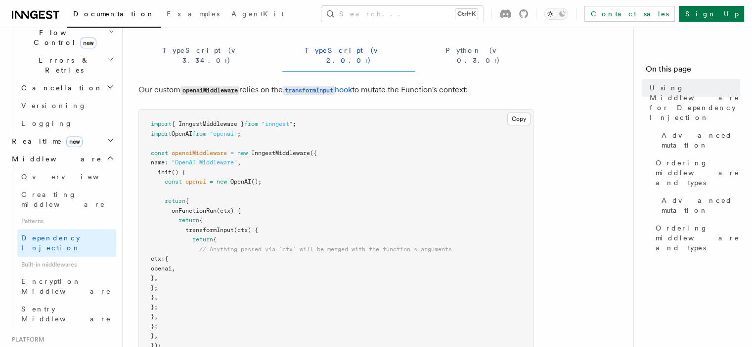
scroll to position [148, 0]
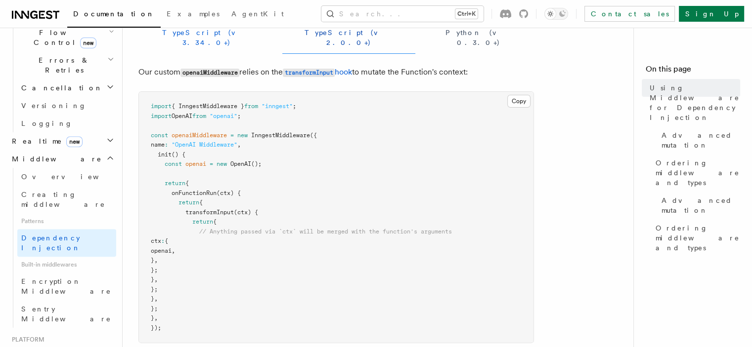
click at [174, 38] on button "TypeScript (v 3.34.0+)" at bounding box center [206, 38] width 136 height 32
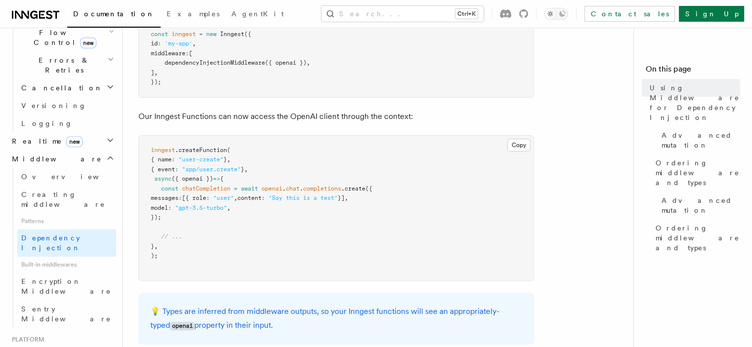
scroll to position [296, 0]
click at [73, 278] on span "Encryption Middleware" at bounding box center [66, 287] width 90 height 18
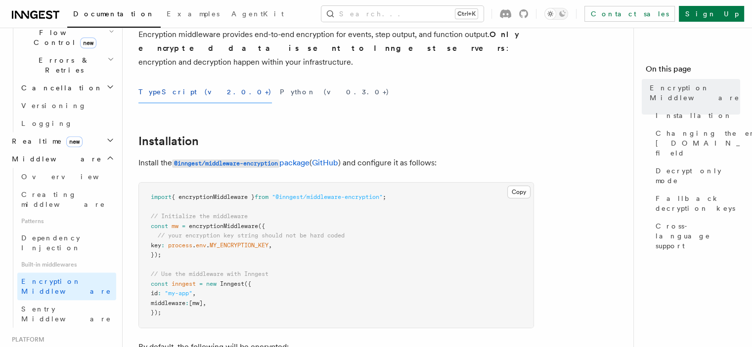
scroll to position [148, 0]
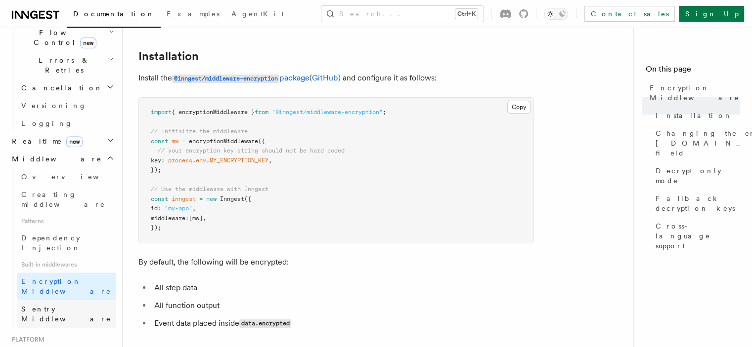
click at [69, 304] on span "Sentry Middleware" at bounding box center [68, 314] width 95 height 20
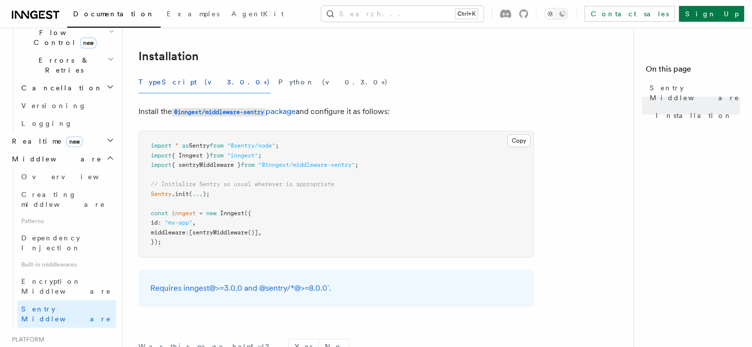
scroll to position [198, 0]
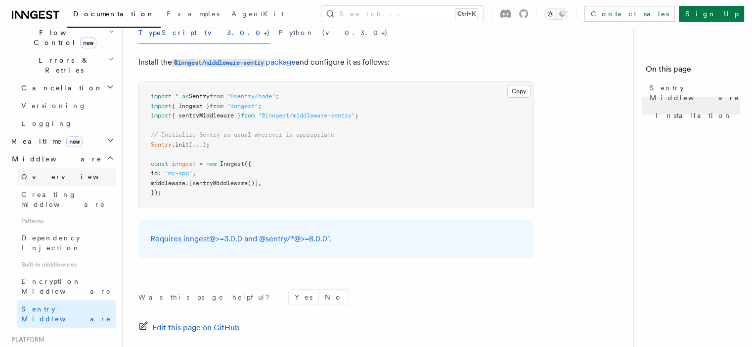
click at [55, 168] on link "Overview" at bounding box center [66, 177] width 99 height 18
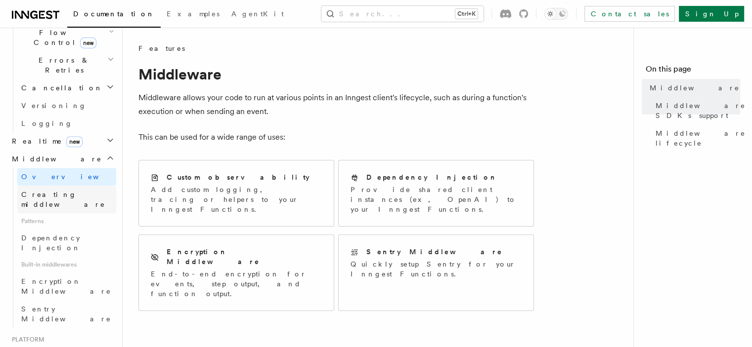
click at [54, 191] on span "Creating middleware" at bounding box center [63, 200] width 84 height 18
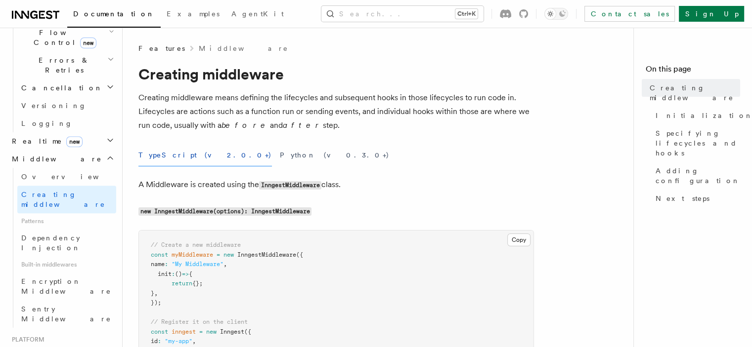
scroll to position [99, 0]
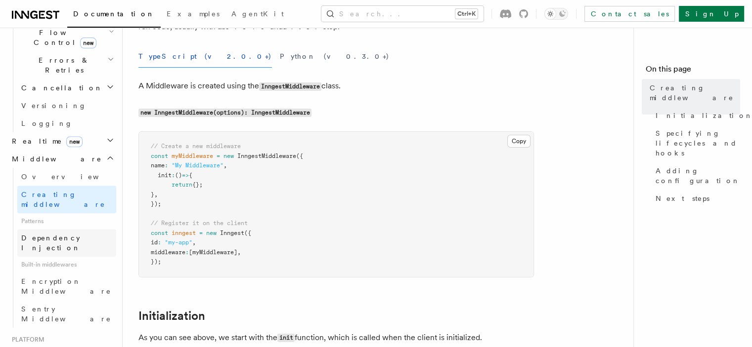
click at [63, 234] on span "Dependency Injection" at bounding box center [50, 243] width 59 height 18
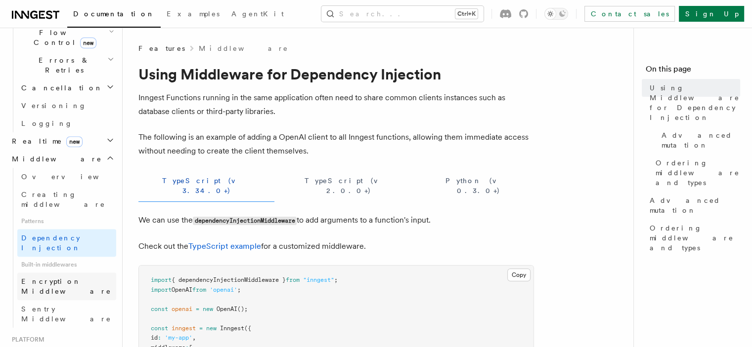
click at [51, 273] on link "Encryption Middleware" at bounding box center [66, 287] width 99 height 28
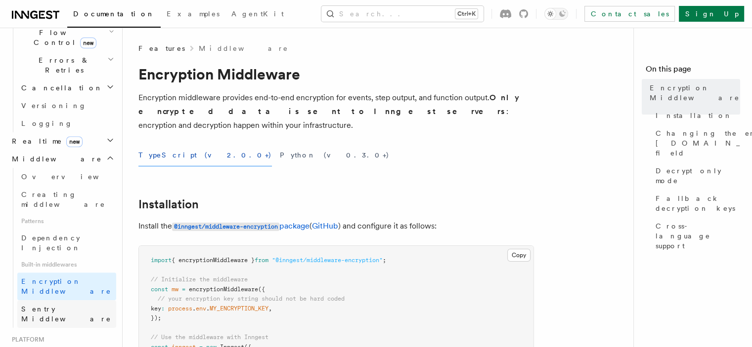
click at [55, 305] on span "Sentry Middleware" at bounding box center [66, 314] width 90 height 18
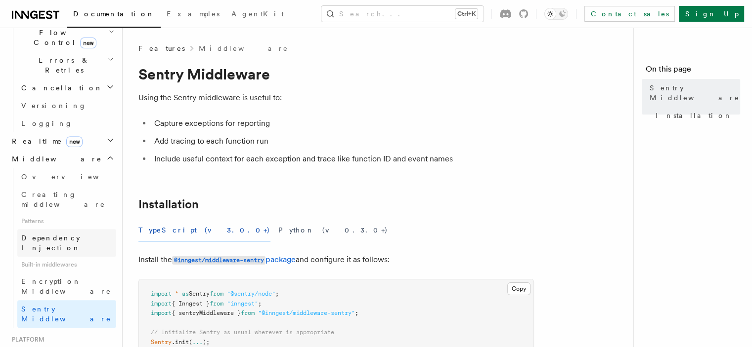
click at [62, 234] on span "Dependency Injection" at bounding box center [50, 243] width 59 height 18
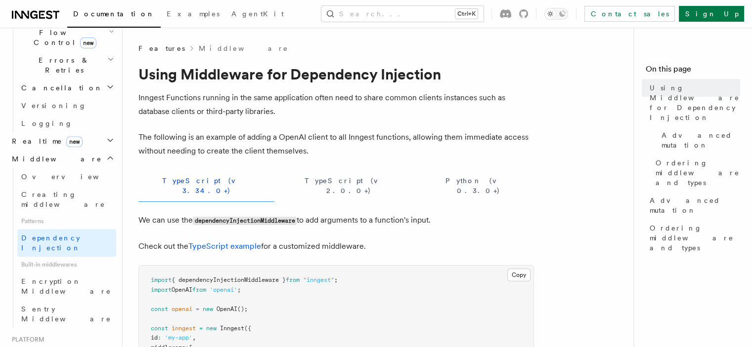
click at [163, 178] on button "TypeScript (v 3.34.0+)" at bounding box center [206, 186] width 136 height 32
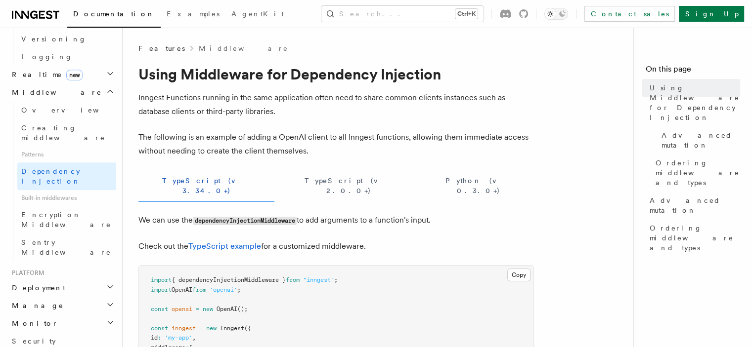
scroll to position [439, 0]
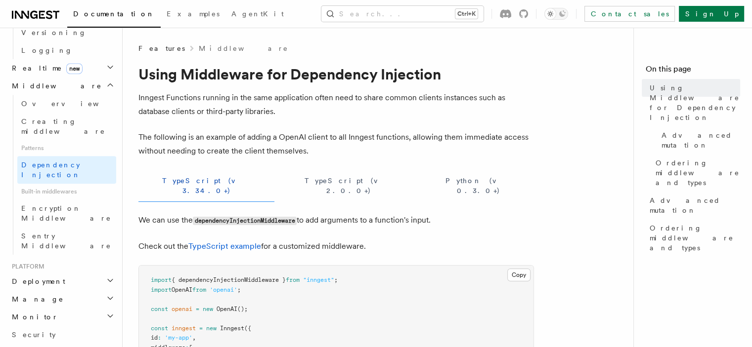
click at [63, 291] on h2 "Manage" at bounding box center [62, 300] width 108 height 18
click at [59, 313] on span "Environments" at bounding box center [63, 317] width 85 height 8
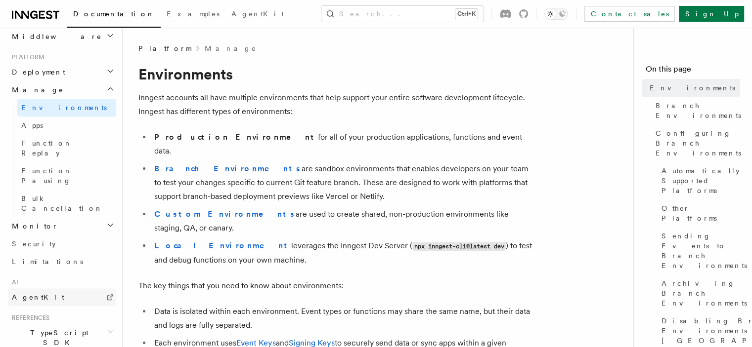
scroll to position [389, 0]
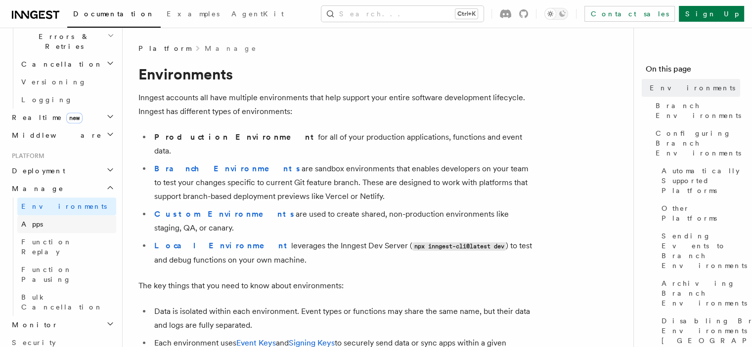
click at [55, 215] on link "Apps" at bounding box center [66, 224] width 99 height 18
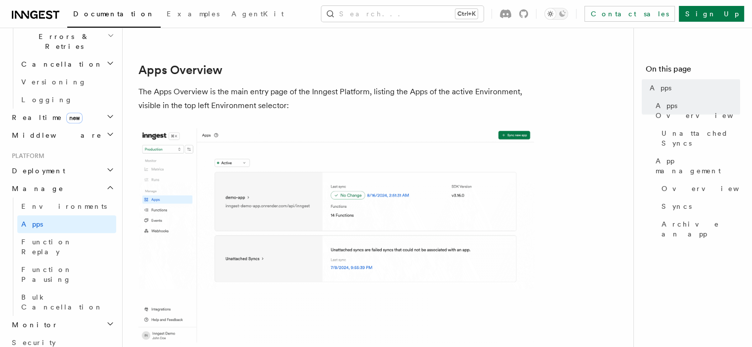
scroll to position [198, 0]
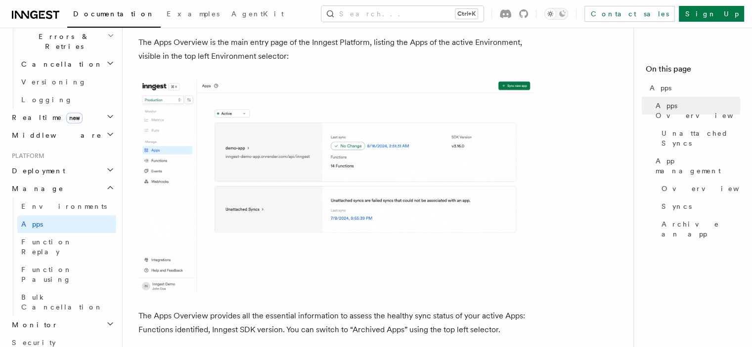
click at [220, 185] on img at bounding box center [335, 186] width 395 height 214
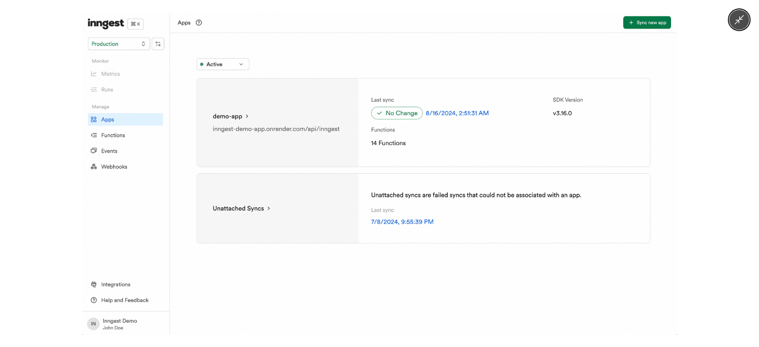
click at [158, 122] on img at bounding box center [379, 173] width 595 height 323
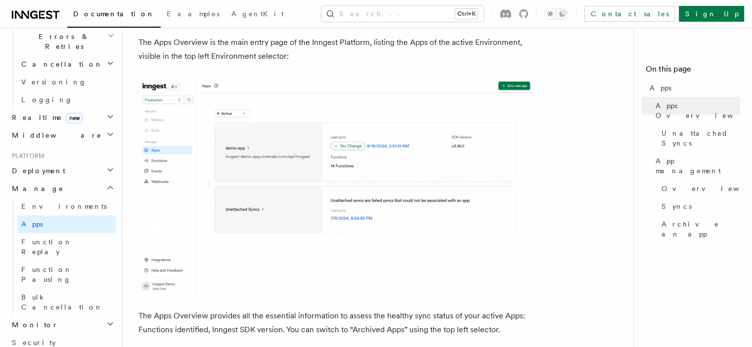
click at [189, 146] on img at bounding box center [335, 186] width 395 height 214
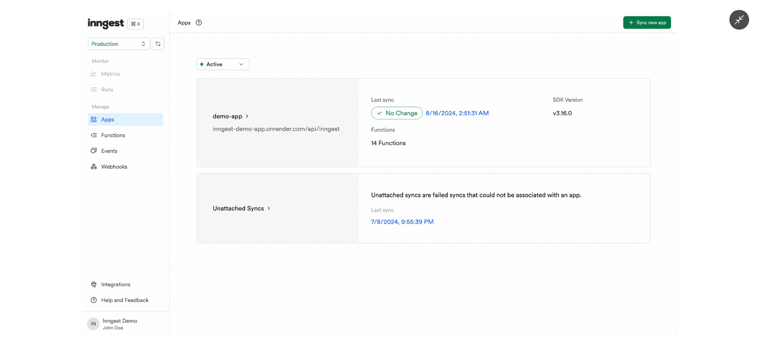
click at [150, 144] on img at bounding box center [379, 173] width 595 height 323
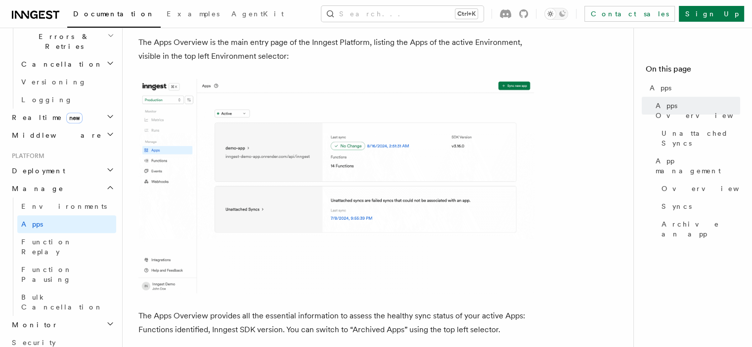
click at [233, 112] on img at bounding box center [335, 186] width 395 height 214
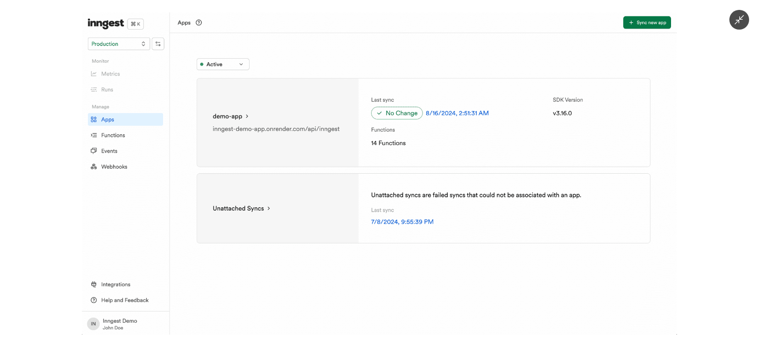
click at [233, 112] on img at bounding box center [379, 173] width 595 height 323
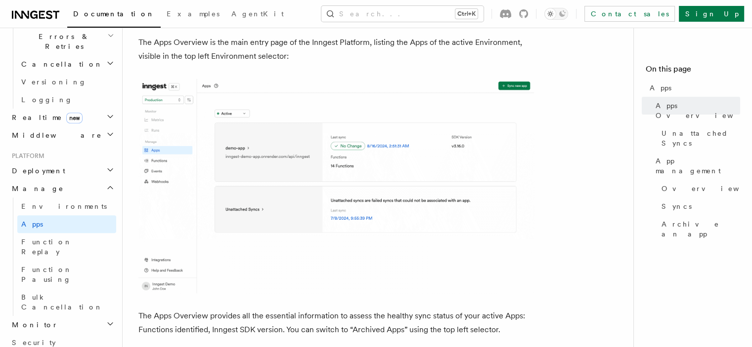
click at [276, 174] on img at bounding box center [335, 186] width 395 height 214
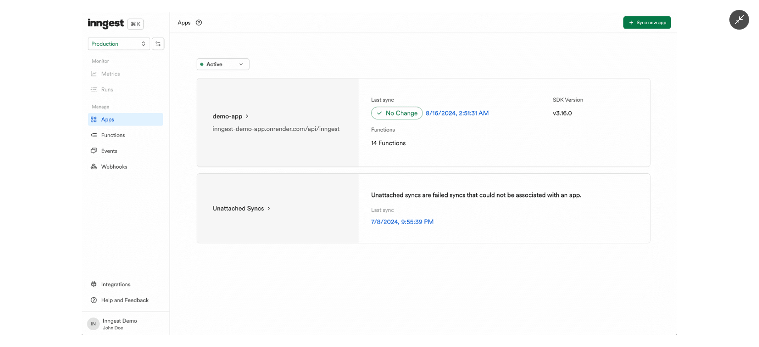
click at [276, 174] on img at bounding box center [379, 173] width 595 height 323
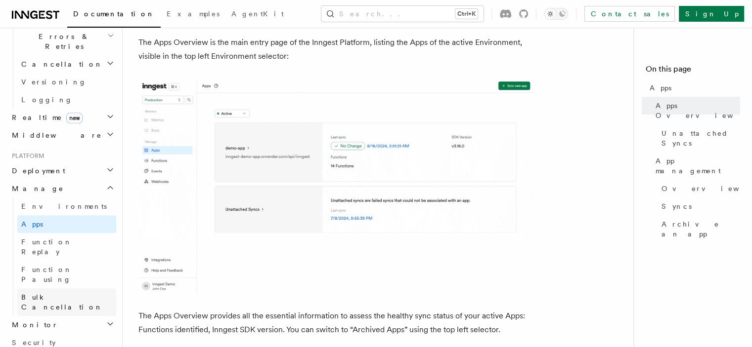
click at [64, 293] on span "Bulk Cancellation" at bounding box center [68, 303] width 95 height 20
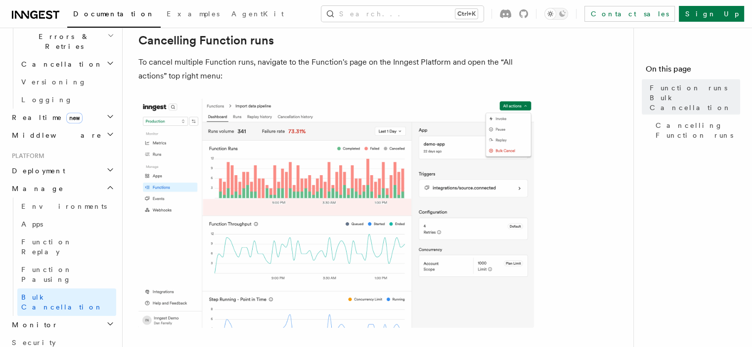
scroll to position [198, 0]
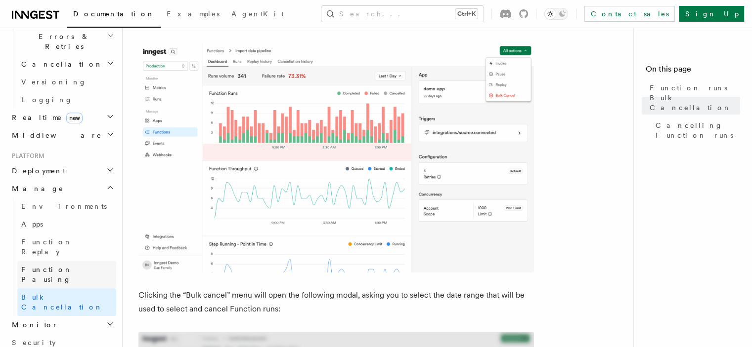
click at [66, 266] on span "Function Pausing" at bounding box center [46, 275] width 51 height 18
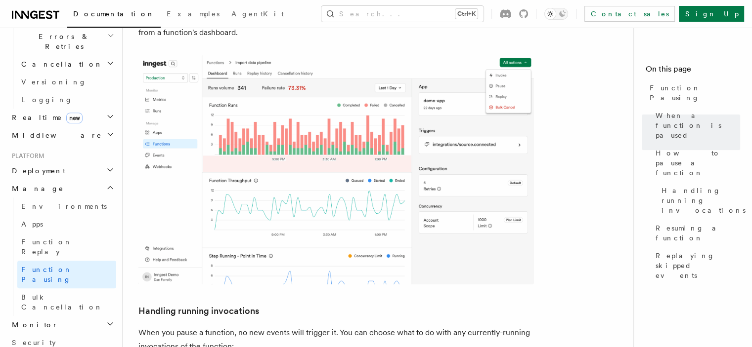
scroll to position [445, 0]
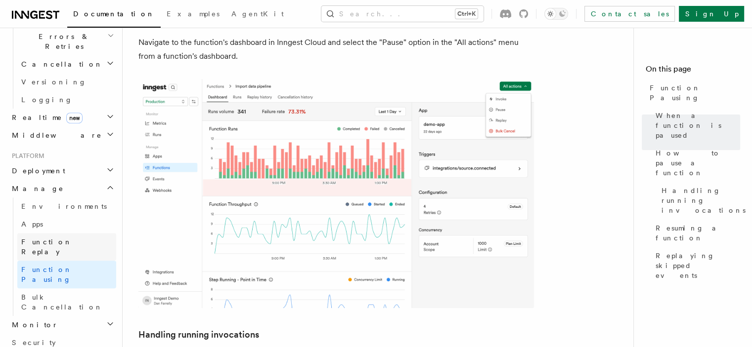
click at [79, 233] on link "Function Replay" at bounding box center [66, 247] width 99 height 28
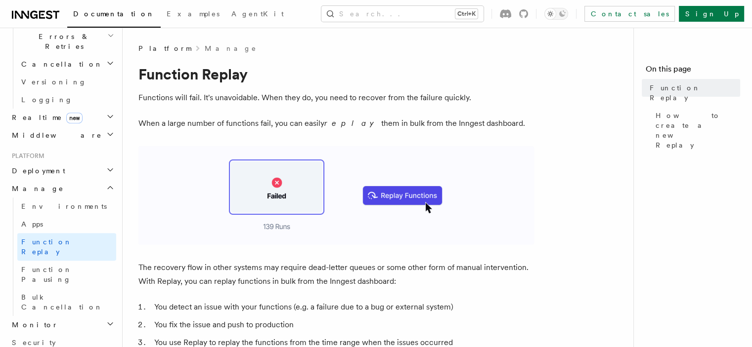
click at [393, 186] on img at bounding box center [335, 195] width 395 height 99
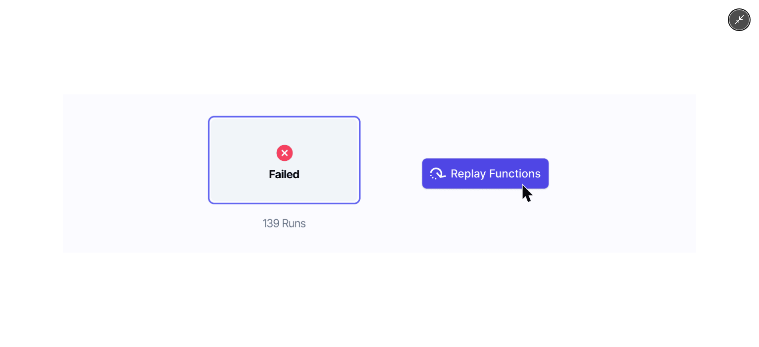
click at [381, 191] on img at bounding box center [379, 174] width 632 height 158
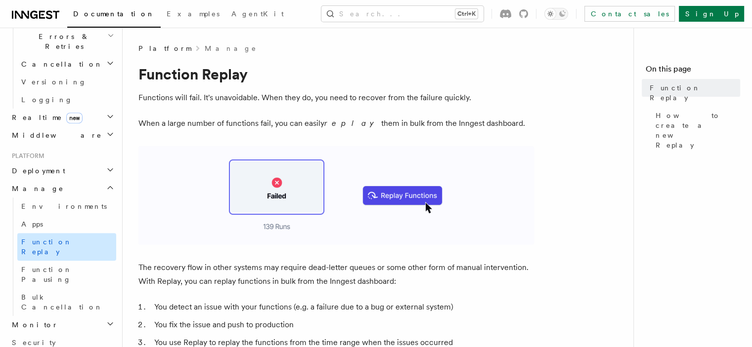
click at [67, 233] on link "Function Replay" at bounding box center [66, 247] width 99 height 28
click at [62, 215] on link "Apps" at bounding box center [66, 224] width 99 height 18
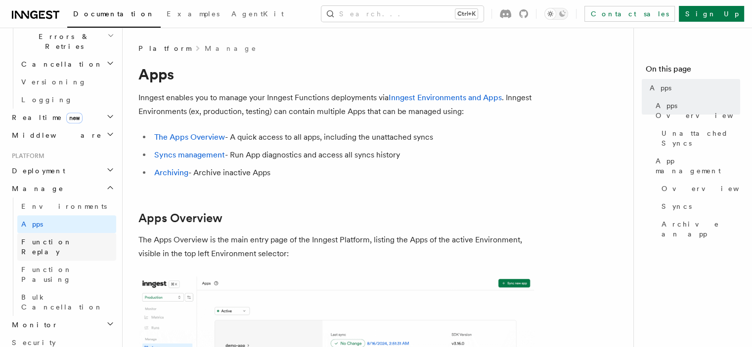
click at [78, 233] on link "Function Replay" at bounding box center [66, 247] width 99 height 28
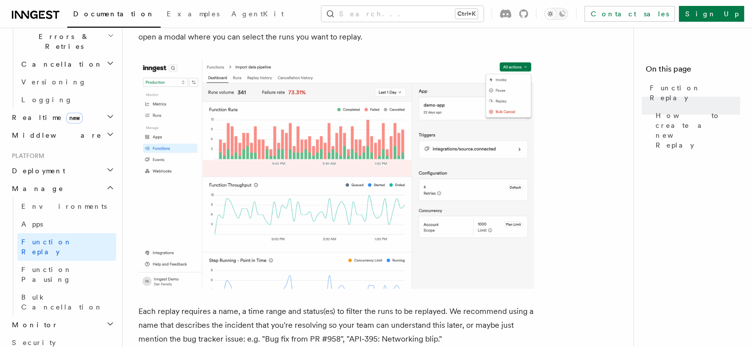
scroll to position [395, 0]
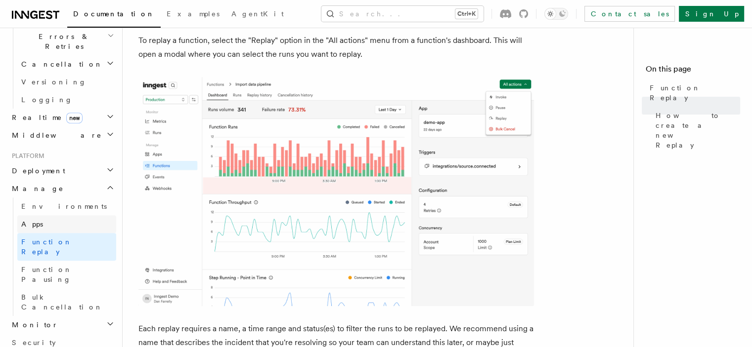
click at [61, 215] on link "Apps" at bounding box center [66, 224] width 99 height 18
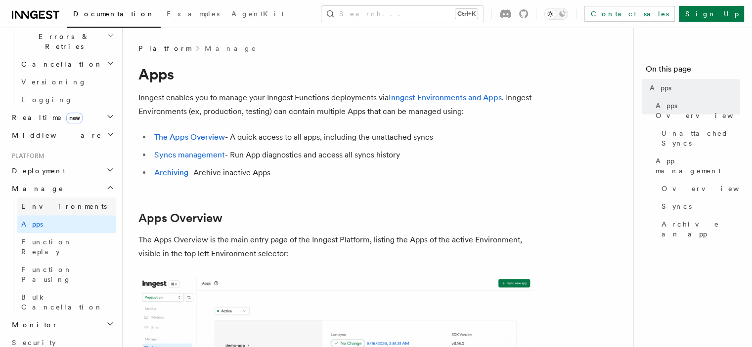
click at [61, 203] on span "Environments" at bounding box center [63, 207] width 85 height 8
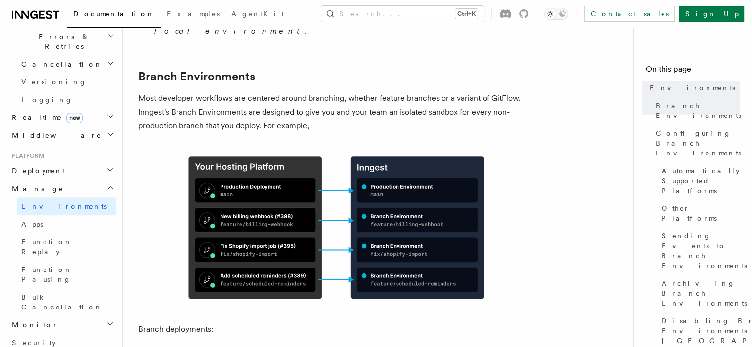
scroll to position [445, 0]
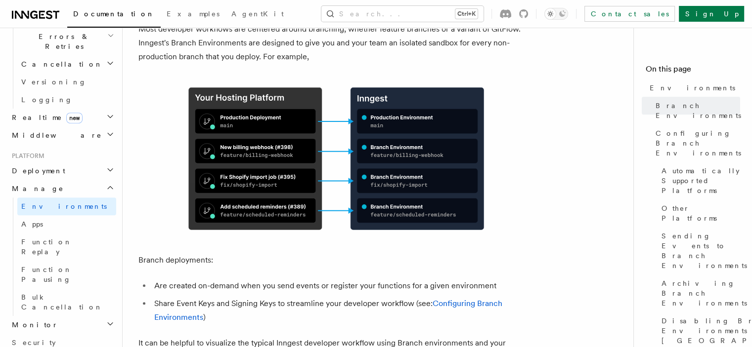
click at [251, 130] on img at bounding box center [335, 159] width 395 height 158
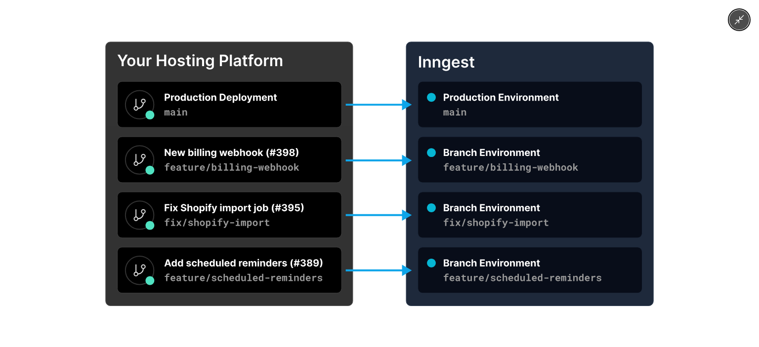
click at [316, 140] on img at bounding box center [379, 174] width 734 height 294
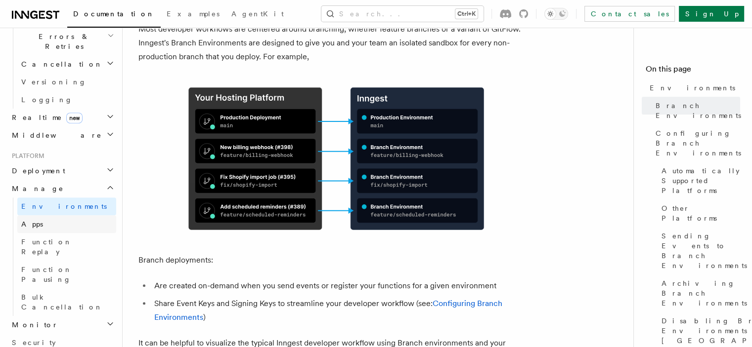
click at [65, 215] on link "Apps" at bounding box center [66, 224] width 99 height 18
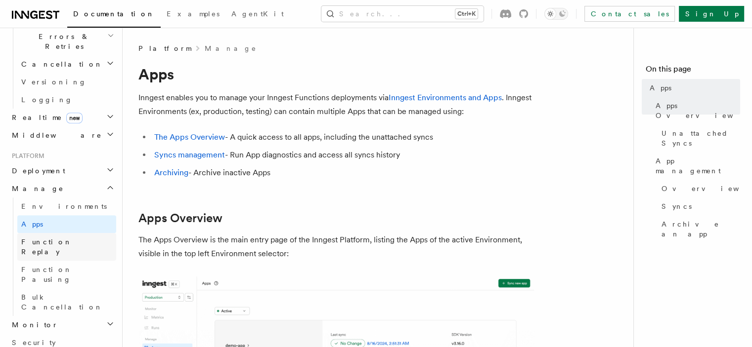
click at [60, 238] on span "Function Replay" at bounding box center [46, 247] width 51 height 18
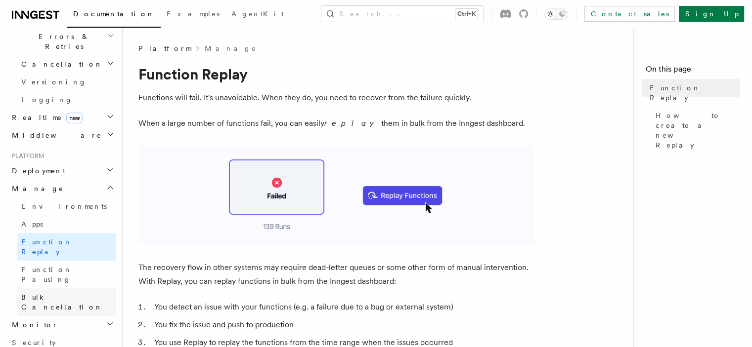
click at [63, 289] on link "Bulk Cancellation" at bounding box center [66, 303] width 99 height 28
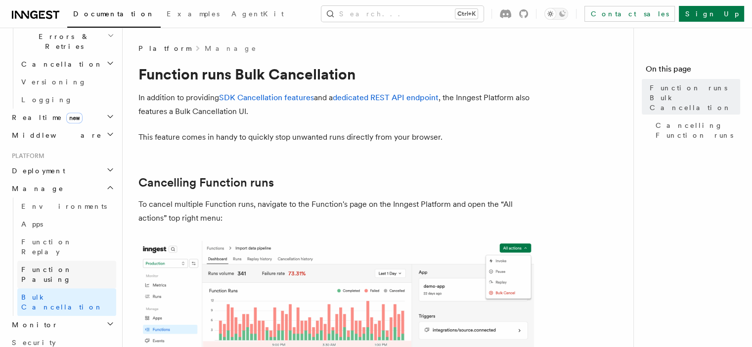
click at [65, 266] on span "Function Pausing" at bounding box center [46, 275] width 51 height 18
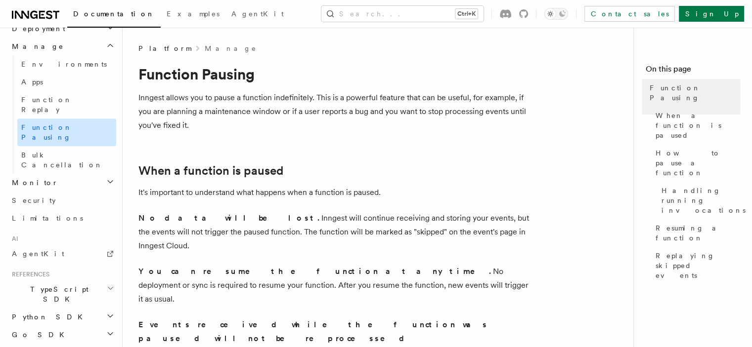
scroll to position [482, 0]
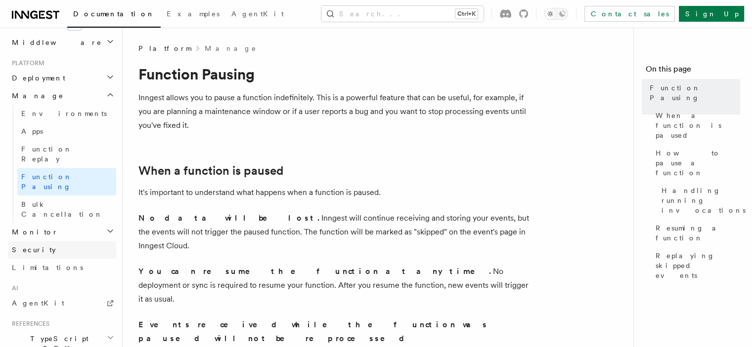
click at [61, 241] on link "Security" at bounding box center [62, 250] width 108 height 18
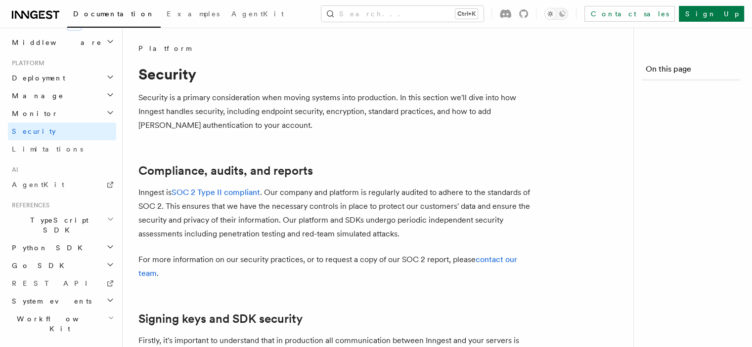
scroll to position [443, 0]
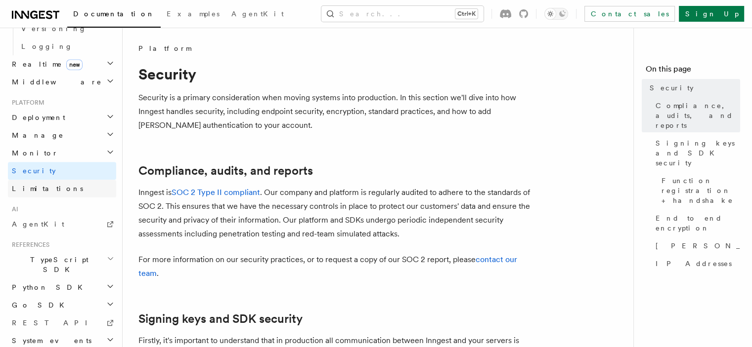
click at [62, 180] on link "Limitations" at bounding box center [62, 189] width 108 height 18
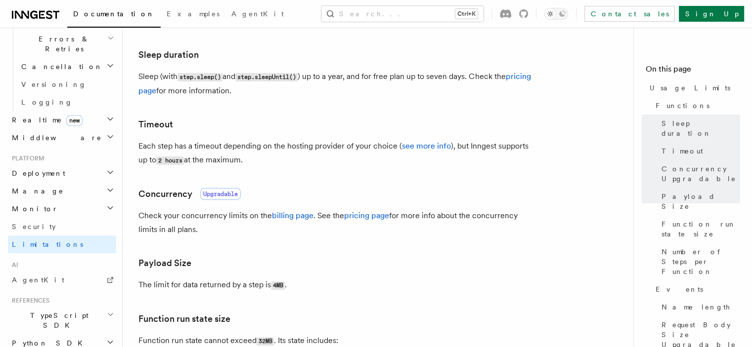
scroll to position [344, 0]
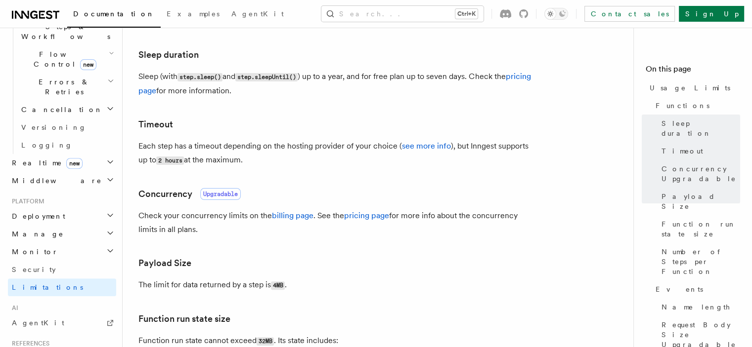
click at [51, 243] on h2 "Monitor" at bounding box center [62, 252] width 108 height 18
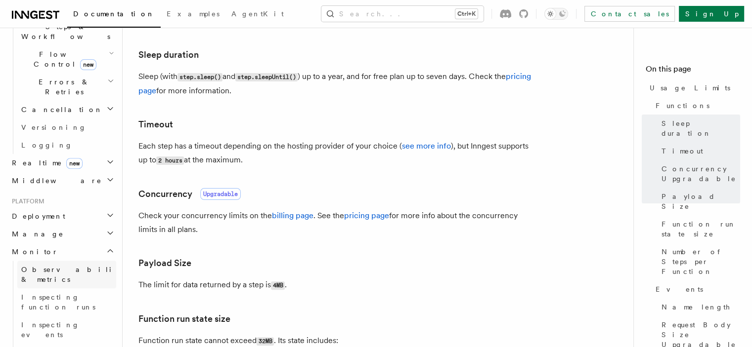
click at [52, 266] on span "Observability & metrics" at bounding box center [72, 275] width 102 height 18
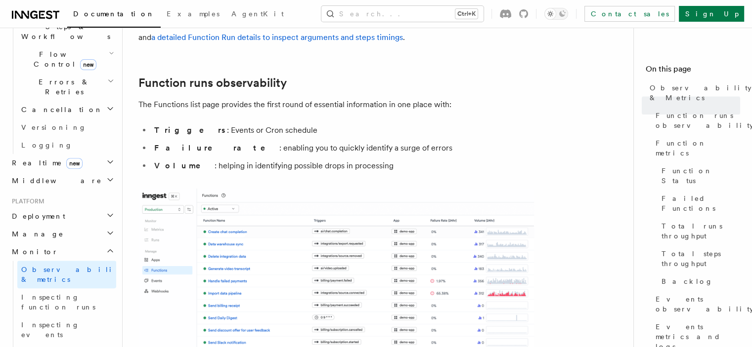
scroll to position [99, 0]
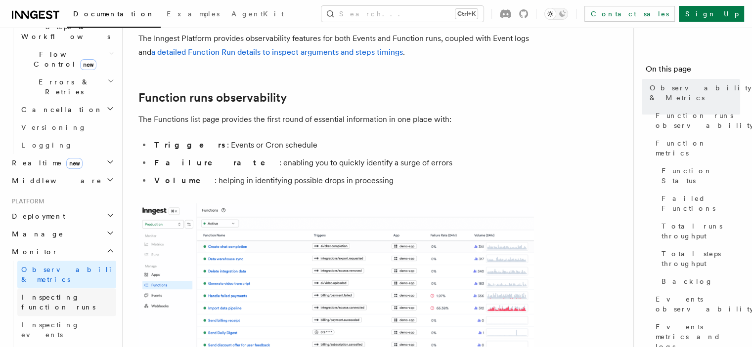
click at [68, 289] on link "Inspecting function runs" at bounding box center [66, 303] width 99 height 28
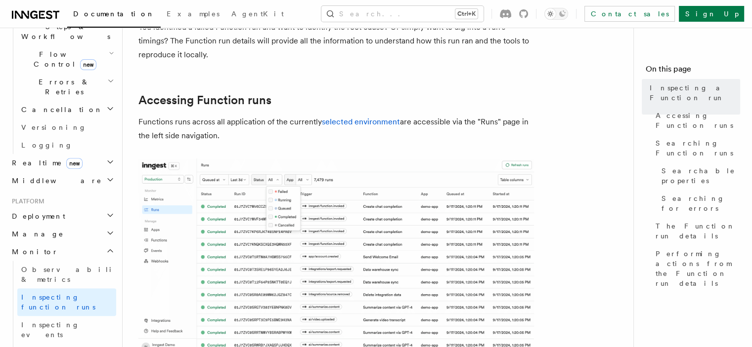
scroll to position [148, 0]
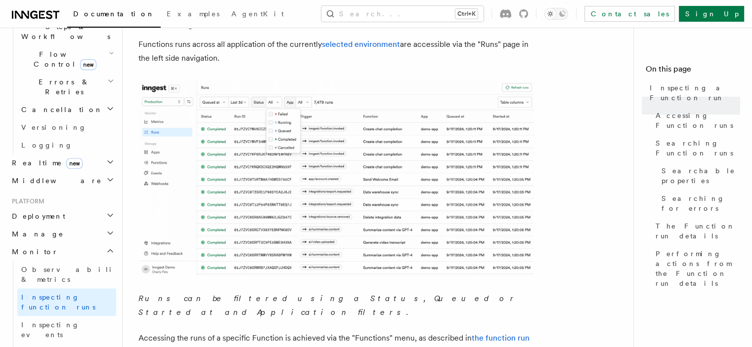
click at [267, 160] on img at bounding box center [335, 178] width 395 height 195
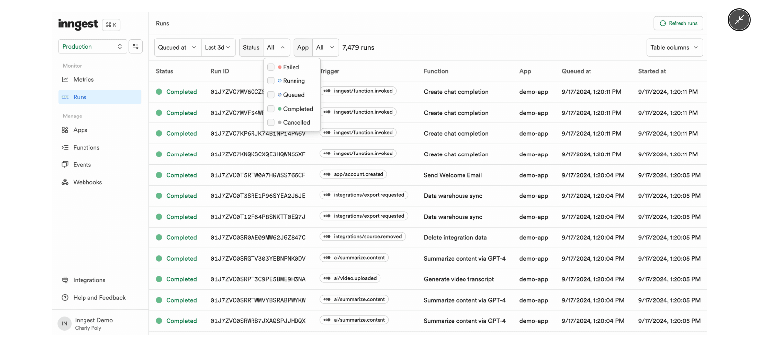
click at [265, 164] on img at bounding box center [379, 173] width 654 height 323
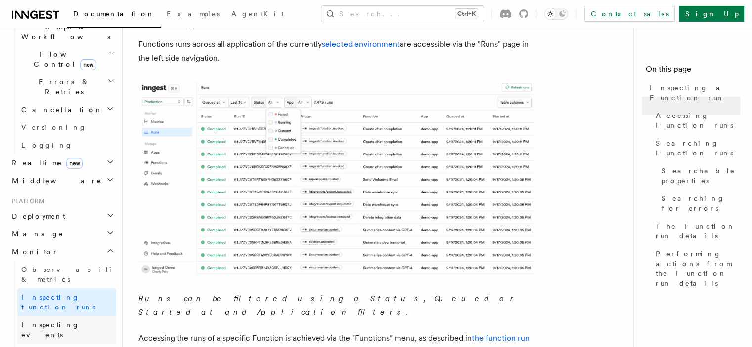
click at [69, 316] on link "Inspecting events" at bounding box center [66, 330] width 99 height 28
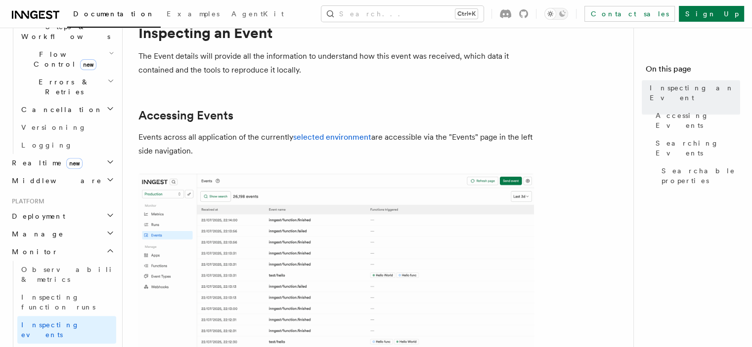
scroll to position [148, 0]
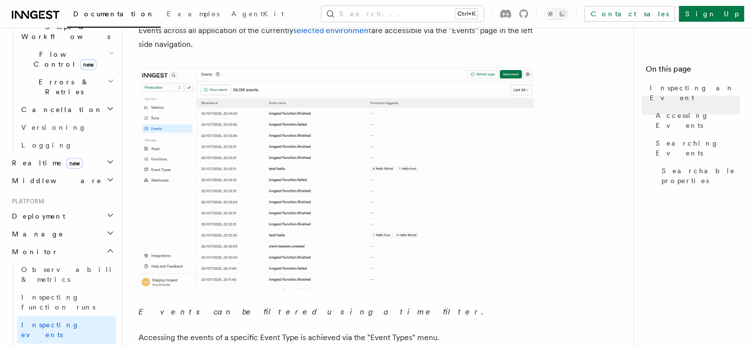
click at [181, 145] on img at bounding box center [335, 178] width 395 height 222
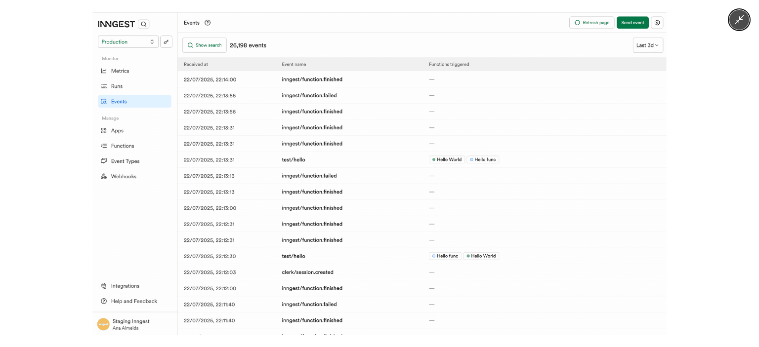
click at [225, 83] on img at bounding box center [380, 173] width 574 height 323
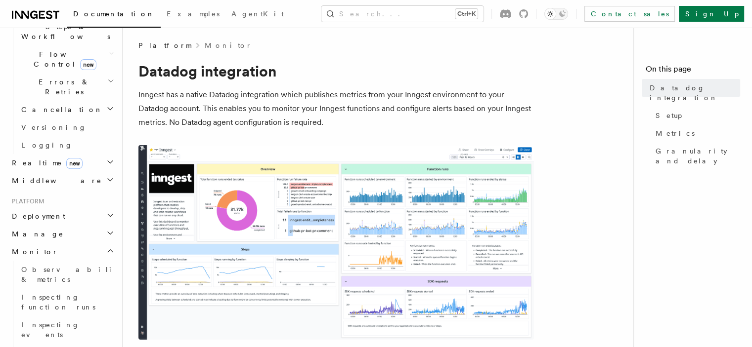
scroll to position [99, 0]
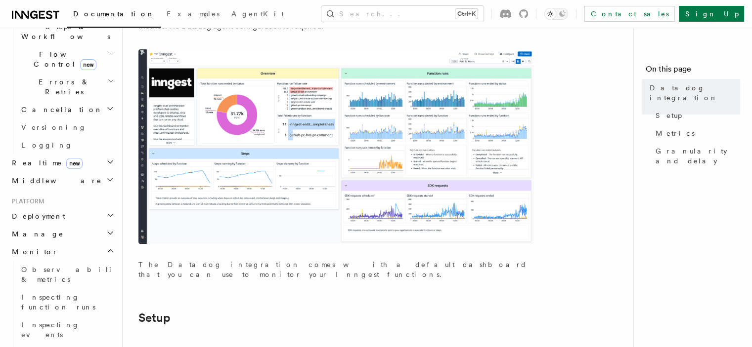
click at [211, 139] on img at bounding box center [335, 146] width 395 height 195
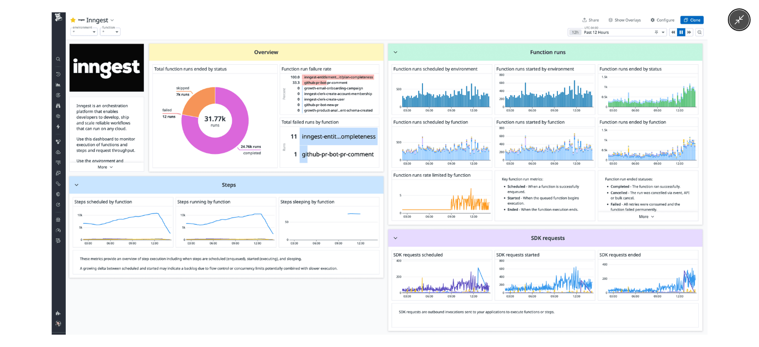
click at [230, 116] on img at bounding box center [380, 173] width 656 height 323
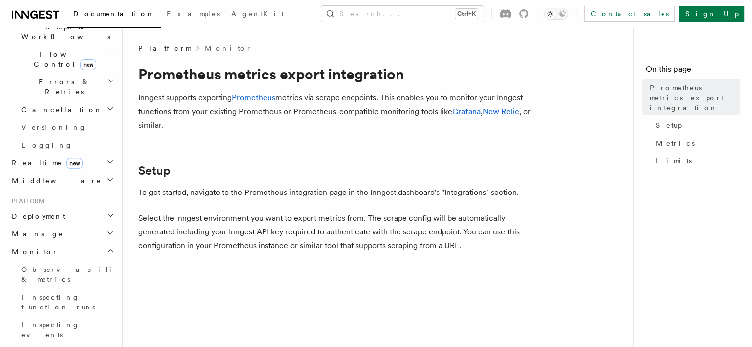
scroll to position [198, 0]
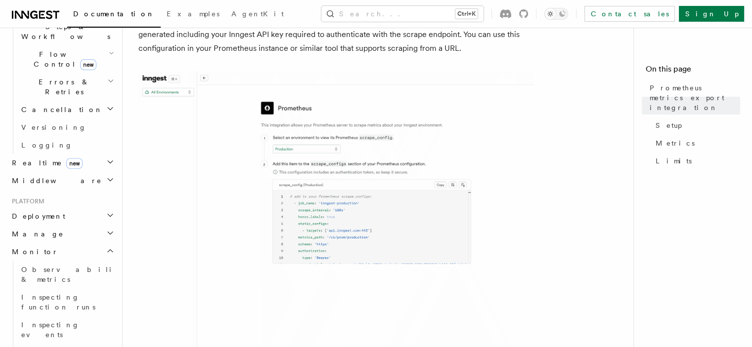
click at [190, 134] on img at bounding box center [335, 229] width 395 height 316
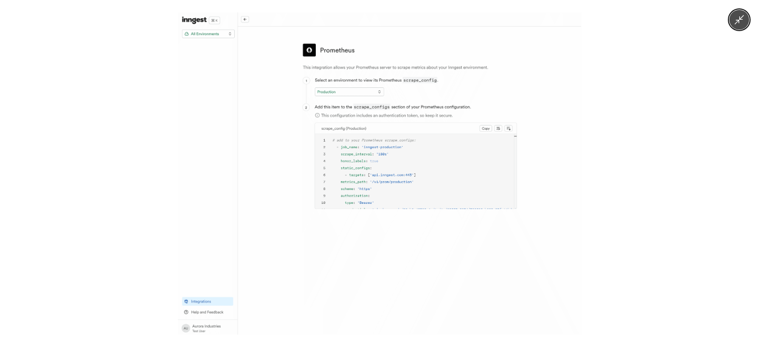
click at [336, 115] on img at bounding box center [379, 173] width 403 height 323
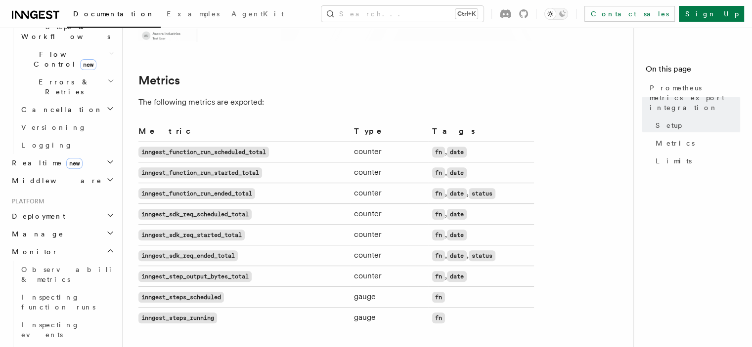
scroll to position [544, 0]
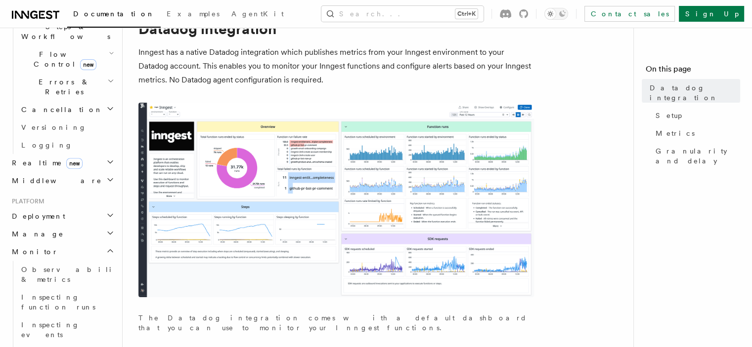
scroll to position [99, 0]
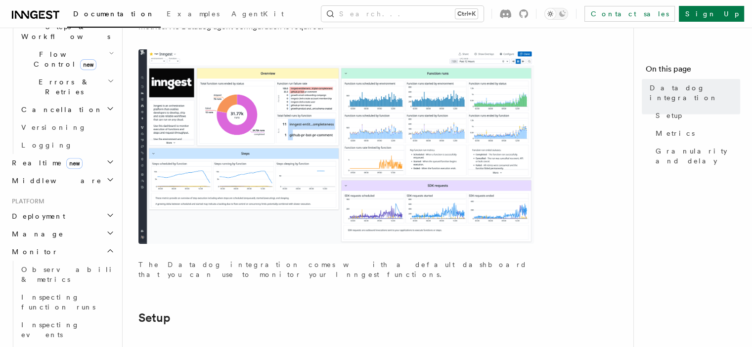
click at [252, 161] on img at bounding box center [335, 146] width 395 height 195
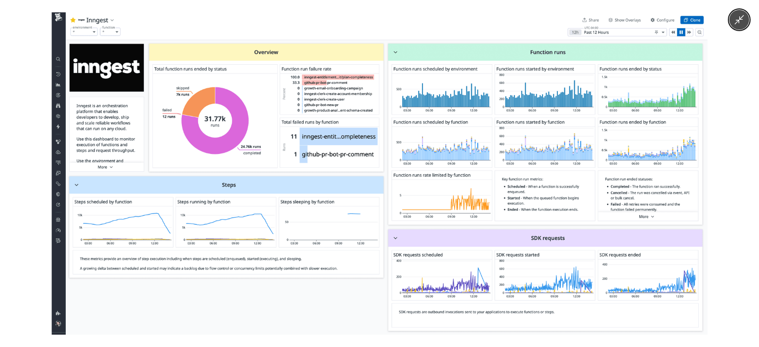
click at [252, 161] on img at bounding box center [380, 173] width 656 height 323
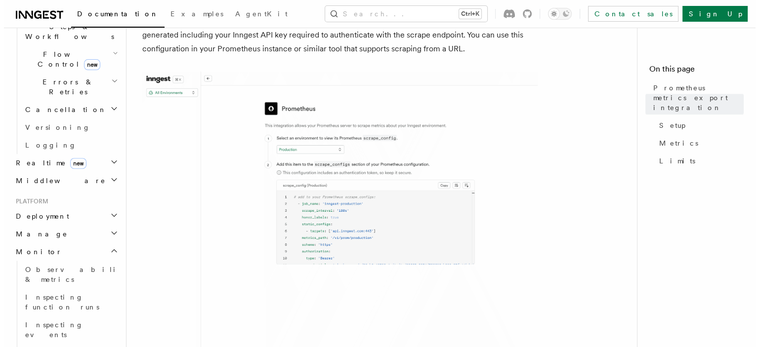
scroll to position [198, 0]
click at [320, 181] on img at bounding box center [335, 229] width 395 height 316
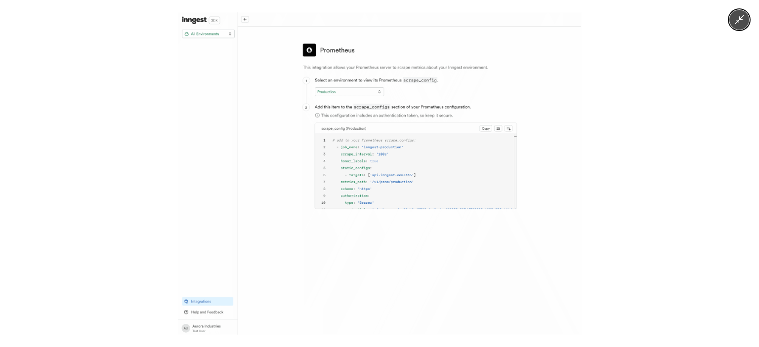
click at [320, 181] on img at bounding box center [379, 173] width 403 height 323
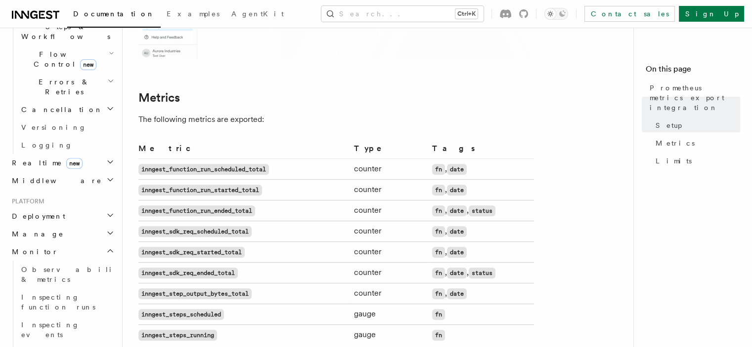
scroll to position [593, 0]
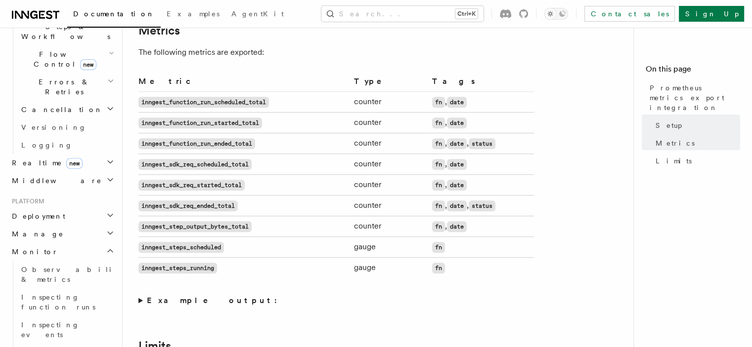
click at [206, 104] on code "inngest_function_run_scheduled_total" at bounding box center [203, 102] width 130 height 11
click at [205, 118] on code "inngest_function_run_started_total" at bounding box center [200, 123] width 124 height 11
click at [208, 142] on code "inngest_function_run_ended_total" at bounding box center [196, 143] width 117 height 11
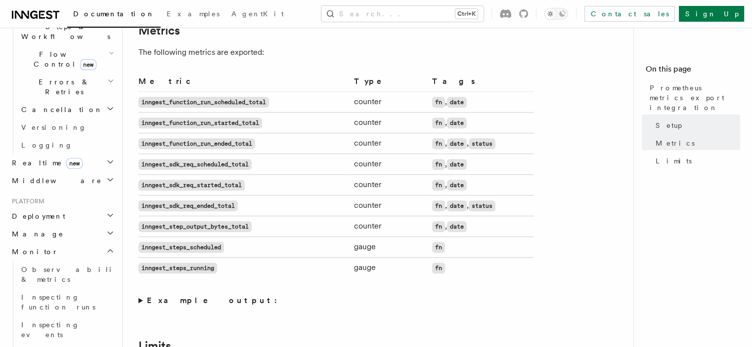
click at [208, 142] on code "inngest_function_run_ended_total" at bounding box center [196, 143] width 117 height 11
click at [209, 159] on td "inngest_sdk_req_scheduled_total" at bounding box center [243, 164] width 211 height 21
click at [209, 167] on code "inngest_sdk_req_scheduled_total" at bounding box center [194, 164] width 113 height 11
click at [195, 176] on td "inngest_sdk_req_started_total" at bounding box center [243, 185] width 211 height 21
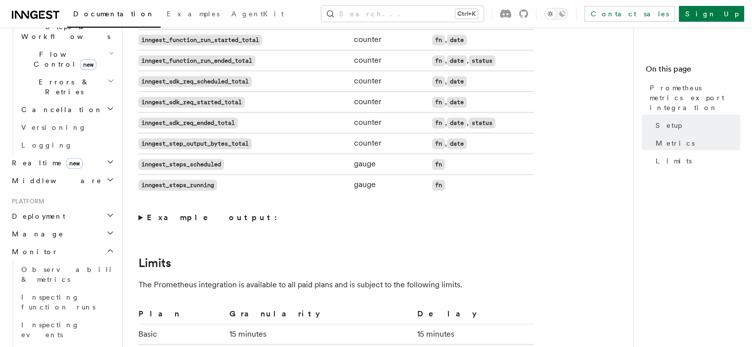
scroll to position [741, 0]
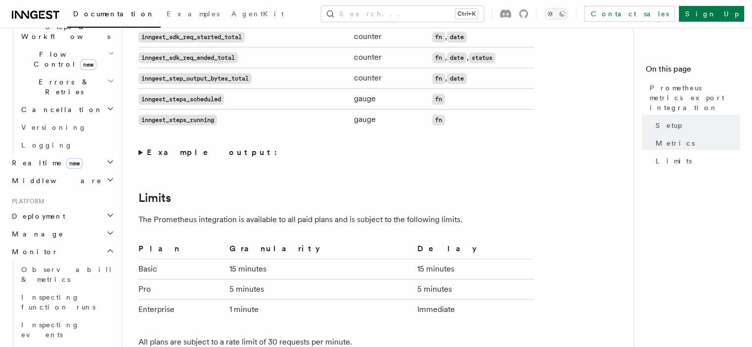
click at [177, 149] on summary "Example output:" at bounding box center [335, 153] width 395 height 14
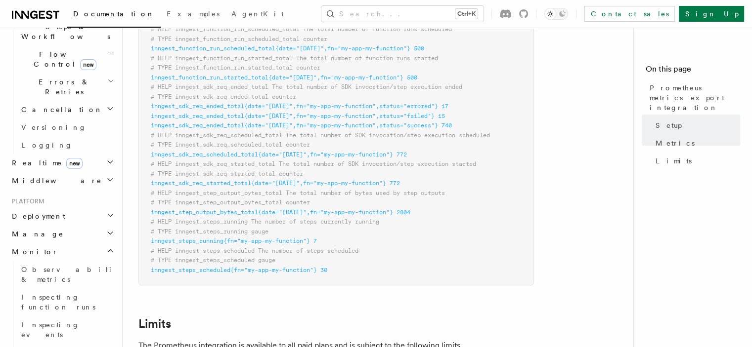
scroll to position [939, 0]
click at [323, 270] on span "inngest_steps_scheduled{fn="my-app-my-function"} 30" at bounding box center [239, 268] width 176 height 7
drag, startPoint x: 323, startPoint y: 270, endPoint x: 348, endPoint y: 43, distance: 228.6
click at [348, 43] on pre "# HELP inngest_function_run_ended_total The total number of function runs ended…" at bounding box center [336, 128] width 394 height 309
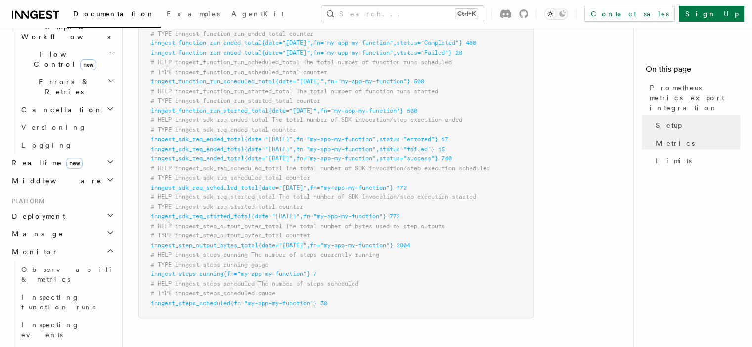
scroll to position [889, 0]
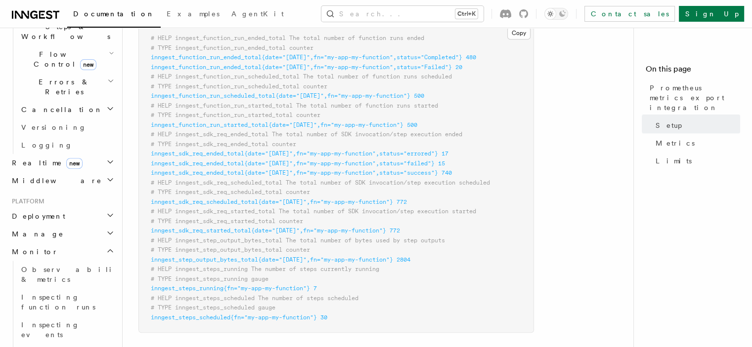
click at [330, 109] on span "# HELP inngest_function_run_started_total The total number of function runs sta…" at bounding box center [294, 105] width 287 height 7
drag, startPoint x: 330, startPoint y: 109, endPoint x: 333, endPoint y: 97, distance: 12.2
click at [333, 97] on code "# HELP inngest_function_run_ended_total The total number of function runs ended…" at bounding box center [320, 178] width 339 height 287
click at [333, 97] on span "inngest_function_run_scheduled_total{date="[DATE]",fn="my-app-my-function"} 500" at bounding box center [287, 95] width 273 height 7
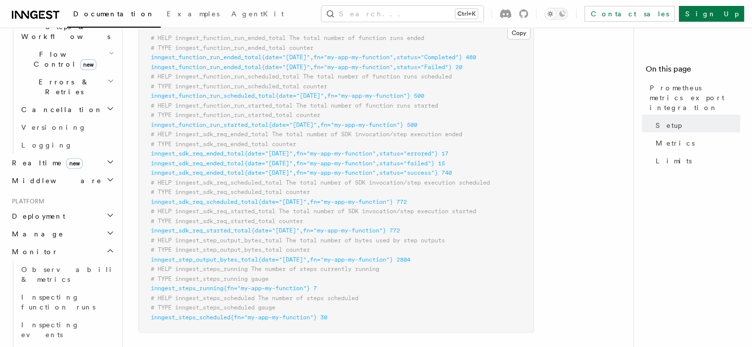
click at [333, 97] on span "inngest_function_run_scheduled_total{date="[DATE]",fn="my-app-my-function"} 500" at bounding box center [287, 95] width 273 height 7
click at [298, 99] on span "inngest_function_run_scheduled_total{date="[DATE]",fn="my-app-my-function"} 500" at bounding box center [287, 95] width 273 height 7
click at [241, 98] on span "inngest_function_run_scheduled_total{date="[DATE]",fn="my-app-my-function"} 500" at bounding box center [287, 95] width 273 height 7
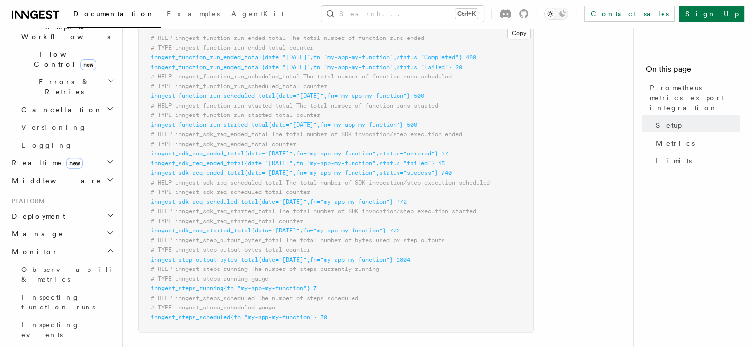
click at [241, 98] on span "inngest_function_run_scheduled_total{date="[DATE]",fn="my-app-my-function"} 500" at bounding box center [287, 95] width 273 height 7
click at [250, 95] on span "inngest_function_run_scheduled_total{date="[DATE]",fn="my-app-my-function"} 500" at bounding box center [287, 95] width 273 height 7
drag, startPoint x: 250, startPoint y: 95, endPoint x: 255, endPoint y: 57, distance: 38.4
click at [255, 57] on code "# HELP inngest_function_run_ended_total The total number of function runs ended…" at bounding box center [320, 178] width 339 height 287
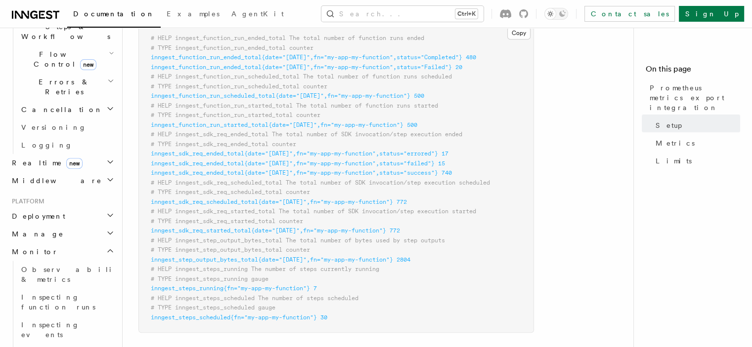
click at [255, 57] on span "inngest_function_run_ended_total{date="[DATE]",fn="my-app-my-function",status="…" at bounding box center [313, 57] width 325 height 7
drag, startPoint x: 255, startPoint y: 57, endPoint x: 252, endPoint y: 73, distance: 16.0
click at [252, 73] on pre "# HELP inngest_function_run_ended_total The total number of function runs ended…" at bounding box center [336, 178] width 394 height 309
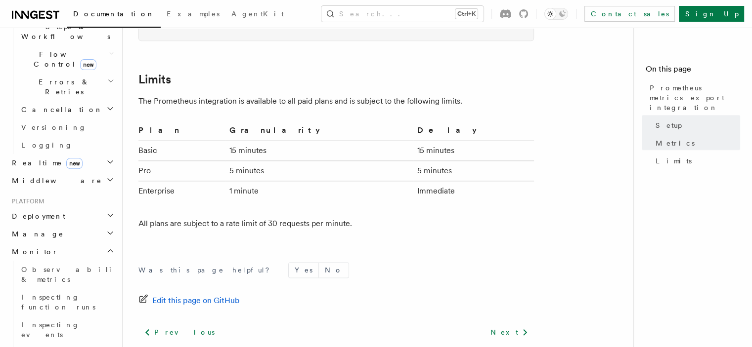
scroll to position [1262, 0]
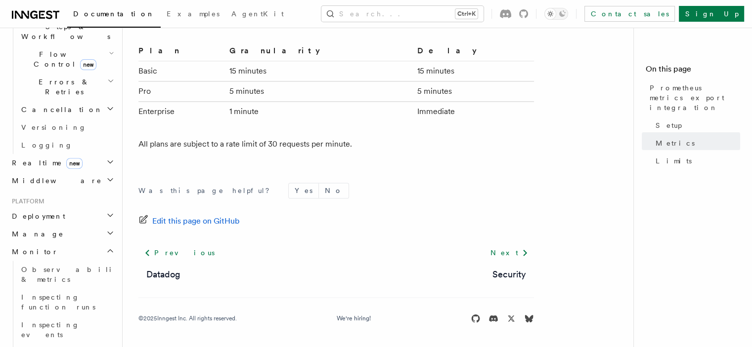
click at [42, 243] on h2 "Monitor" at bounding box center [62, 252] width 108 height 18
click at [46, 225] on h2 "Manage" at bounding box center [62, 234] width 108 height 18
click at [51, 208] on h2 "Deployment" at bounding box center [62, 217] width 108 height 18
click at [57, 208] on h2 "Deployment" at bounding box center [62, 217] width 108 height 18
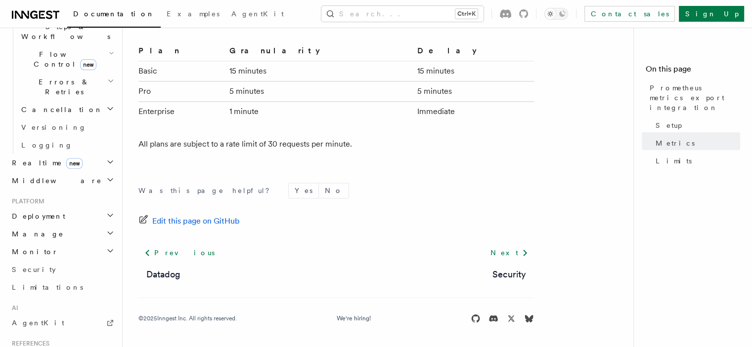
click at [57, 208] on h2 "Deployment" at bounding box center [62, 217] width 108 height 18
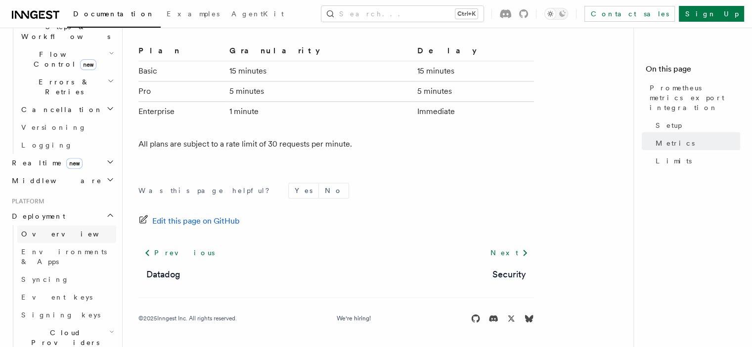
click at [53, 225] on link "Overview" at bounding box center [66, 234] width 99 height 18
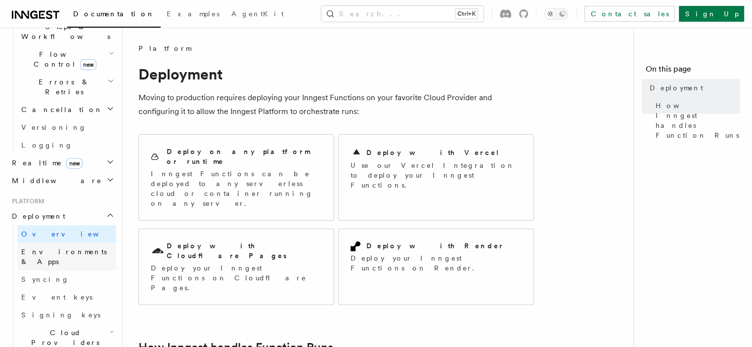
click at [50, 248] on span "Environments & Apps" at bounding box center [63, 257] width 85 height 18
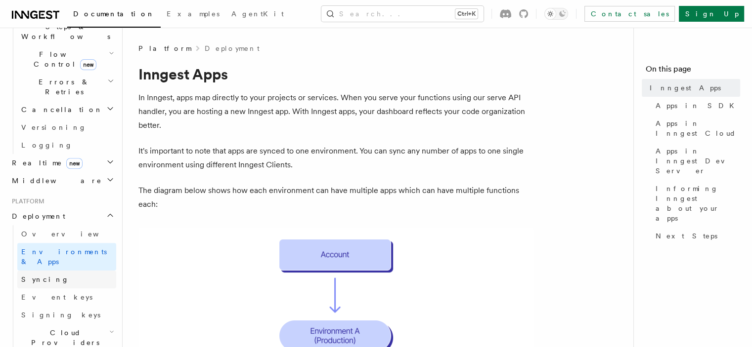
click at [50, 271] on link "Syncing" at bounding box center [66, 280] width 99 height 18
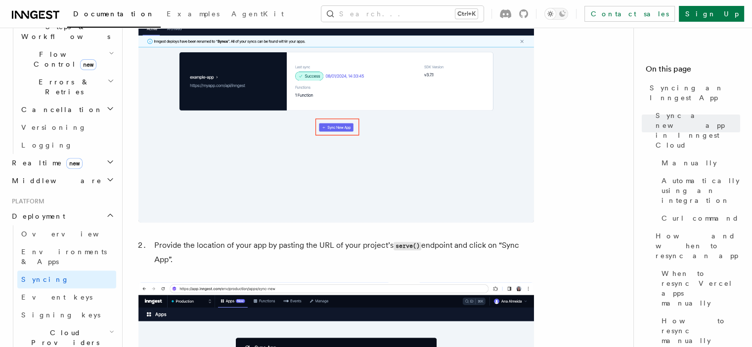
scroll to position [642, 0]
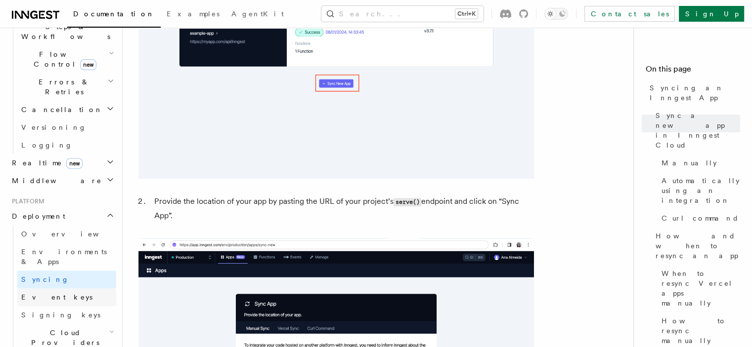
click at [50, 289] on link "Event keys" at bounding box center [66, 298] width 99 height 18
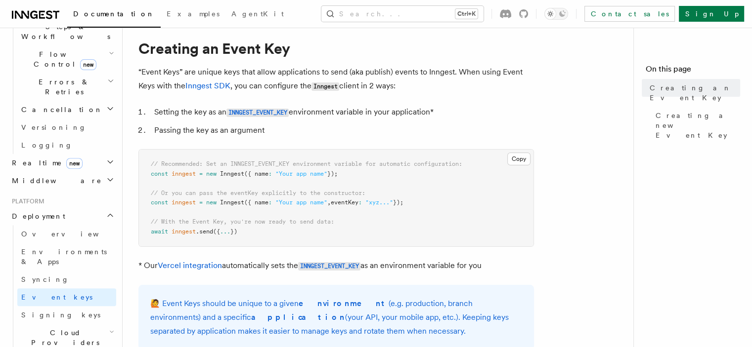
scroll to position [49, 0]
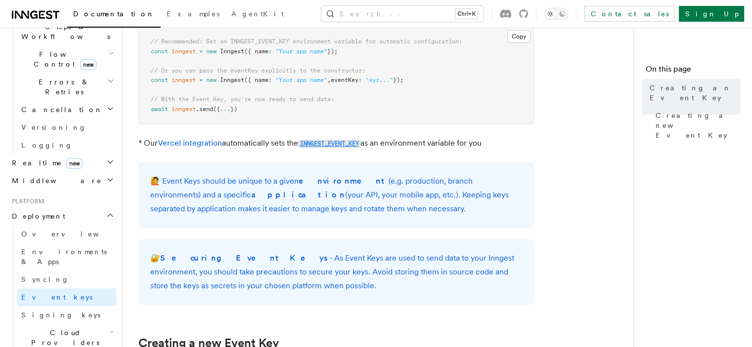
click at [326, 142] on code "INNGEST_EVENT_KEY" at bounding box center [329, 144] width 62 height 8
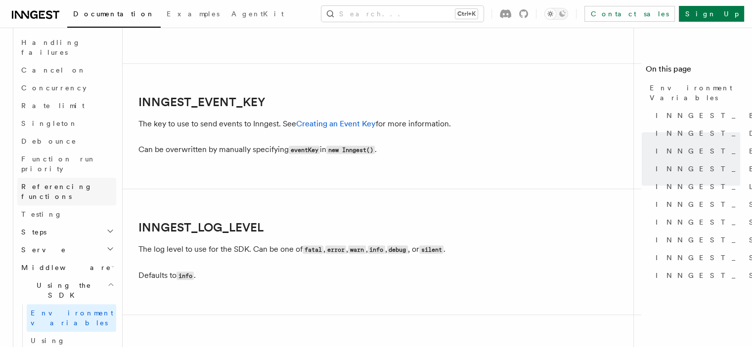
scroll to position [834, 0]
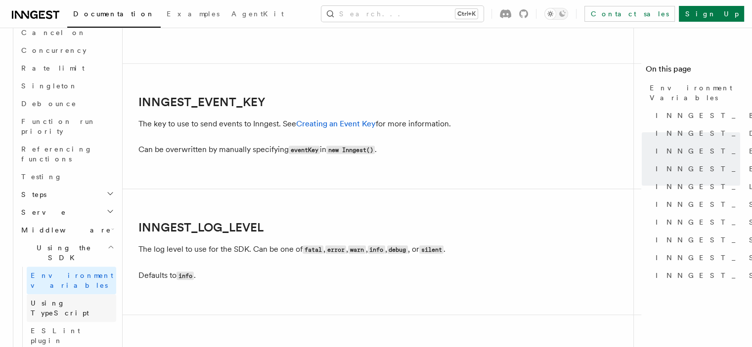
click at [66, 299] on span "Using TypeScript" at bounding box center [60, 308] width 58 height 18
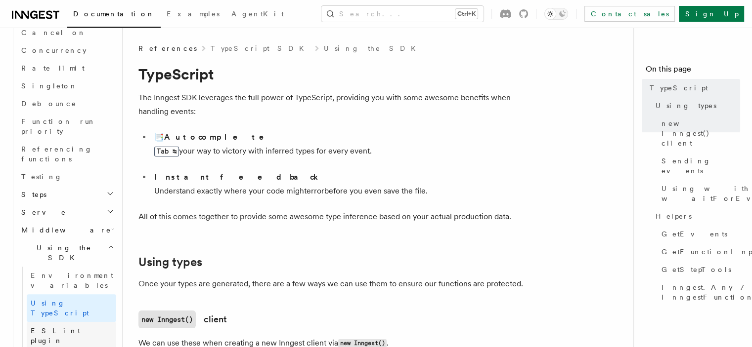
click at [63, 327] on span "ESLint plugin" at bounding box center [55, 336] width 49 height 18
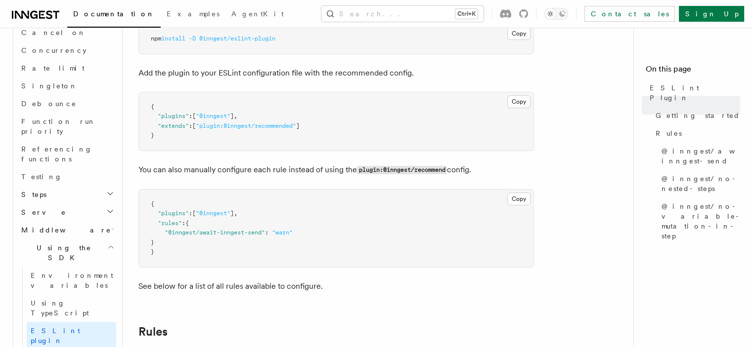
scroll to position [198, 0]
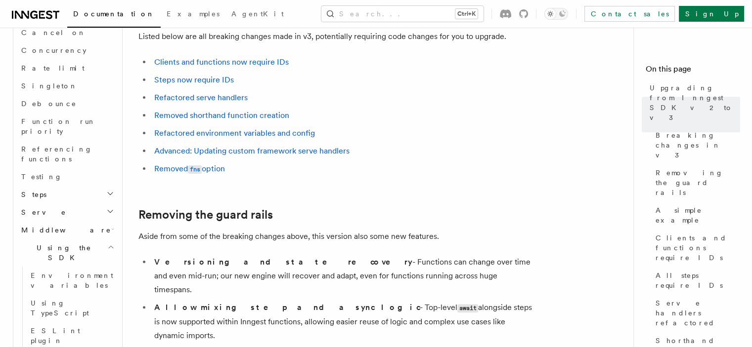
scroll to position [148, 0]
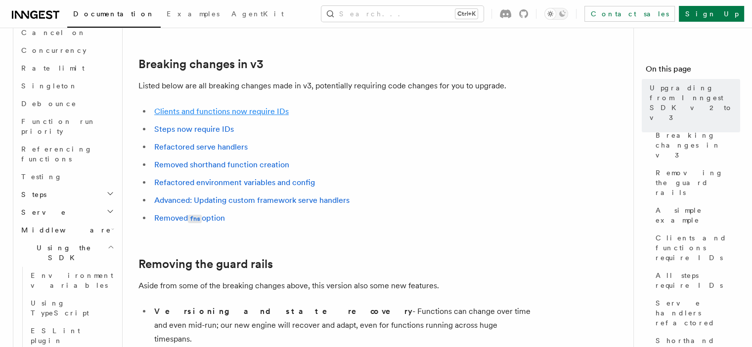
click at [229, 110] on link "Clients and functions now require IDs" at bounding box center [221, 111] width 134 height 9
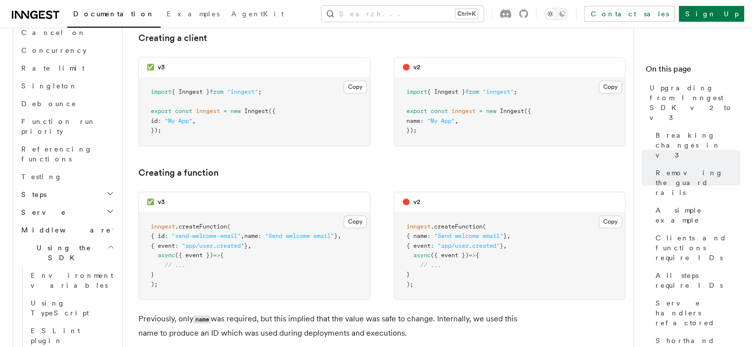
scroll to position [1641, 0]
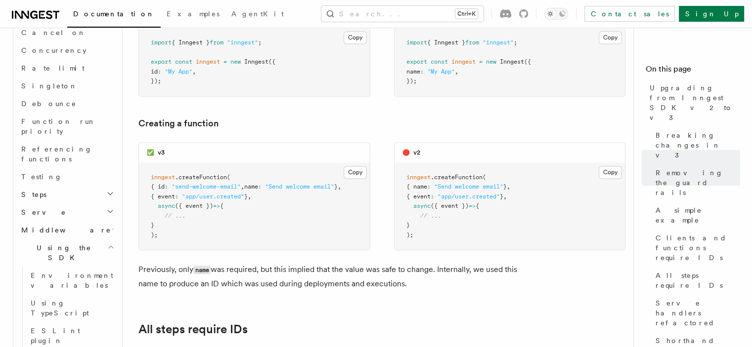
click at [164, 174] on span "inngest" at bounding box center [163, 177] width 24 height 7
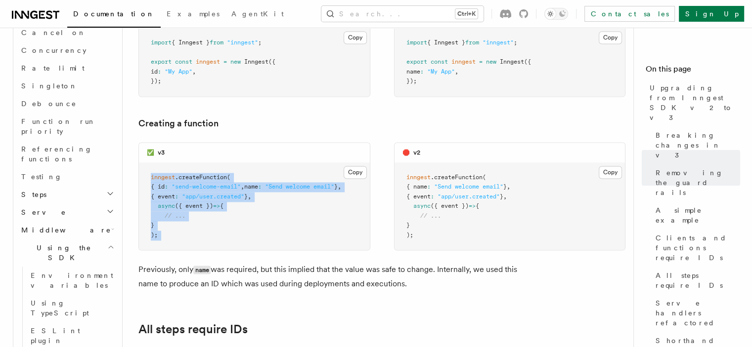
drag, startPoint x: 164, startPoint y: 130, endPoint x: 244, endPoint y: 191, distance: 100.8
click at [244, 191] on pre "inngest .createFunction ( { id : "send-welcome-email" , name : "Send welcome em…" at bounding box center [254, 206] width 231 height 87
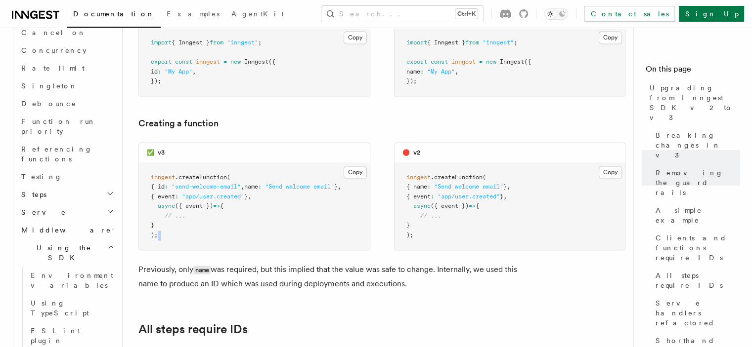
click at [244, 191] on pre "inngest .createFunction ( { id : "send-welcome-email" , name : "Send welcome em…" at bounding box center [254, 206] width 231 height 87
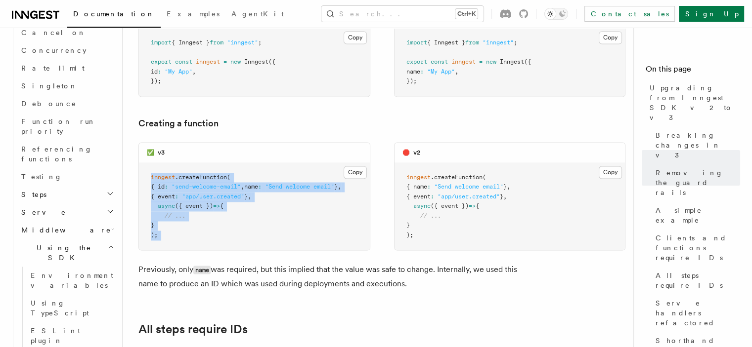
drag, startPoint x: 244, startPoint y: 191, endPoint x: 210, endPoint y: 116, distance: 82.5
click at [210, 163] on pre "inngest .createFunction ( { id : "send-welcome-email" , name : "Send welcome em…" at bounding box center [254, 206] width 231 height 87
click at [204, 163] on pre "inngest .createFunction ( { id : "send-welcome-email" , name : "Send welcome em…" at bounding box center [254, 206] width 231 height 87
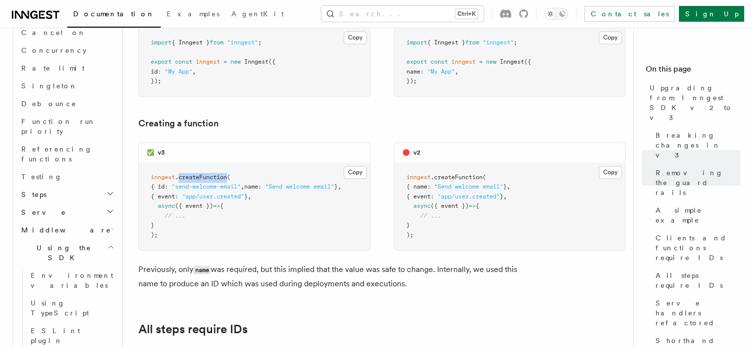
click at [204, 163] on pre "inngest .createFunction ( { id : "send-welcome-email" , name : "Send welcome em…" at bounding box center [254, 206] width 231 height 87
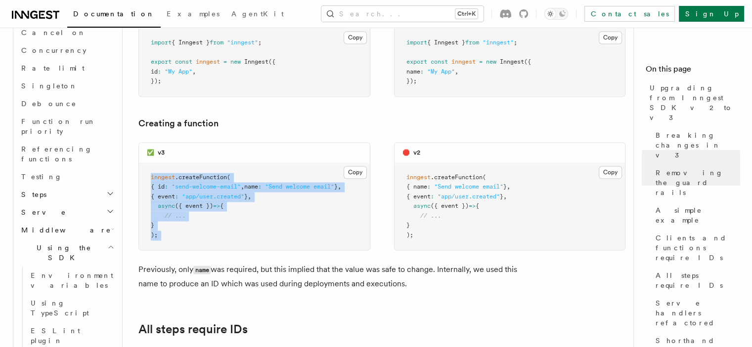
drag, startPoint x: 204, startPoint y: 123, endPoint x: 207, endPoint y: 188, distance: 65.3
click at [207, 188] on pre "inngest .createFunction ( { id : "send-welcome-email" , name : "Send welcome em…" at bounding box center [254, 206] width 231 height 87
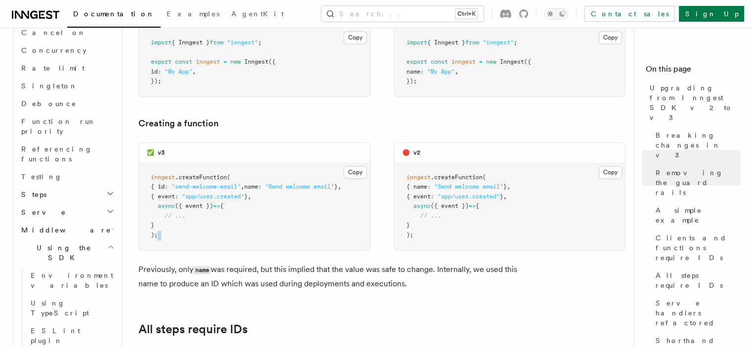
click at [207, 188] on pre "inngest .createFunction ( { id : "send-welcome-email" , name : "Send welcome em…" at bounding box center [254, 206] width 231 height 87
drag, startPoint x: 207, startPoint y: 188, endPoint x: 213, endPoint y: 134, distance: 53.8
click at [213, 163] on pre "inngest .createFunction ( { id : "send-welcome-email" , name : "Send welcome em…" at bounding box center [254, 206] width 231 height 87
click at [214, 163] on pre "inngest .createFunction ( { id : "send-welcome-email" , name : "Send welcome em…" at bounding box center [254, 206] width 231 height 87
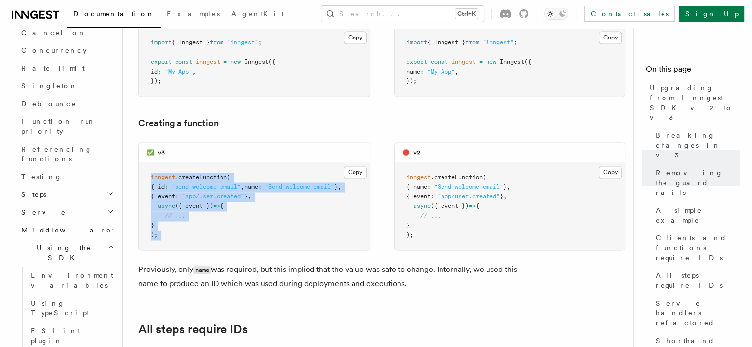
drag, startPoint x: 214, startPoint y: 126, endPoint x: 209, endPoint y: 195, distance: 68.9
click at [209, 195] on pre "inngest .createFunction ( { id : "send-welcome-email" , name : "Send welcome em…" at bounding box center [254, 206] width 231 height 87
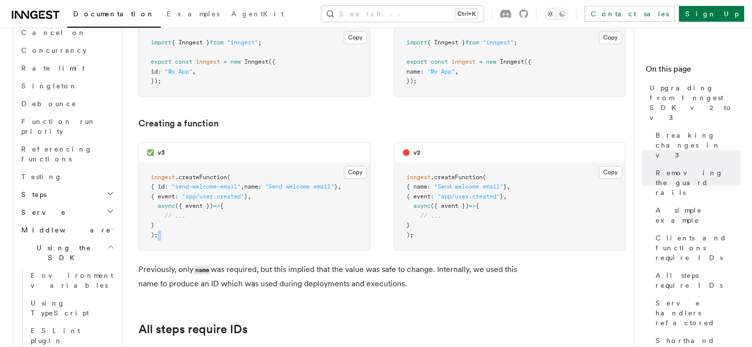
click at [209, 195] on pre "inngest .createFunction ( { id : "send-welcome-email" , name : "Send welcome em…" at bounding box center [254, 206] width 231 height 87
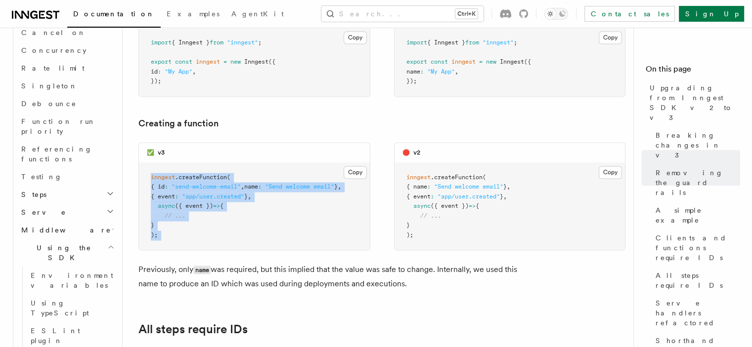
drag, startPoint x: 209, startPoint y: 195, endPoint x: 211, endPoint y: 124, distance: 70.7
click at [211, 163] on pre "inngest .createFunction ( { id : "send-welcome-email" , name : "Send welcome em…" at bounding box center [254, 206] width 231 height 87
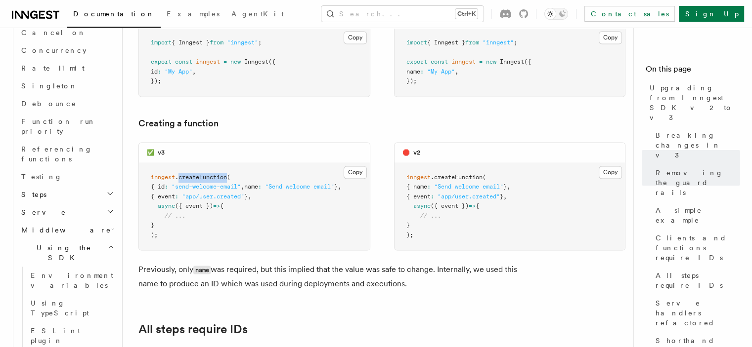
click at [211, 163] on pre "inngest .createFunction ( { id : "send-welcome-email" , name : "Send welcome em…" at bounding box center [254, 206] width 231 height 87
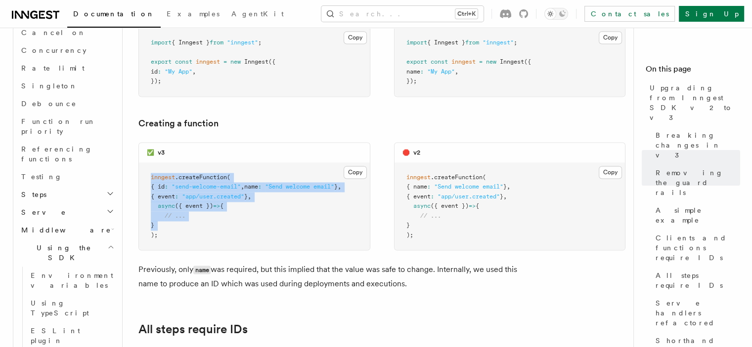
drag, startPoint x: 211, startPoint y: 124, endPoint x: 205, endPoint y: 181, distance: 57.7
click at [206, 181] on pre "inngest .createFunction ( { id : "send-welcome-email" , name : "Send welcome em…" at bounding box center [254, 206] width 231 height 87
click at [205, 181] on pre "inngest .createFunction ( { id : "send-welcome-email" , name : "Send welcome em…" at bounding box center [254, 206] width 231 height 87
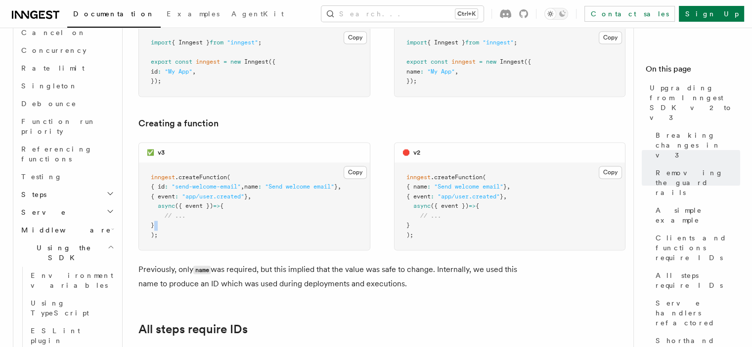
click at [205, 181] on pre "inngest .createFunction ( { id : "send-welcome-email" , name : "Send welcome em…" at bounding box center [254, 206] width 231 height 87
drag, startPoint x: 205, startPoint y: 181, endPoint x: 211, endPoint y: 133, distance: 48.8
click at [211, 163] on pre "inngest .createFunction ( { id : "send-welcome-email" , name : "Send welcome em…" at bounding box center [254, 206] width 231 height 87
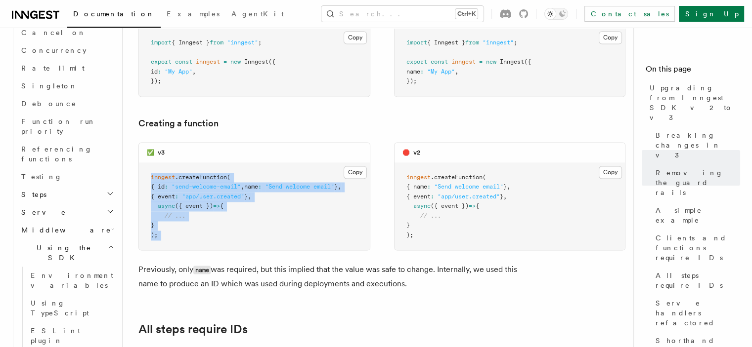
drag, startPoint x: 211, startPoint y: 126, endPoint x: 204, endPoint y: 190, distance: 64.2
click at [204, 190] on pre "inngest .createFunction ( { id : "send-welcome-email" , name : "Send welcome em…" at bounding box center [254, 206] width 231 height 87
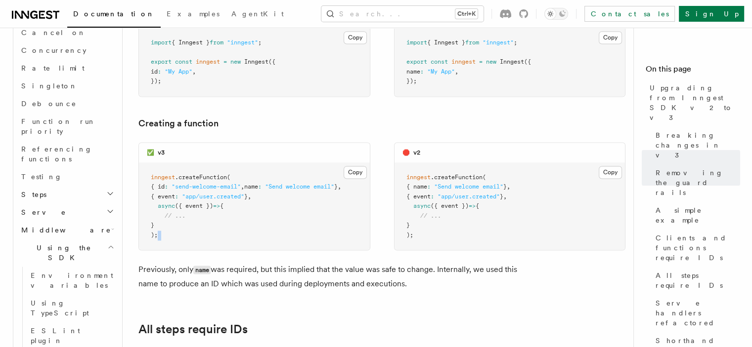
click at [204, 190] on pre "inngest .createFunction ( { id : "send-welcome-email" , name : "Send welcome em…" at bounding box center [254, 206] width 231 height 87
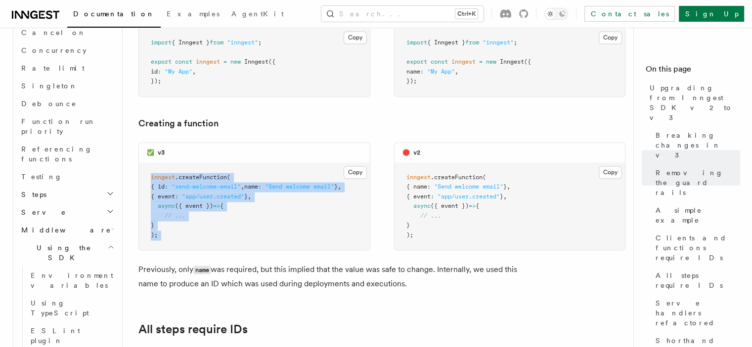
drag, startPoint x: 204, startPoint y: 190, endPoint x: 210, endPoint y: 127, distance: 62.5
click at [210, 163] on pre "inngest .createFunction ( { id : "send-welcome-email" , name : "Send welcome em…" at bounding box center [254, 206] width 231 height 87
click at [210, 174] on span ".createFunction" at bounding box center [201, 177] width 52 height 7
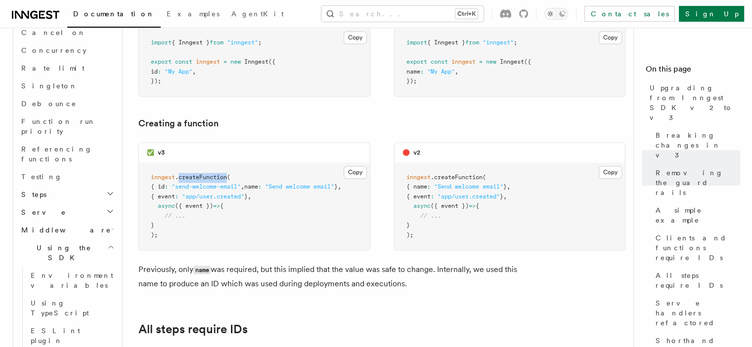
click at [210, 174] on span ".createFunction" at bounding box center [201, 177] width 52 height 7
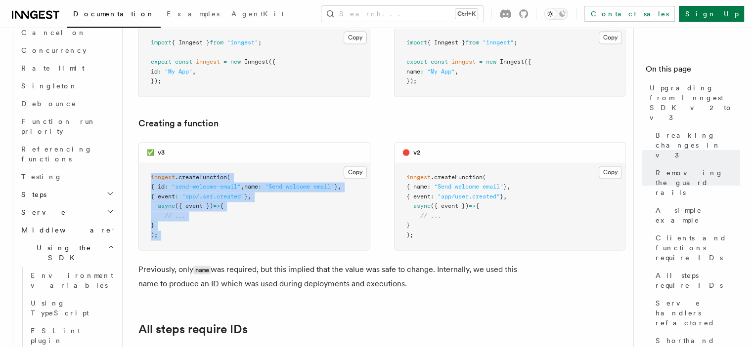
drag, startPoint x: 210, startPoint y: 127, endPoint x: 208, endPoint y: 196, distance: 68.2
click at [208, 196] on pre "inngest .createFunction ( { id : "send-welcome-email" , name : "Send welcome em…" at bounding box center [254, 206] width 231 height 87
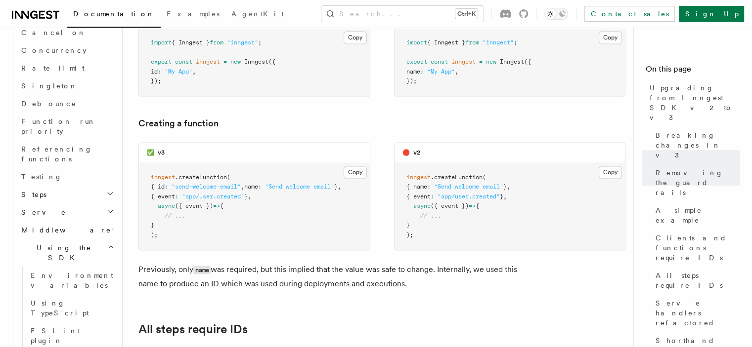
drag, startPoint x: 212, startPoint y: 177, endPoint x: 292, endPoint y: 176, distance: 79.6
drag, startPoint x: 295, startPoint y: 176, endPoint x: 210, endPoint y: 179, distance: 85.0
drag, startPoint x: 210, startPoint y: 182, endPoint x: 309, endPoint y: 181, distance: 98.8
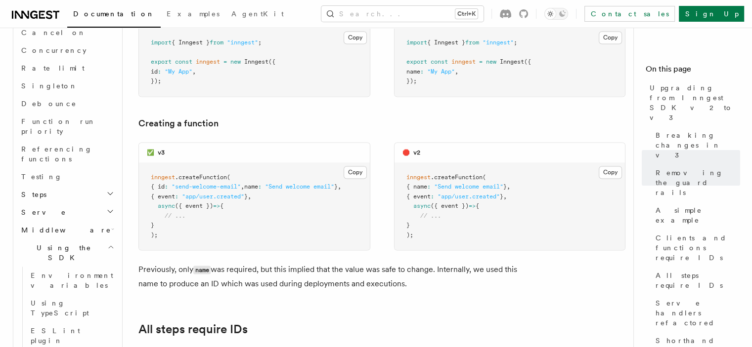
scroll to position [0, 0]
drag, startPoint x: 309, startPoint y: 181, endPoint x: 189, endPoint y: 177, distance: 120.1
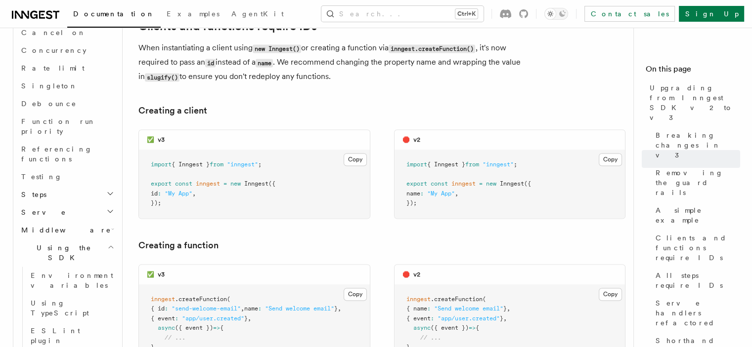
scroll to position [1542, 0]
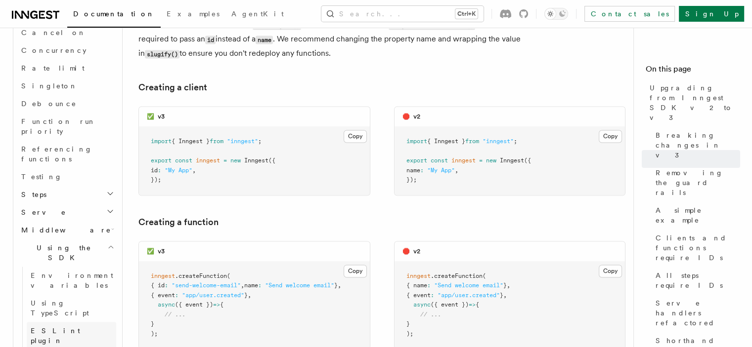
click at [90, 322] on link "ESLint plugin" at bounding box center [71, 336] width 89 height 28
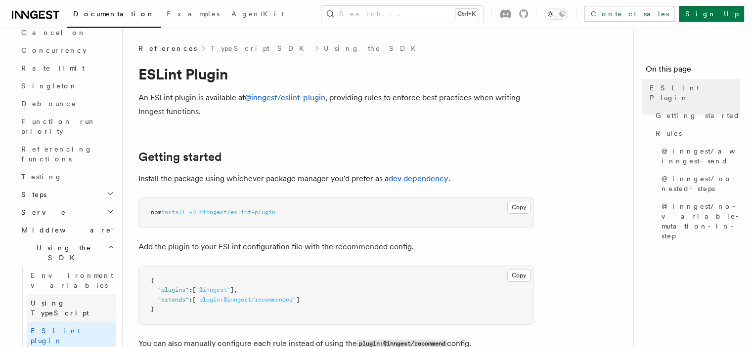
click at [76, 298] on span "Using TypeScript" at bounding box center [73, 308] width 85 height 20
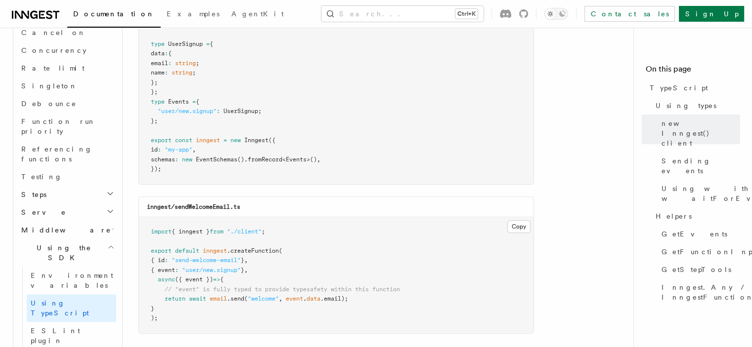
scroll to position [395, 0]
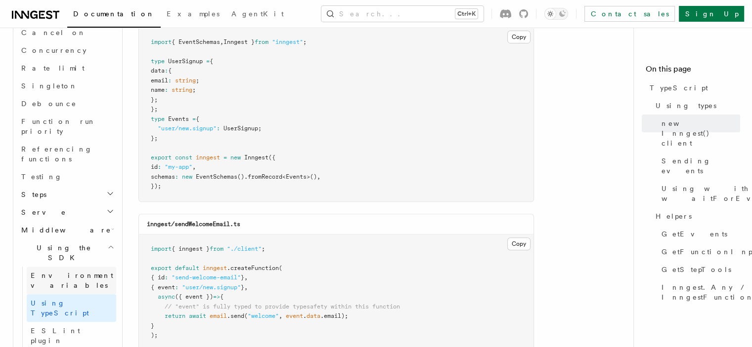
click at [63, 272] on span "Environment variables" at bounding box center [72, 281] width 83 height 18
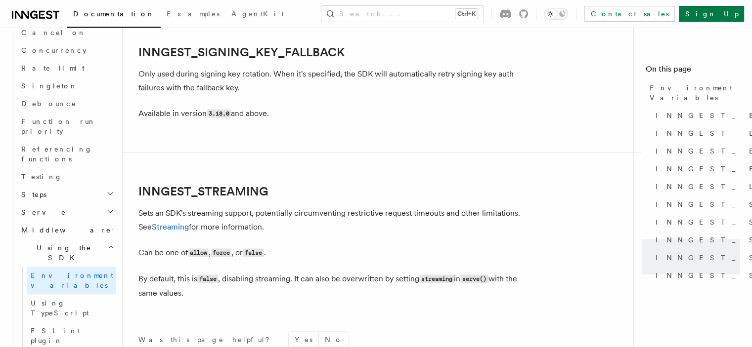
scroll to position [2026, 0]
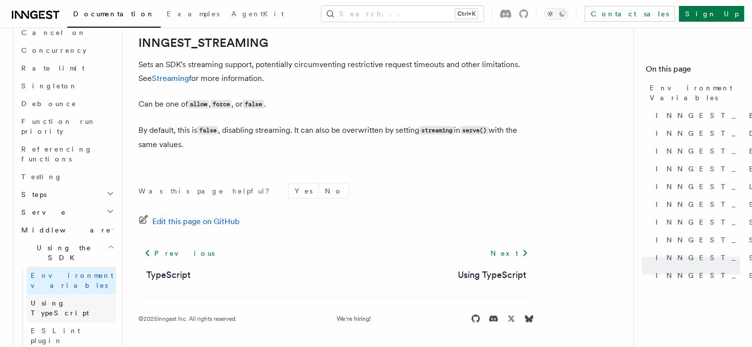
click at [58, 299] on span "Using TypeScript" at bounding box center [60, 308] width 58 height 18
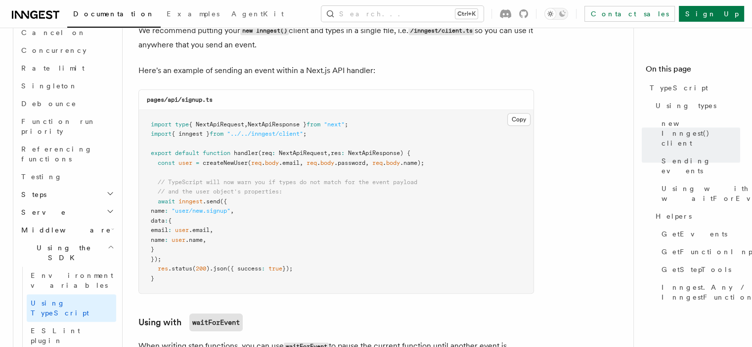
scroll to position [791, 0]
click at [74, 267] on link "Environment variables" at bounding box center [71, 281] width 89 height 28
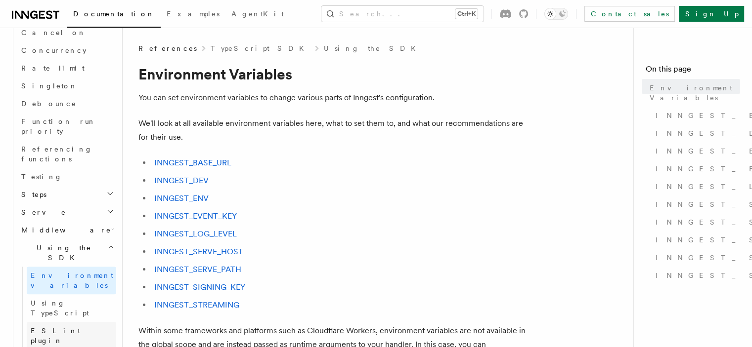
click at [72, 322] on link "ESLint plugin" at bounding box center [71, 336] width 89 height 28
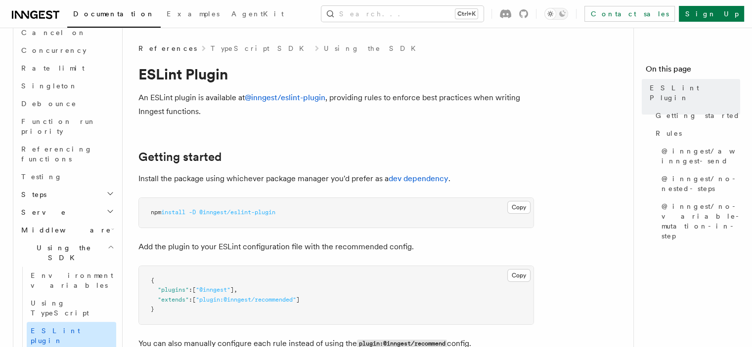
click at [79, 322] on link "ESLint plugin" at bounding box center [71, 336] width 89 height 28
click at [74, 294] on link "Using TypeScript" at bounding box center [71, 308] width 89 height 28
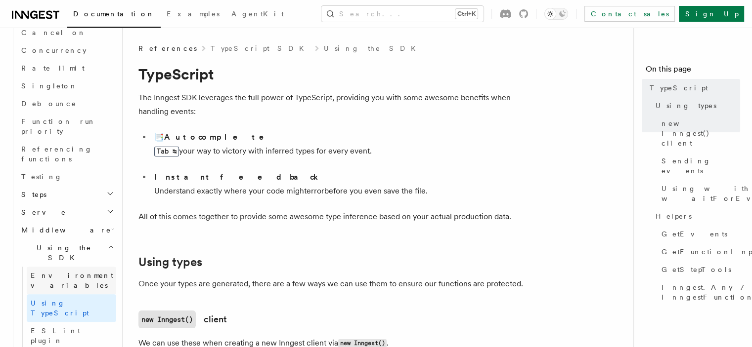
click at [76, 272] on span "Environment variables" at bounding box center [72, 281] width 83 height 18
